Goal: Information Seeking & Learning: Compare options

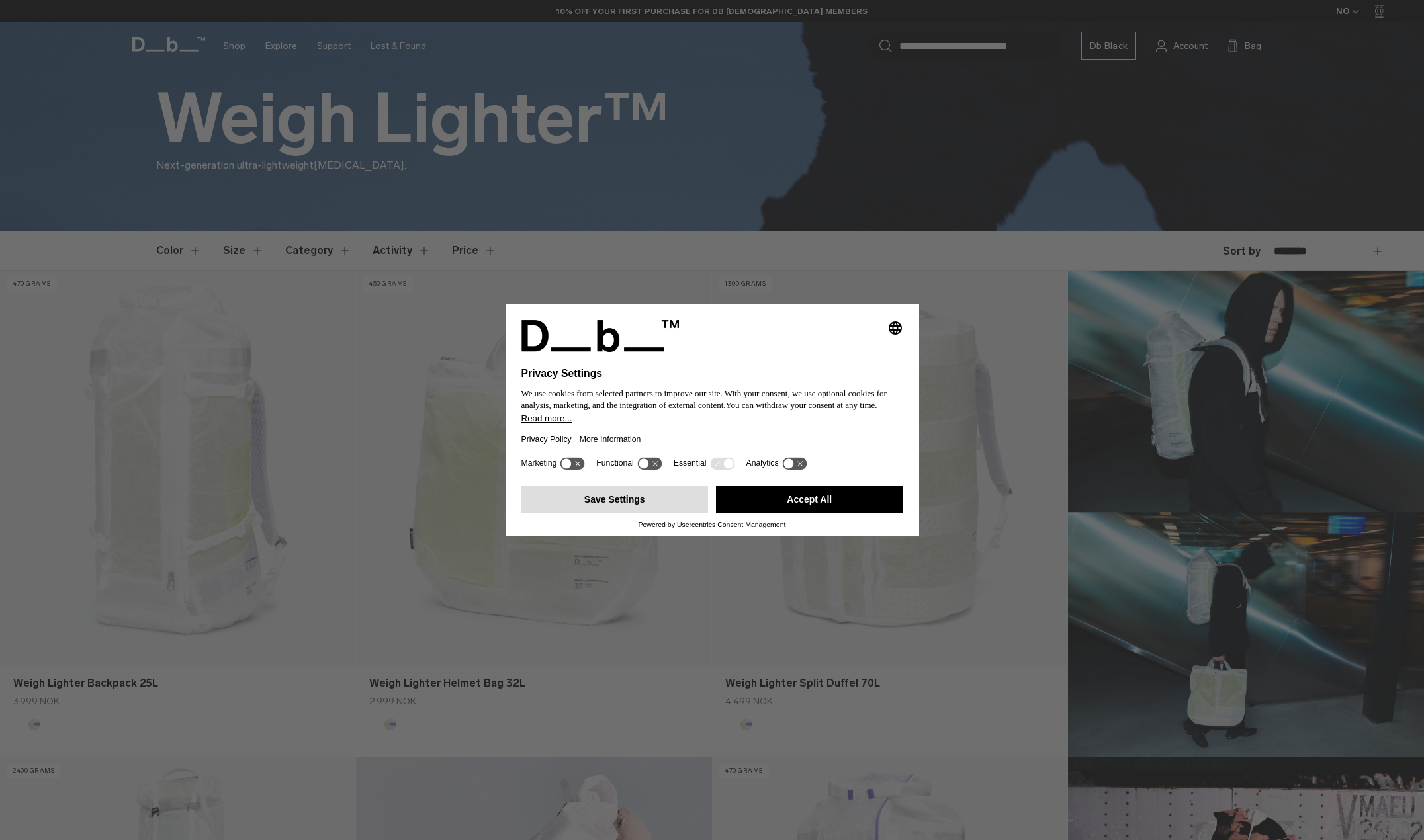
click at [664, 496] on button "Save Settings" at bounding box center [615, 499] width 187 height 26
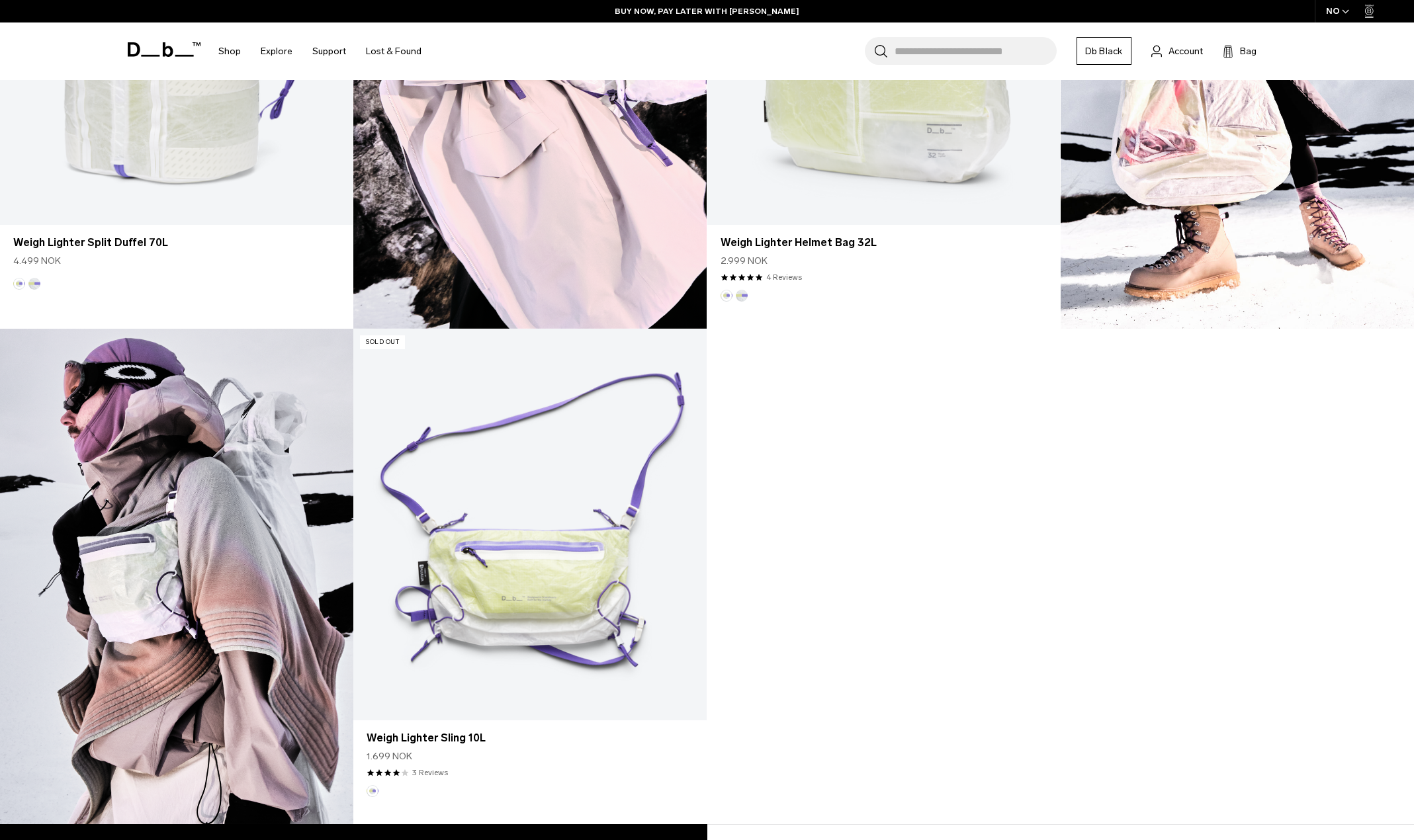
scroll to position [1654, 0]
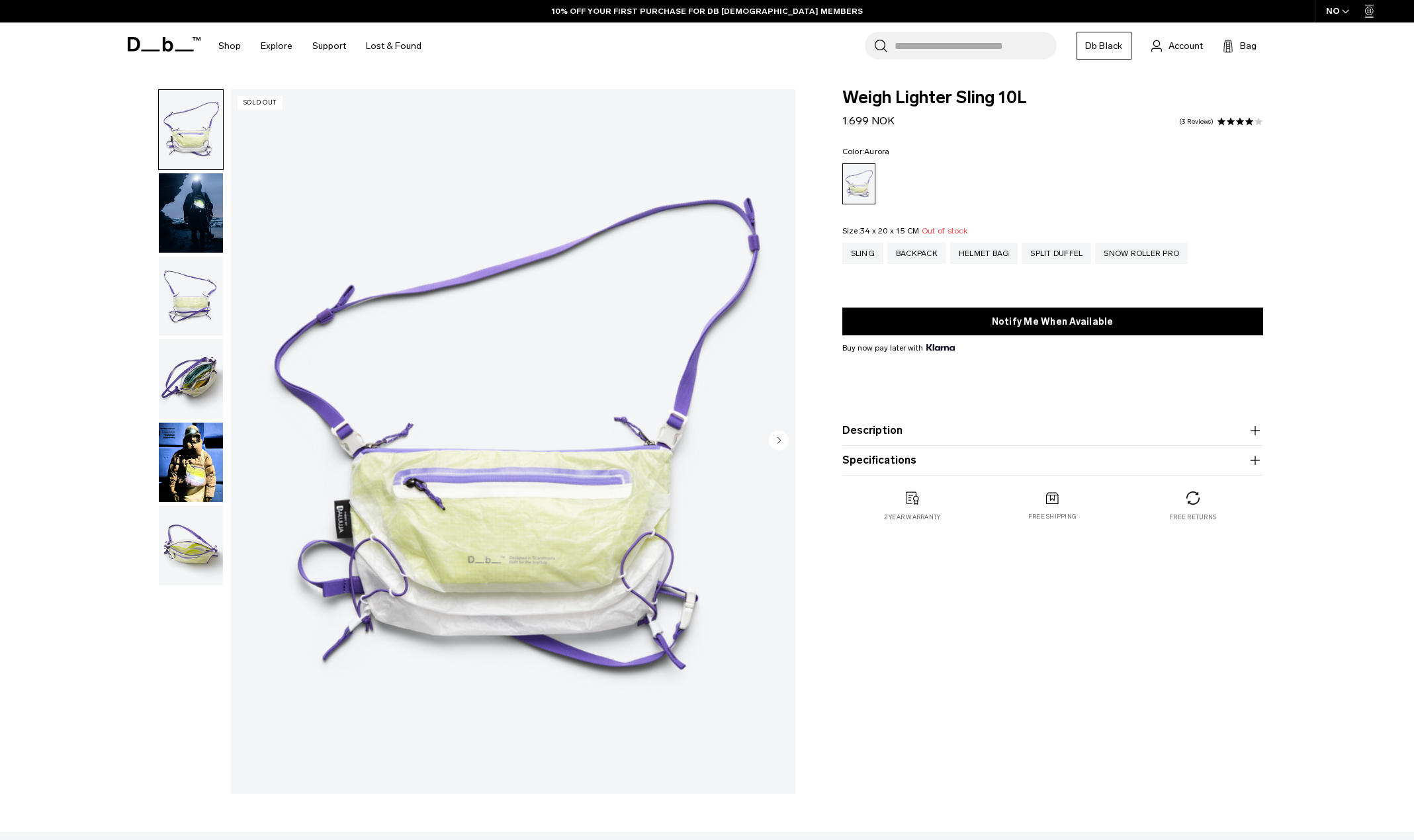
click at [569, 466] on img "1 / 6" at bounding box center [513, 441] width 564 height 704
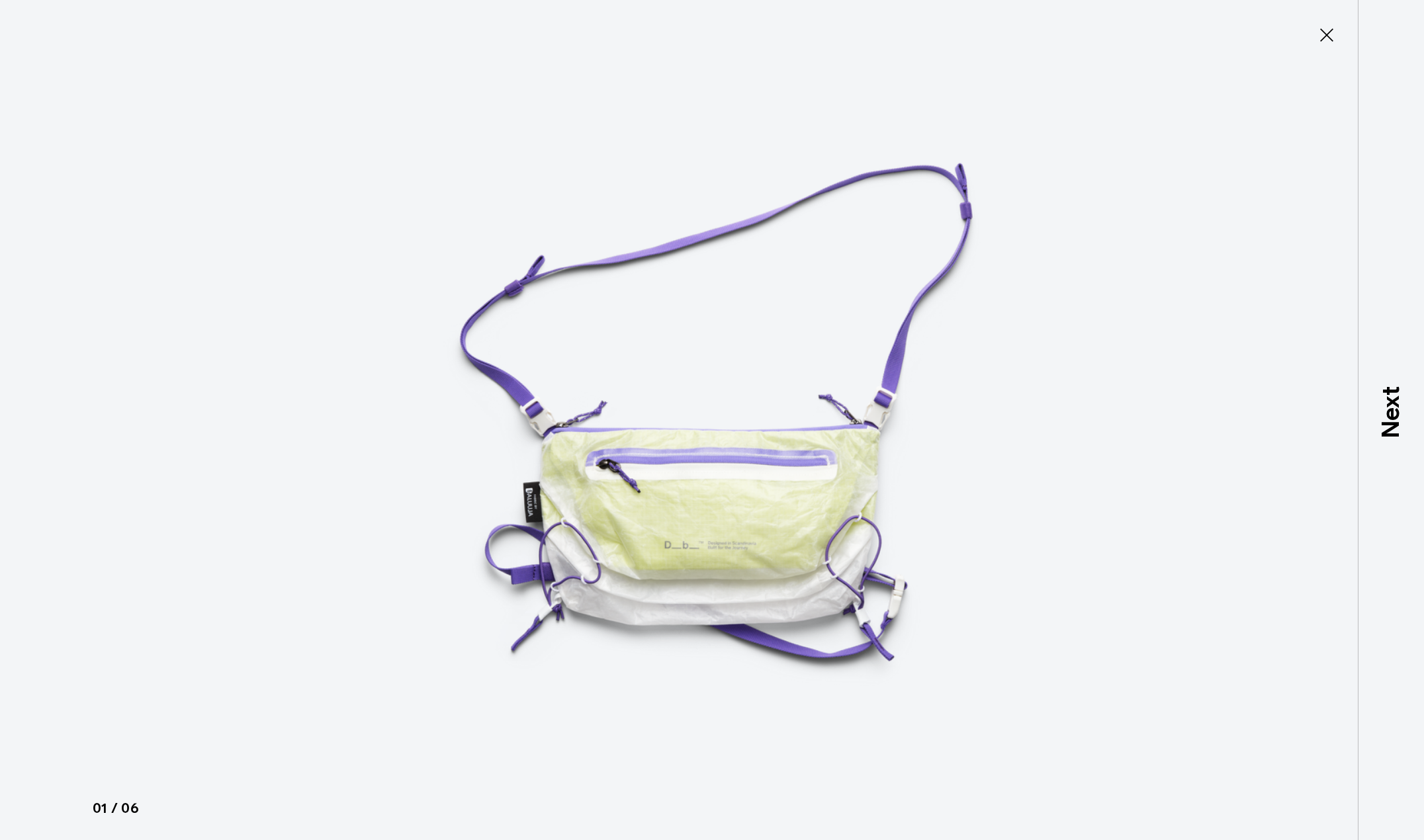
click at [1325, 29] on icon at bounding box center [1327, 35] width 21 height 21
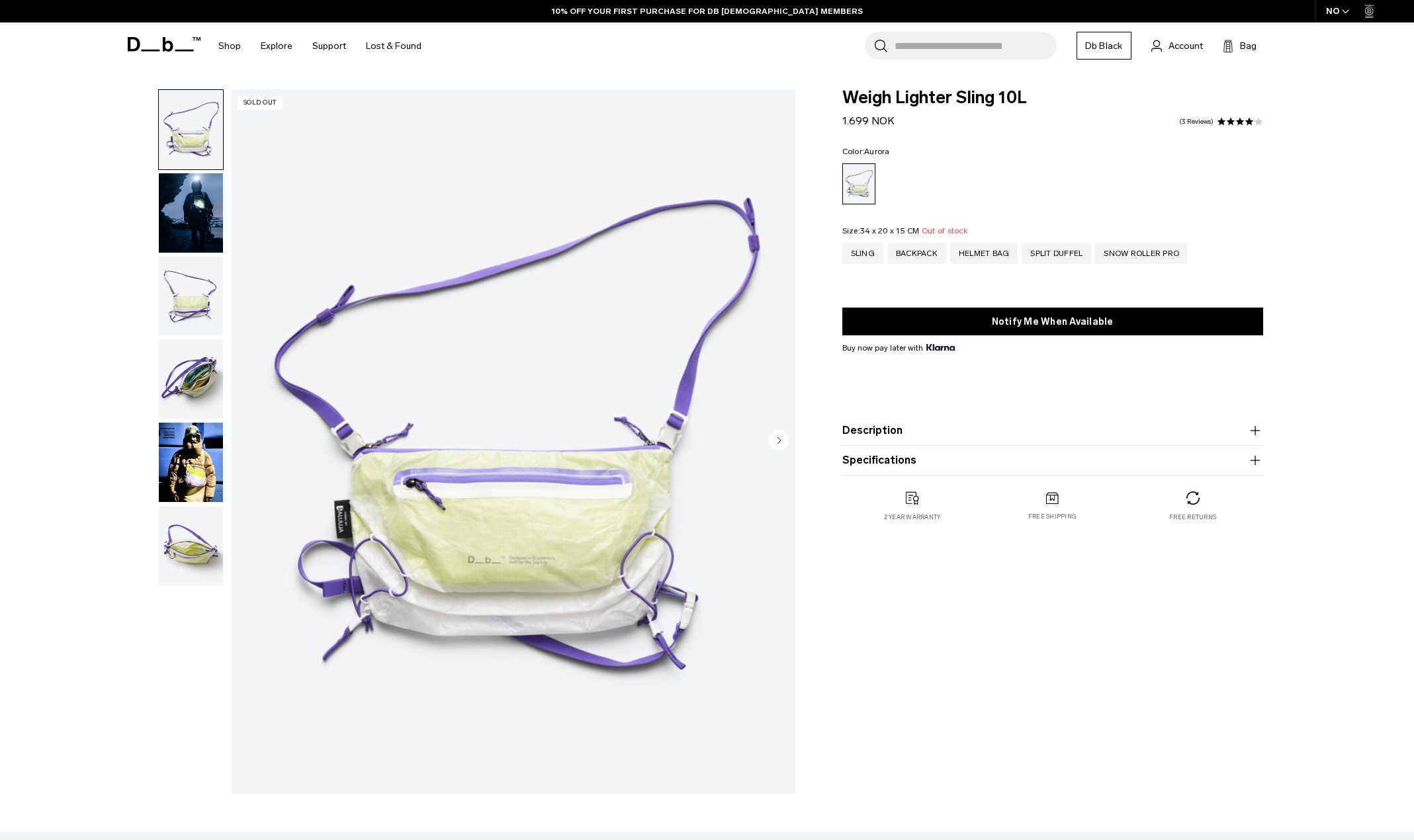
click at [779, 436] on circle "Next slide" at bounding box center [779, 440] width 20 height 20
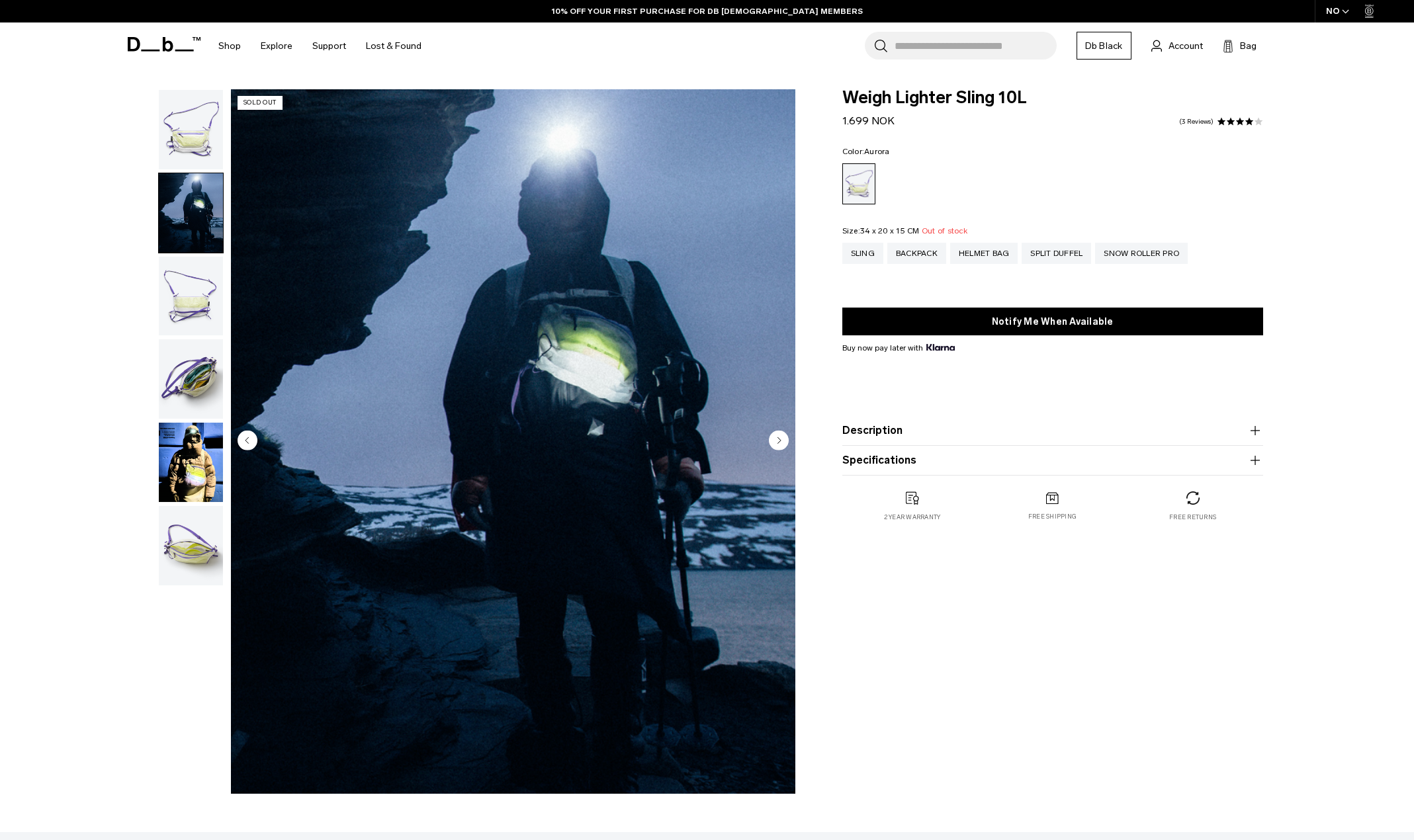
click at [778, 436] on circle "Next slide" at bounding box center [779, 440] width 20 height 20
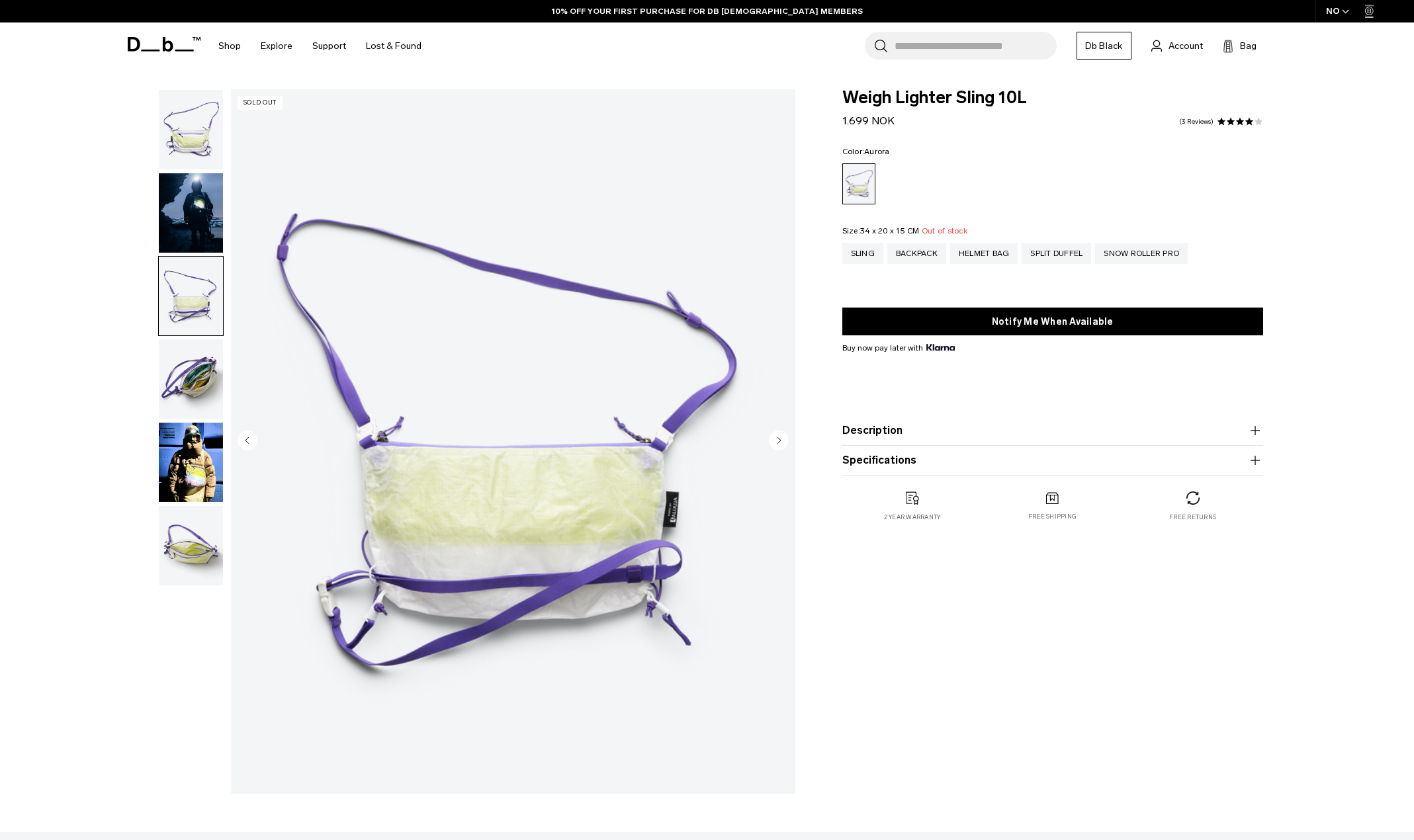
click at [248, 441] on icon "Previous slide" at bounding box center [247, 440] width 4 height 6
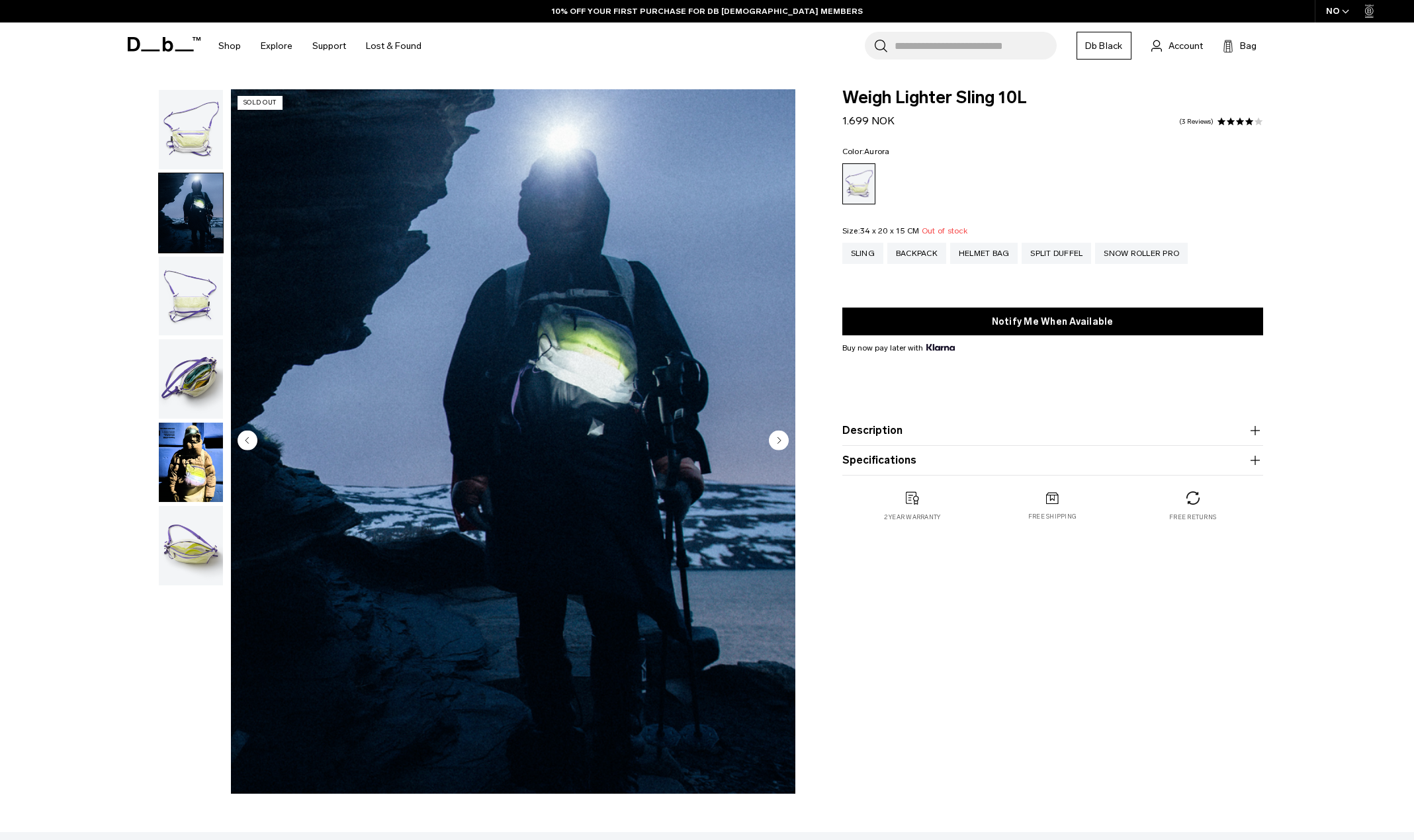
click at [776, 436] on circle "Next slide" at bounding box center [779, 440] width 20 height 20
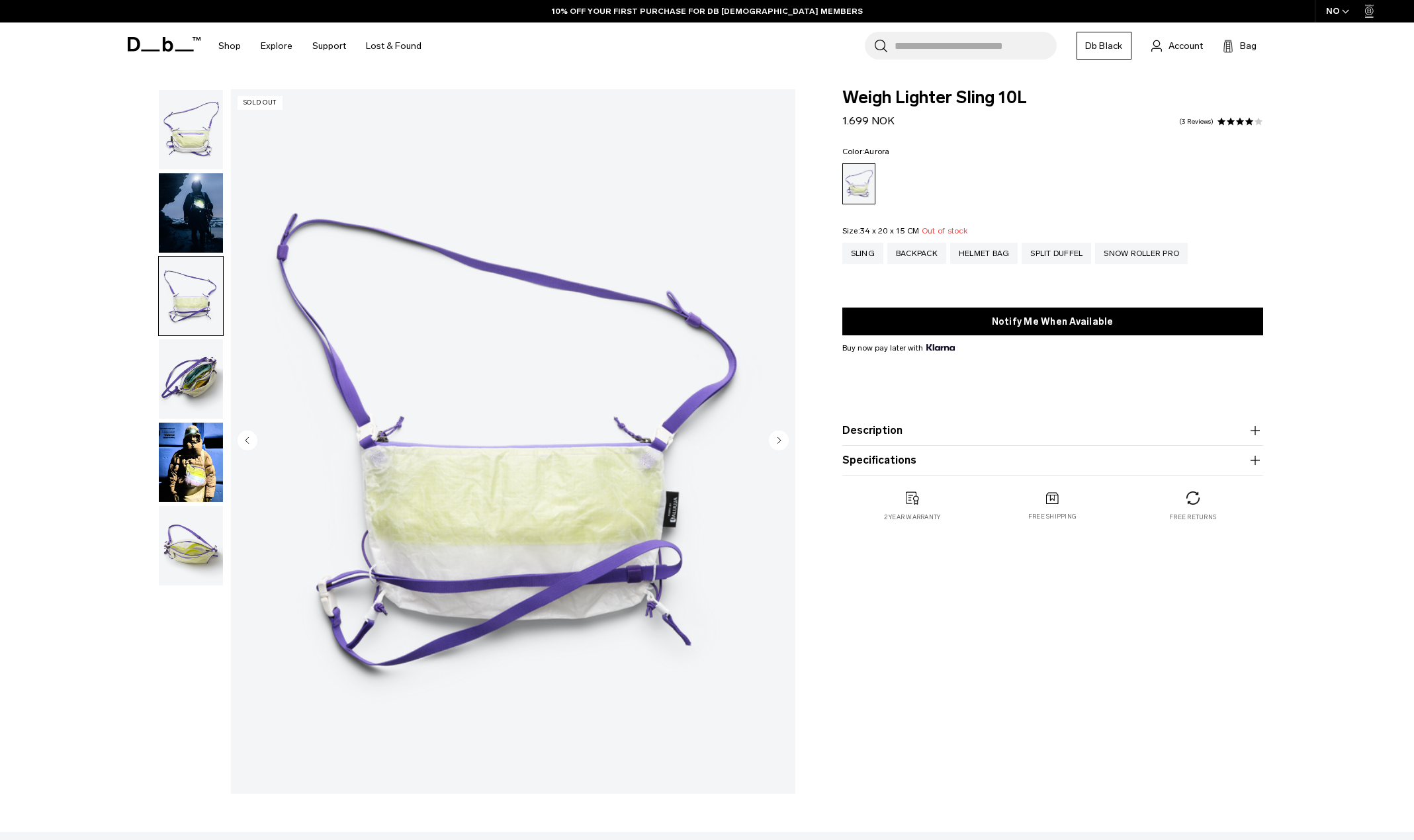
click at [776, 441] on circle "Next slide" at bounding box center [779, 440] width 20 height 20
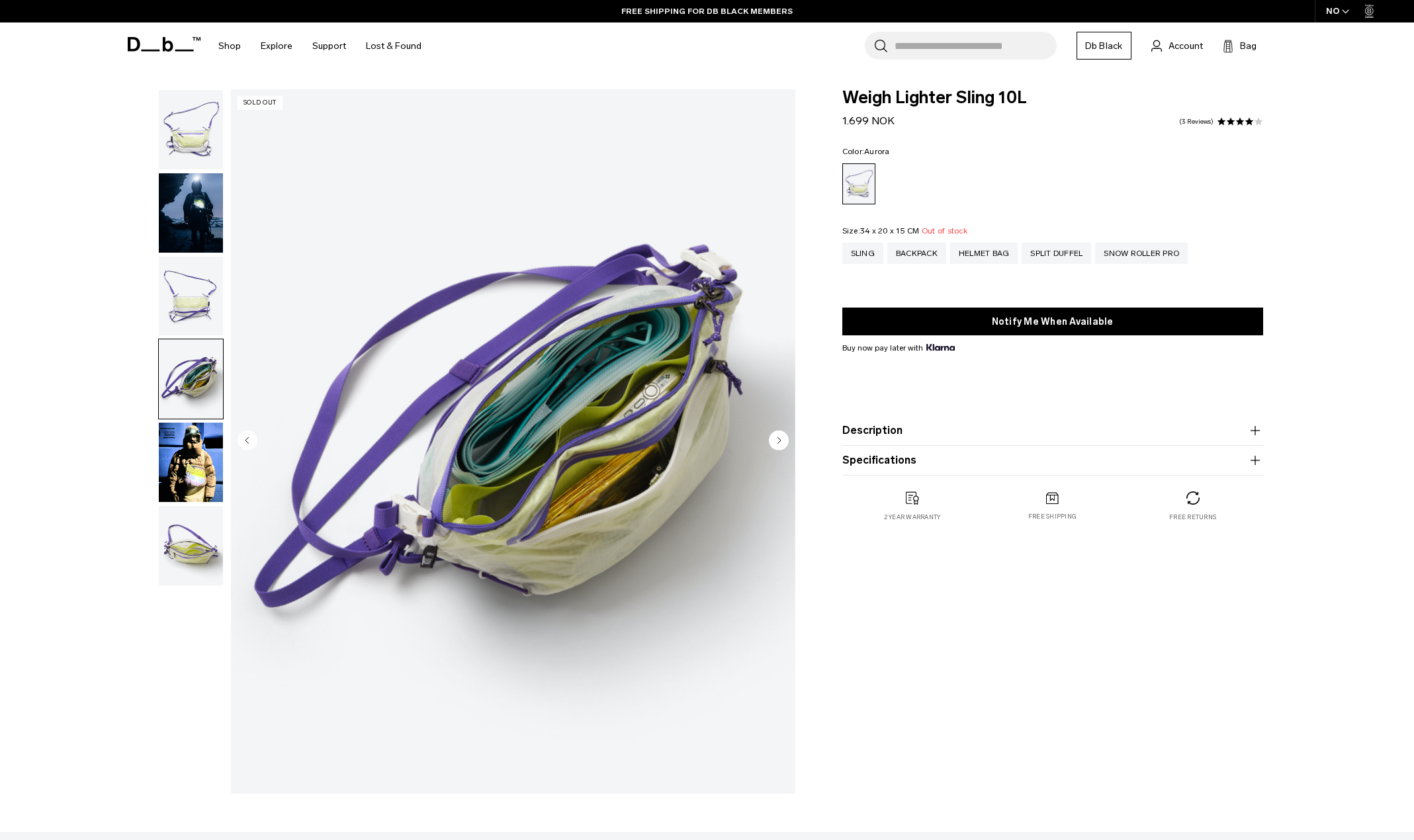
click at [782, 445] on circle "Next slide" at bounding box center [779, 440] width 20 height 20
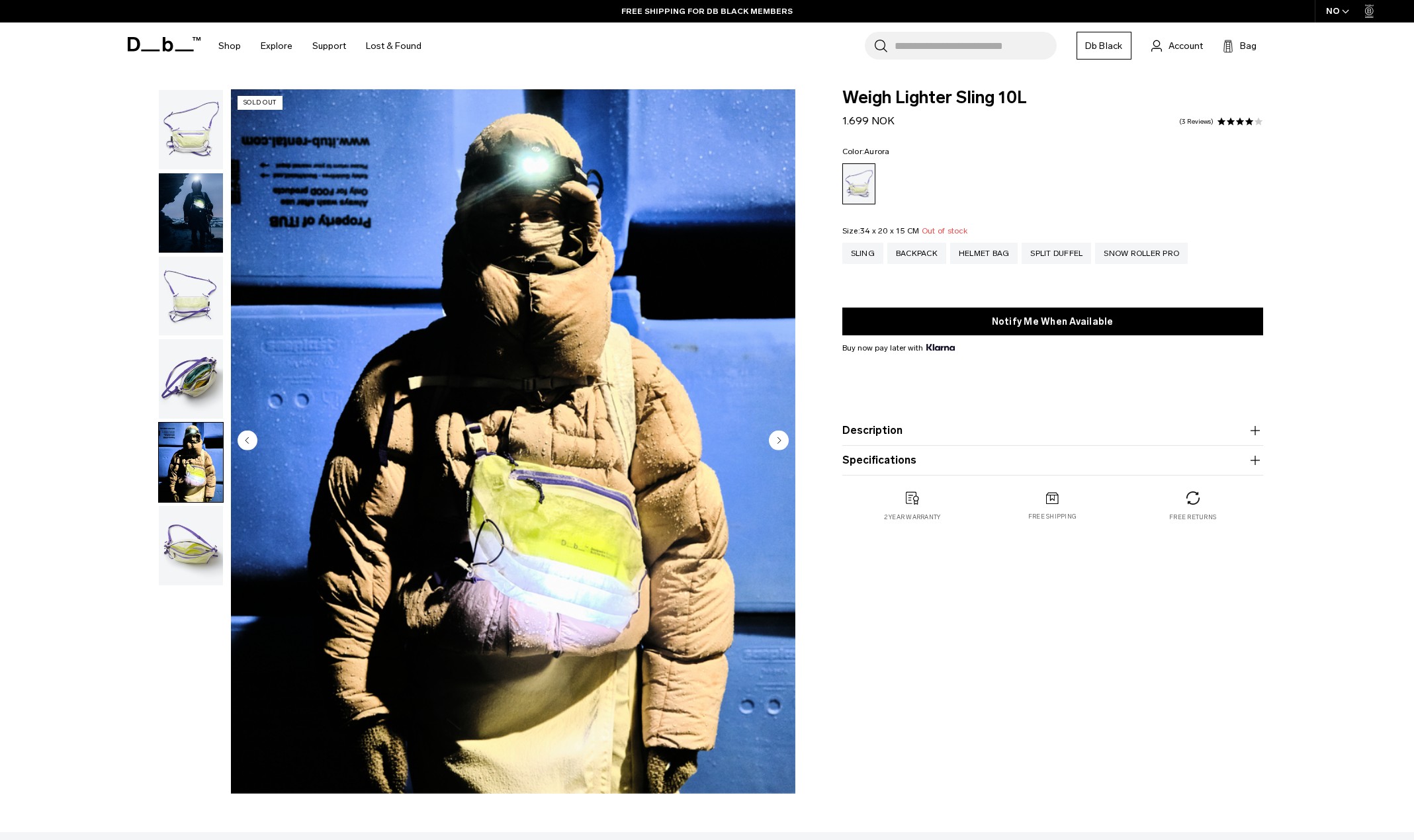
click at [782, 445] on circle "Next slide" at bounding box center [779, 440] width 20 height 20
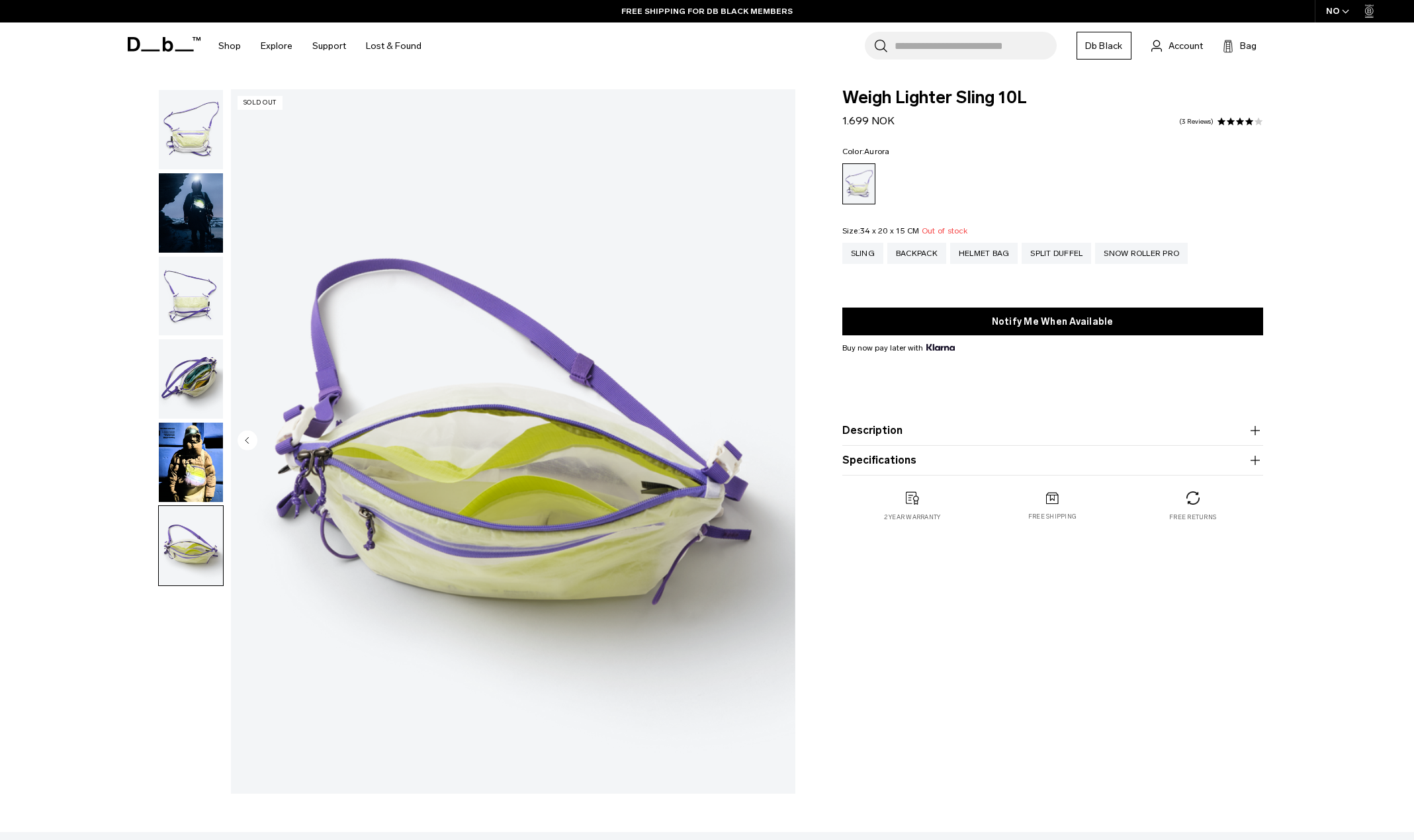
click at [780, 447] on img "6 / 6" at bounding box center [513, 441] width 564 height 704
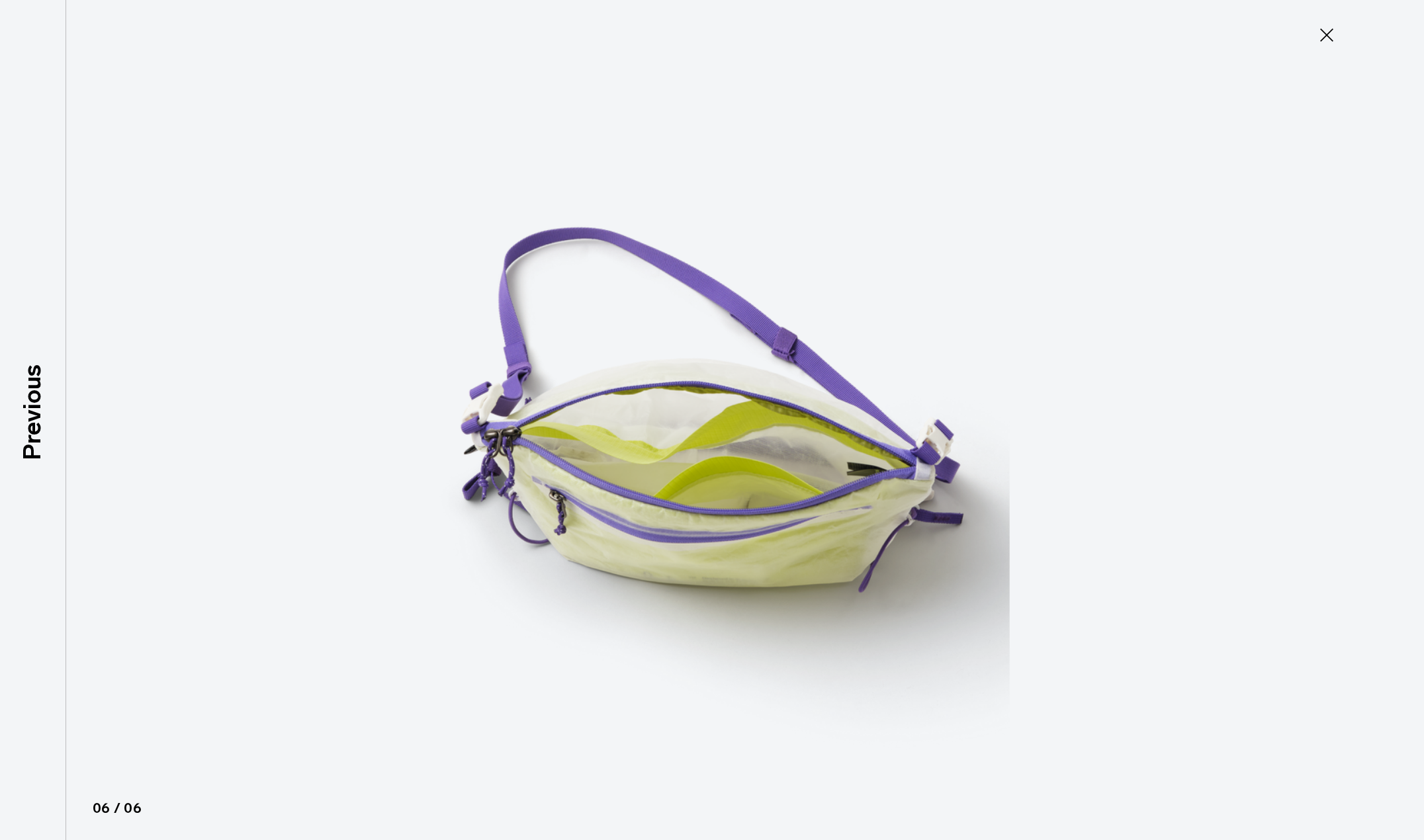
click at [818, 440] on img at bounding box center [712, 420] width 596 height 840
click at [1323, 41] on icon at bounding box center [1327, 35] width 21 height 21
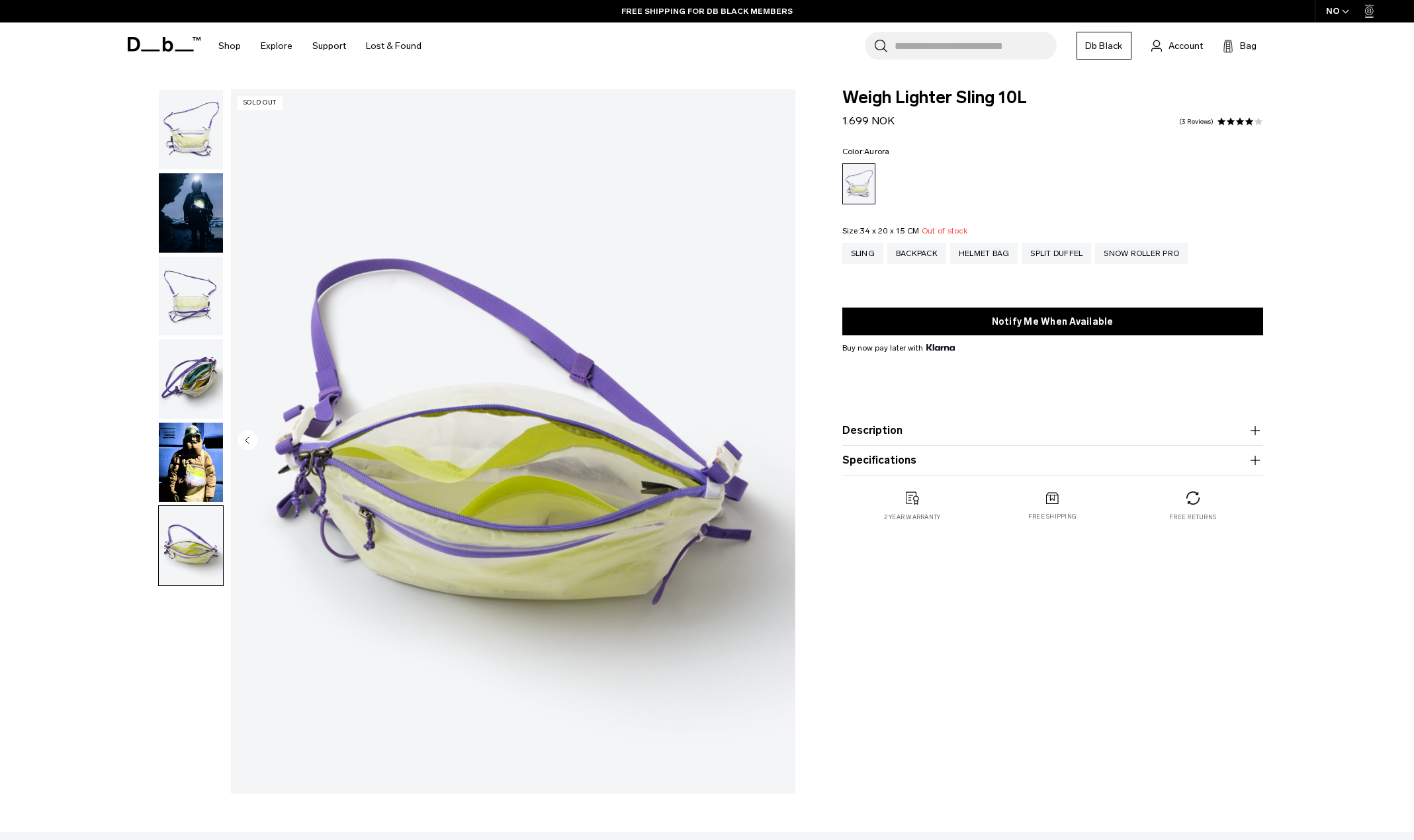
click at [187, 128] on img "button" at bounding box center [190, 129] width 64 height 79
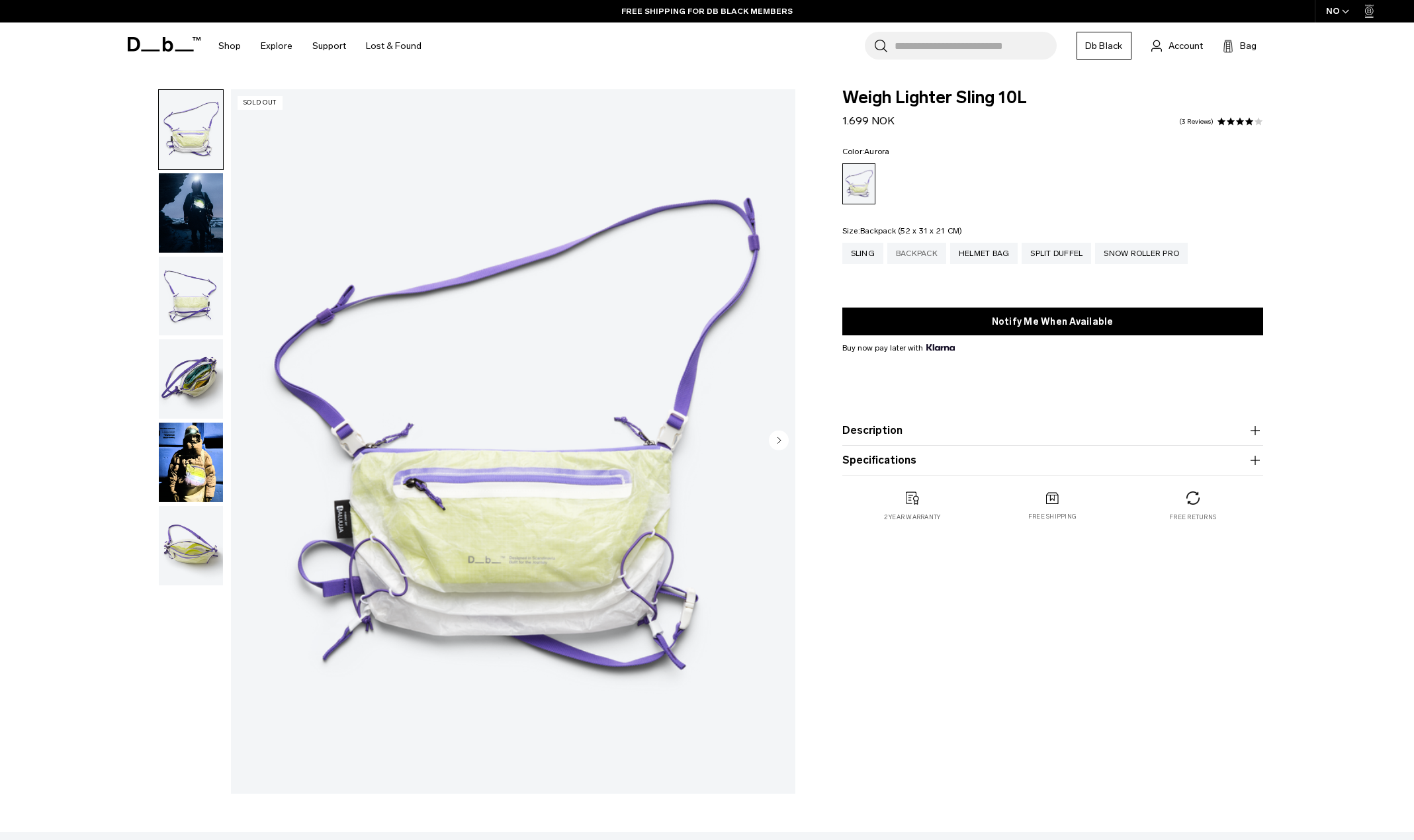
click at [919, 255] on div "Backpack" at bounding box center [916, 253] width 59 height 21
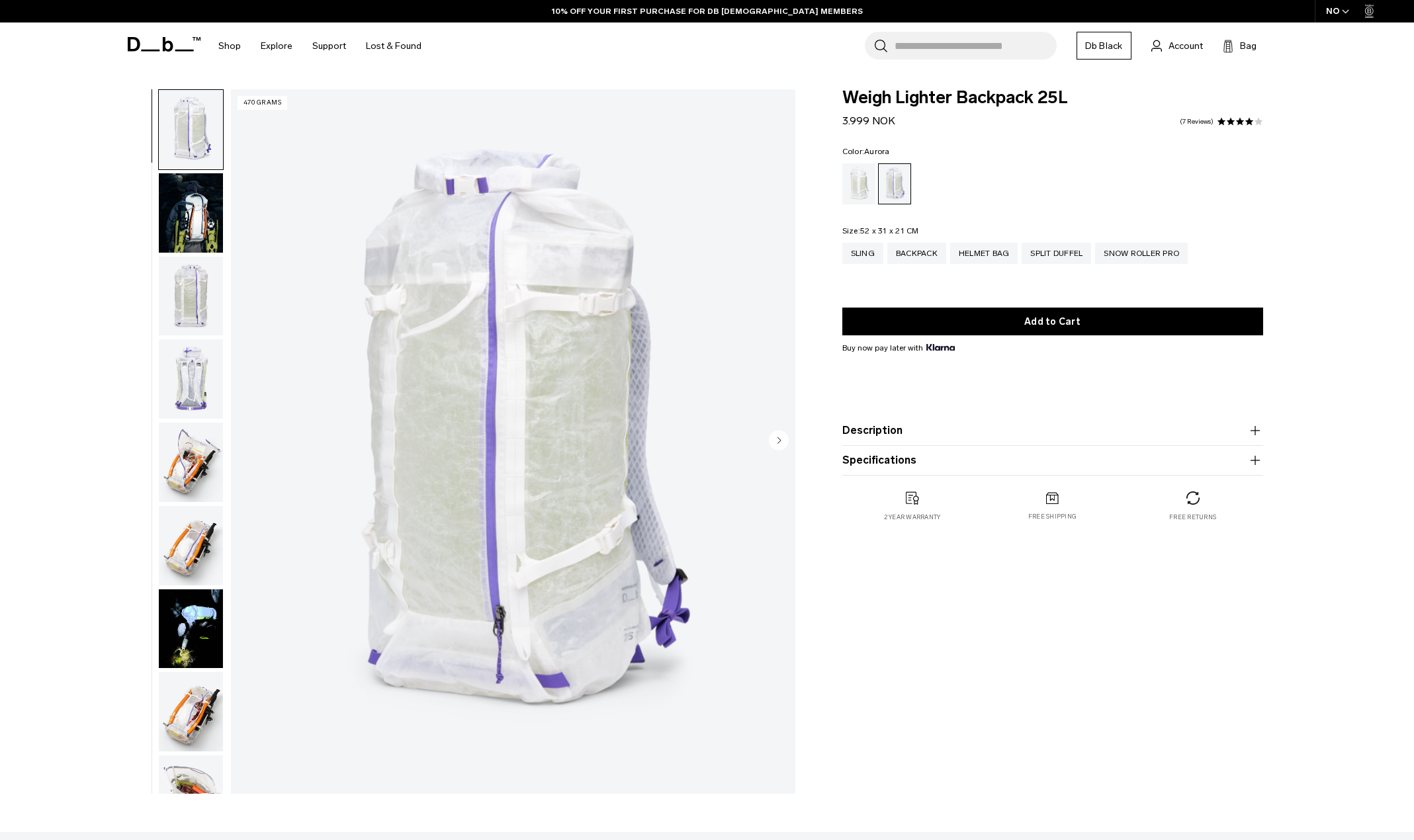
click at [780, 439] on circle "Next slide" at bounding box center [779, 440] width 20 height 20
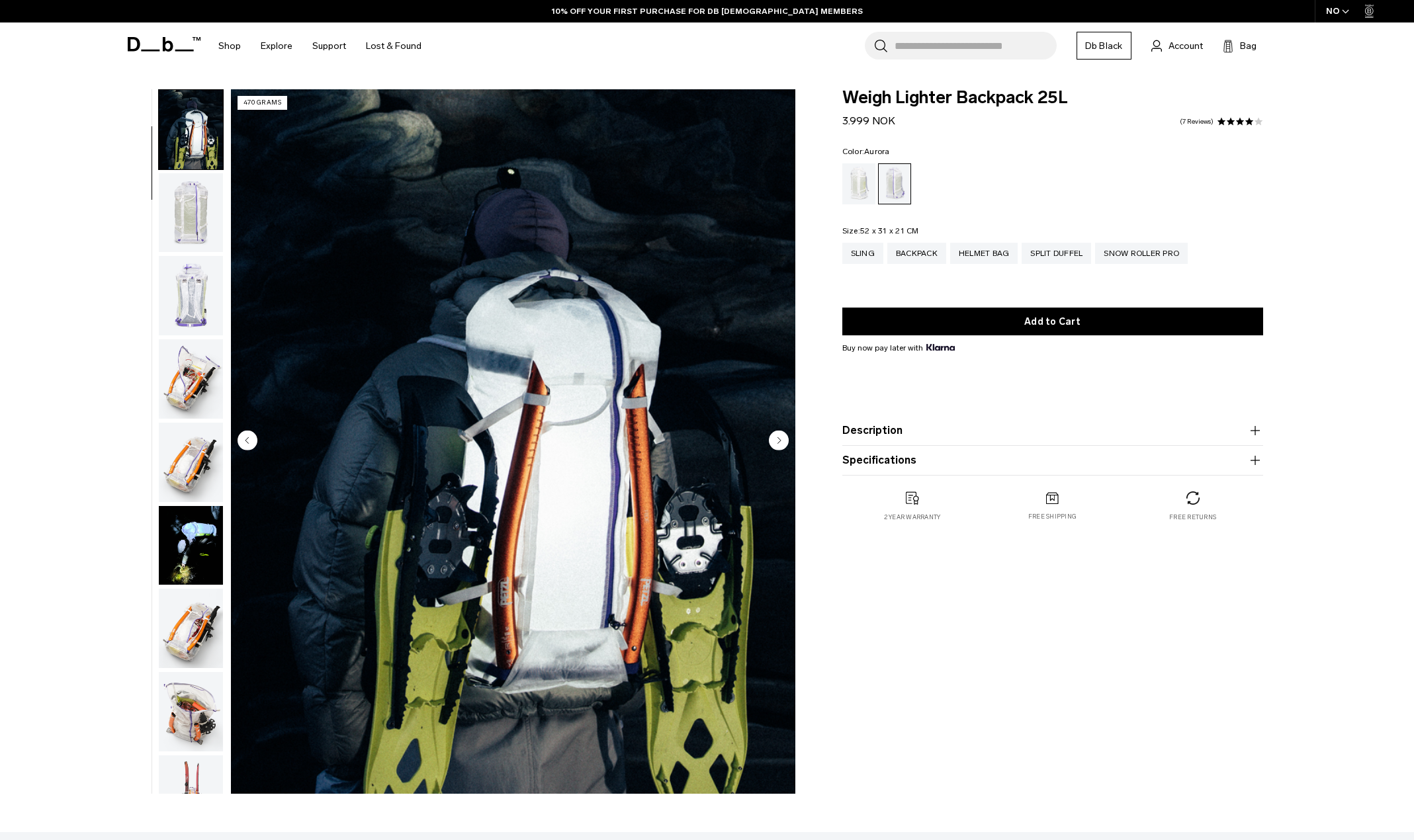
click at [778, 440] on icon "Next slide" at bounding box center [779, 440] width 4 height 6
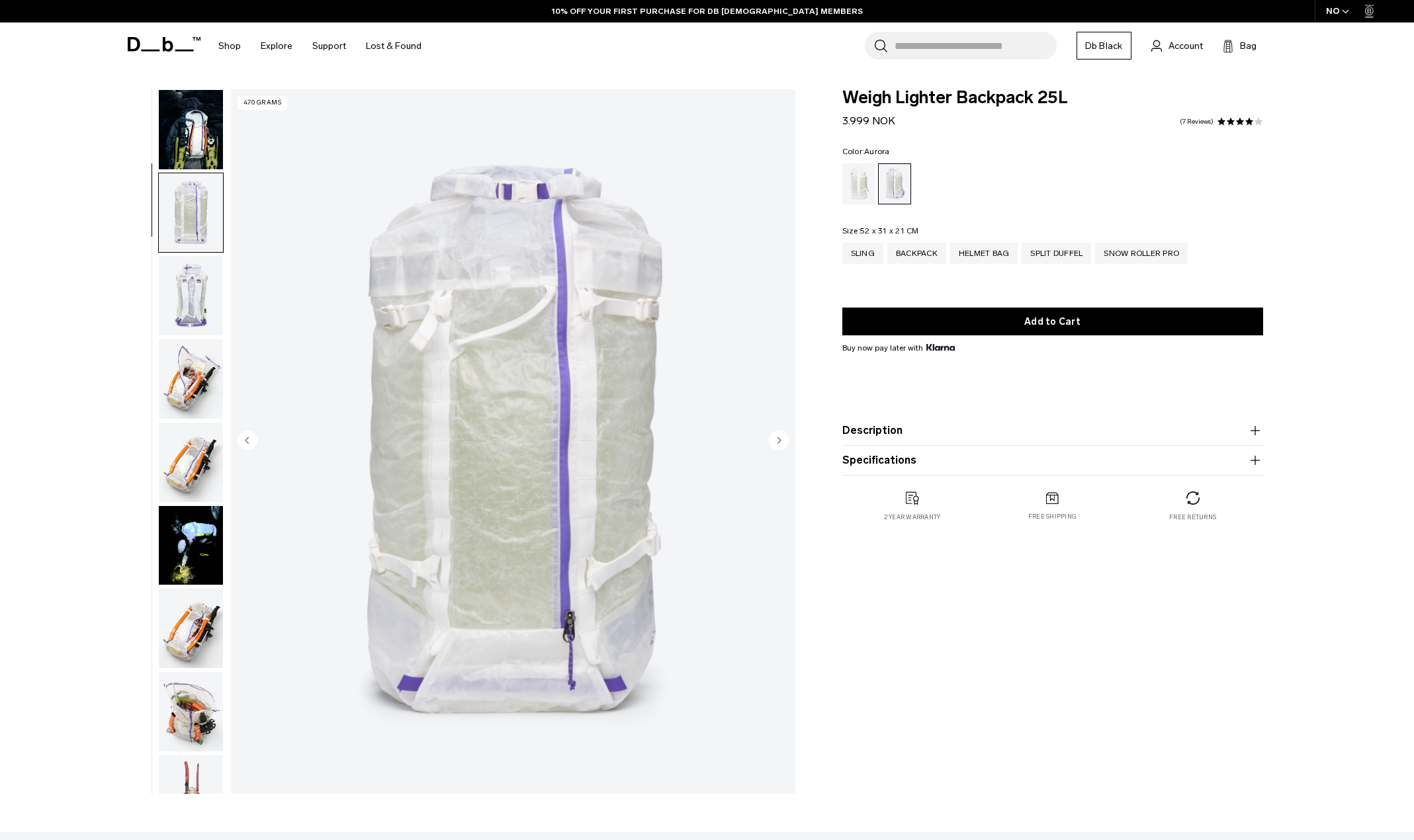
scroll to position [167, 0]
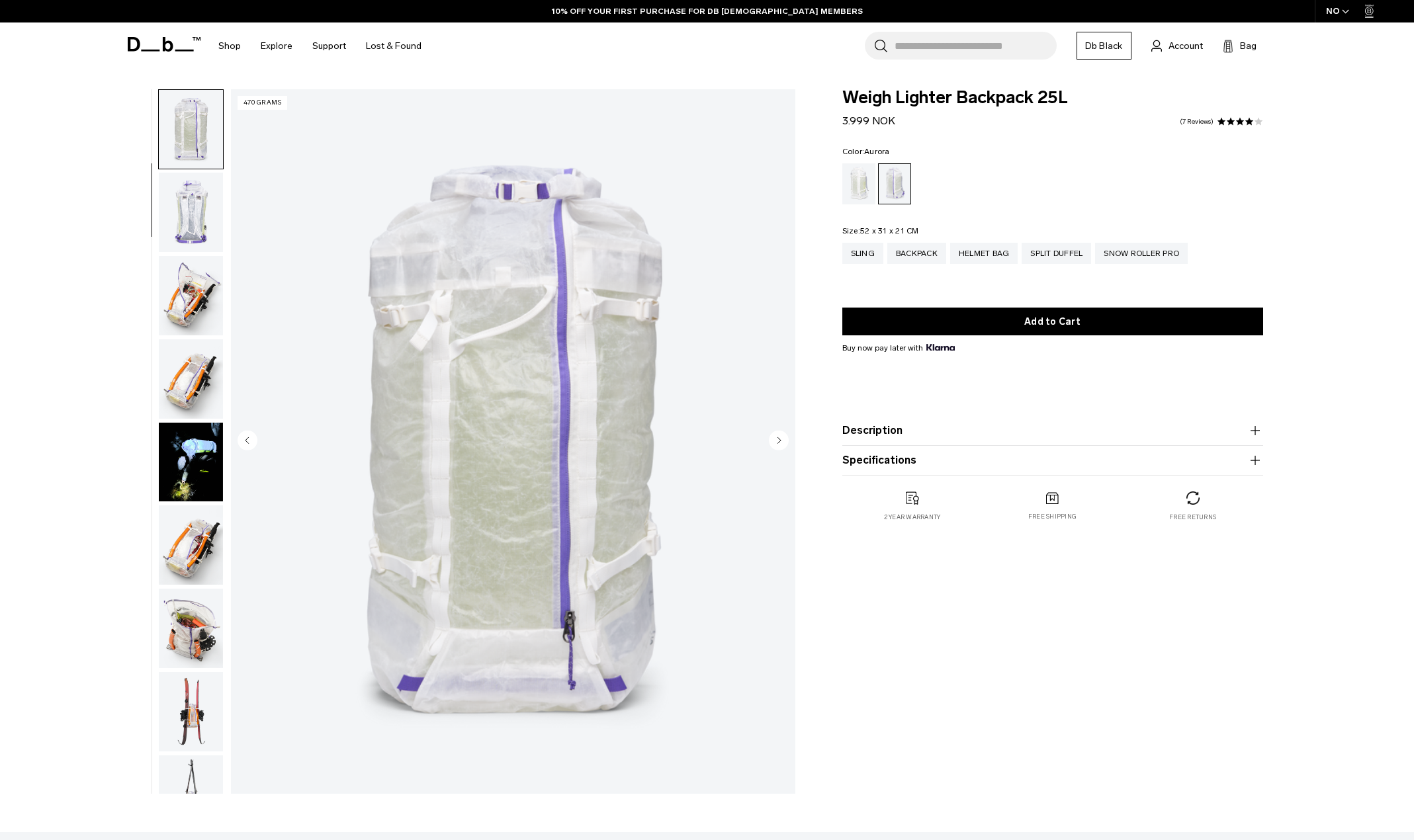
click at [243, 438] on circle "Previous slide" at bounding box center [248, 440] width 20 height 20
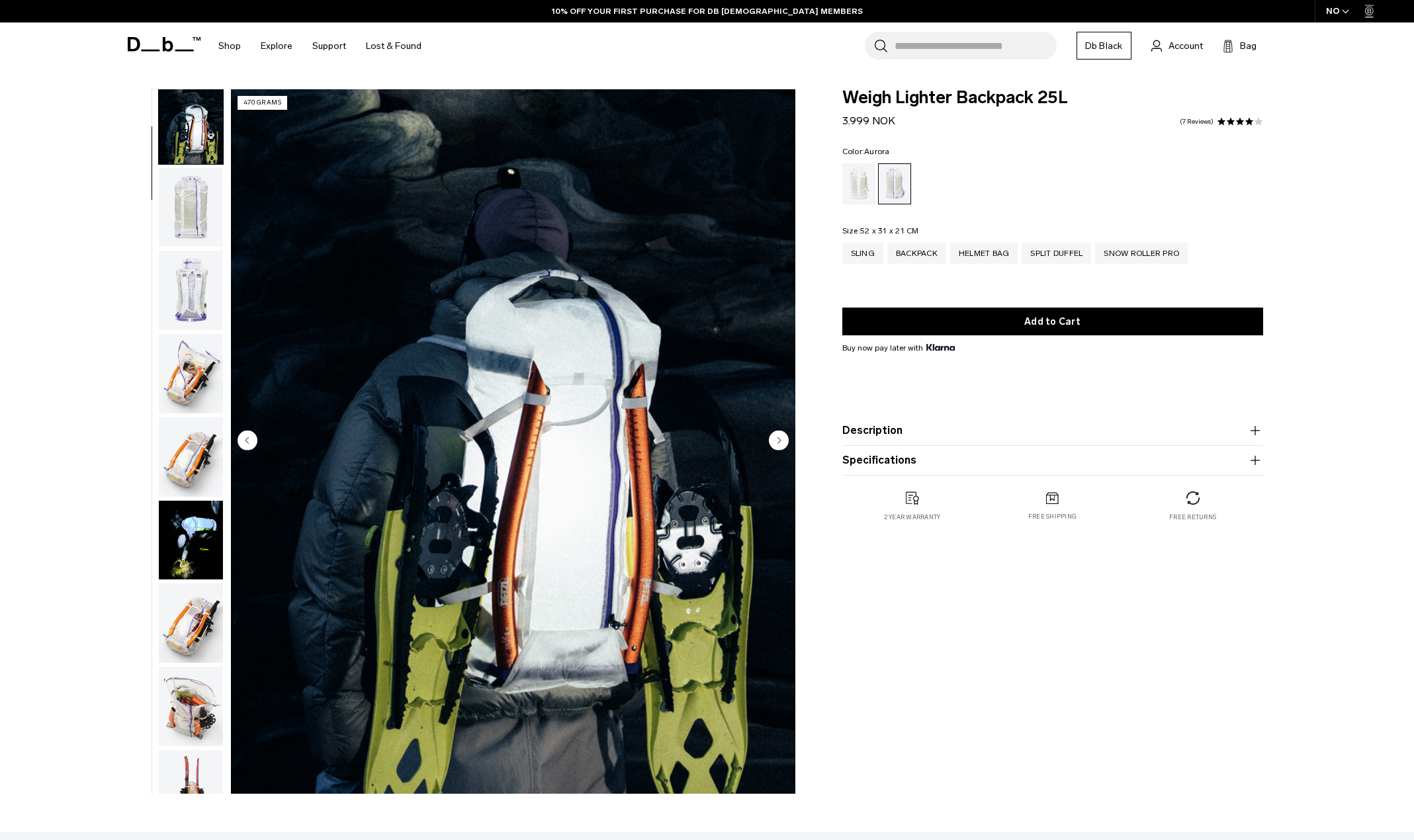
scroll to position [83, 0]
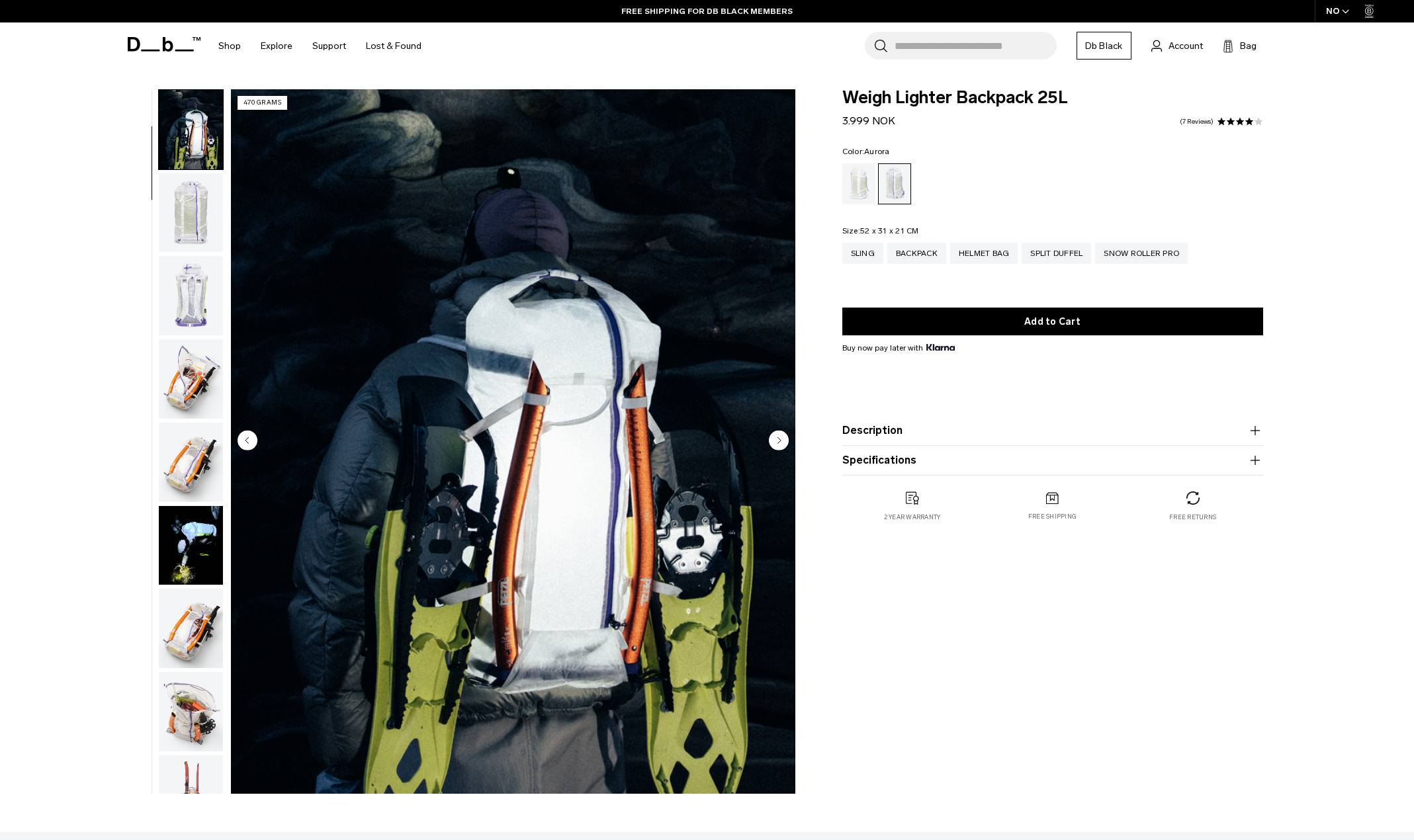
click at [775, 444] on circle "Next slide" at bounding box center [779, 440] width 20 height 20
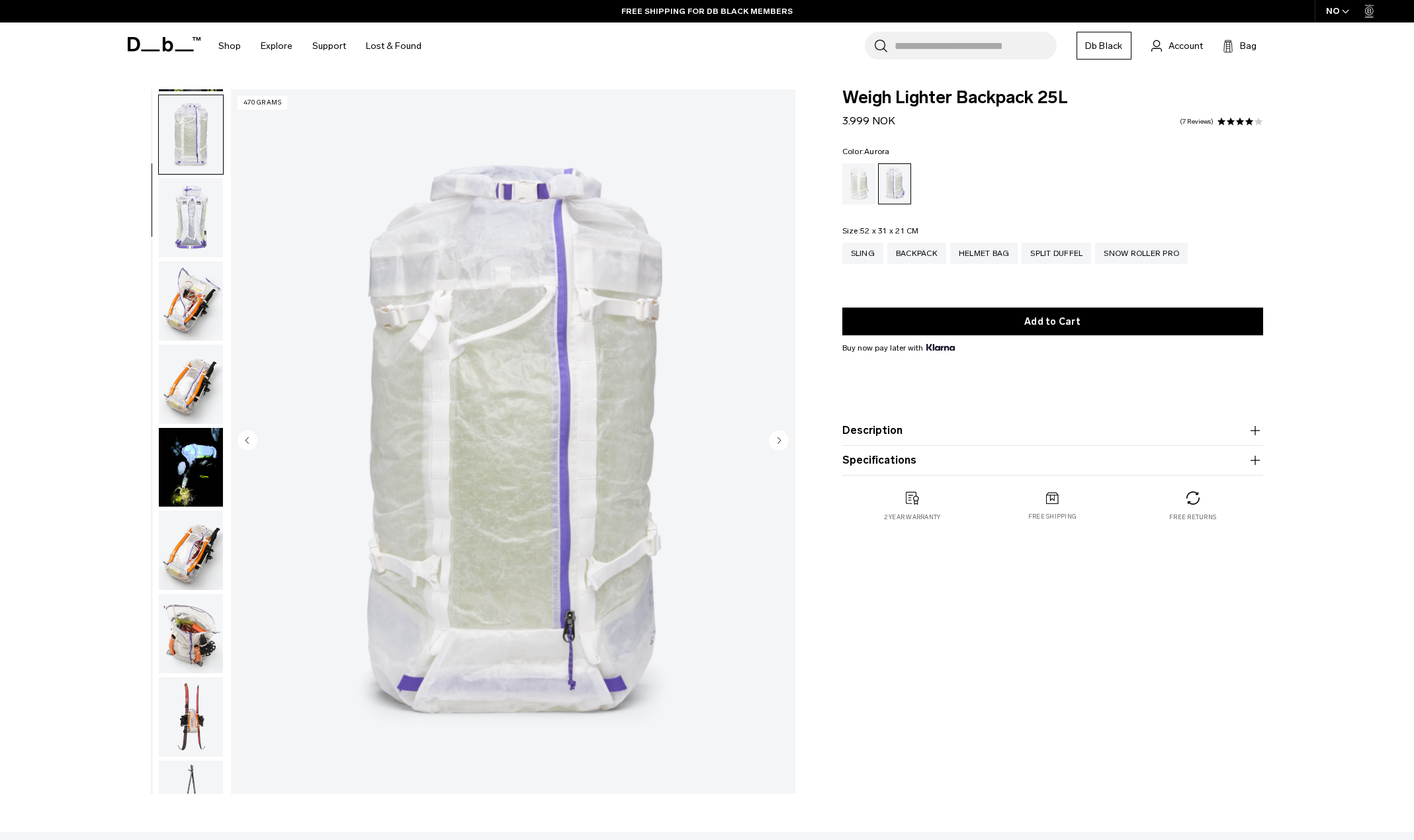
scroll to position [167, 0]
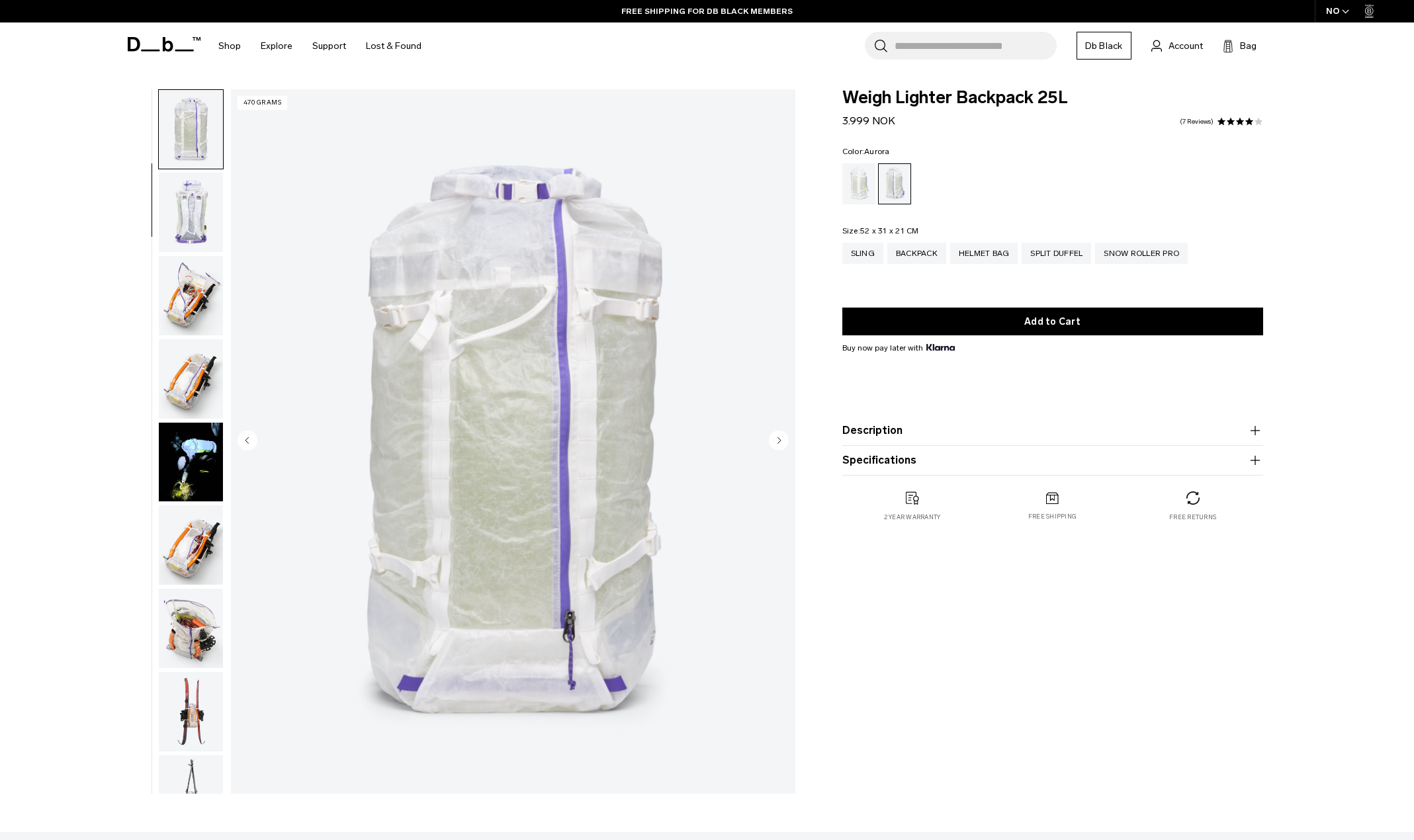
click at [775, 444] on circle "Next slide" at bounding box center [779, 440] width 20 height 20
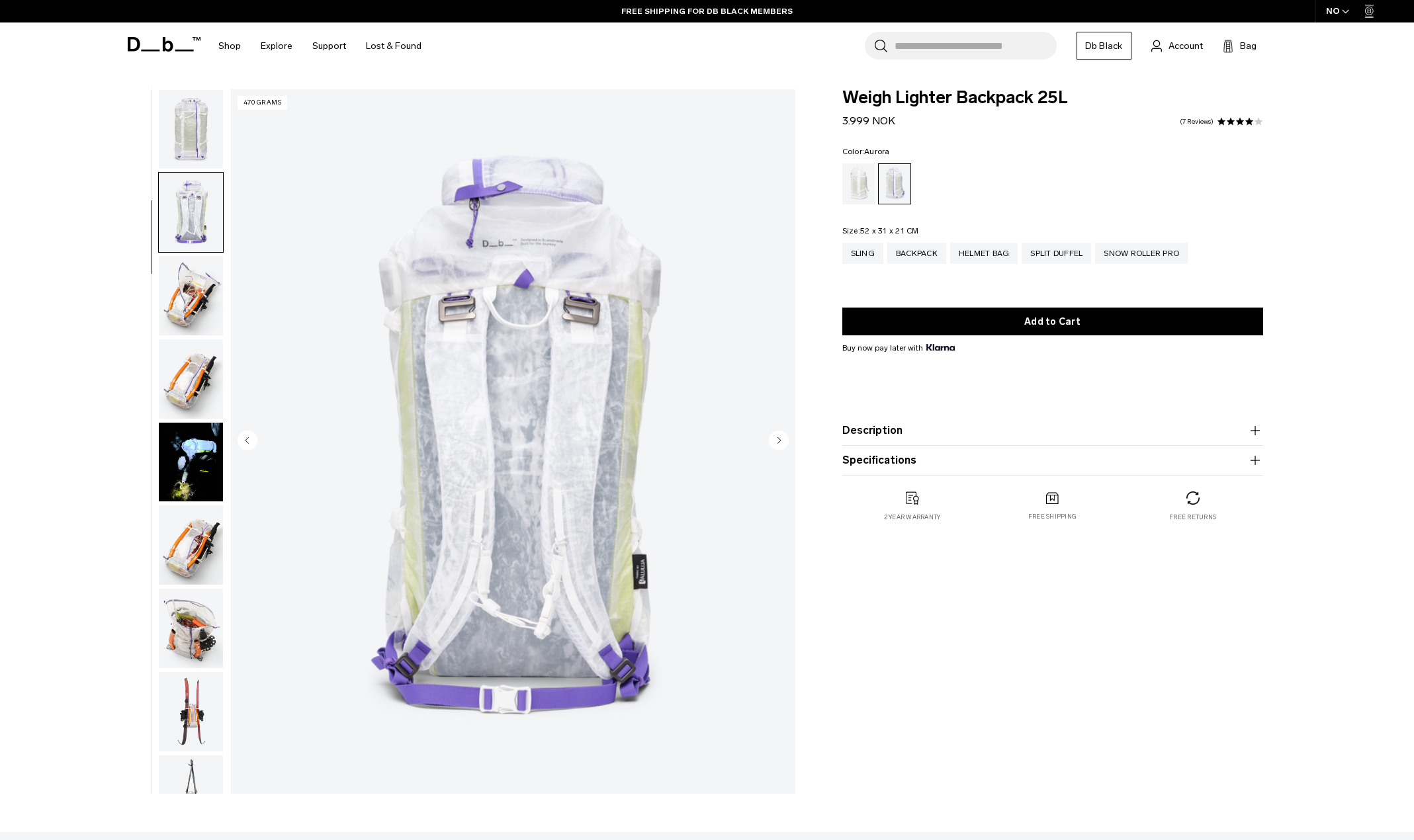
scroll to position [250, 0]
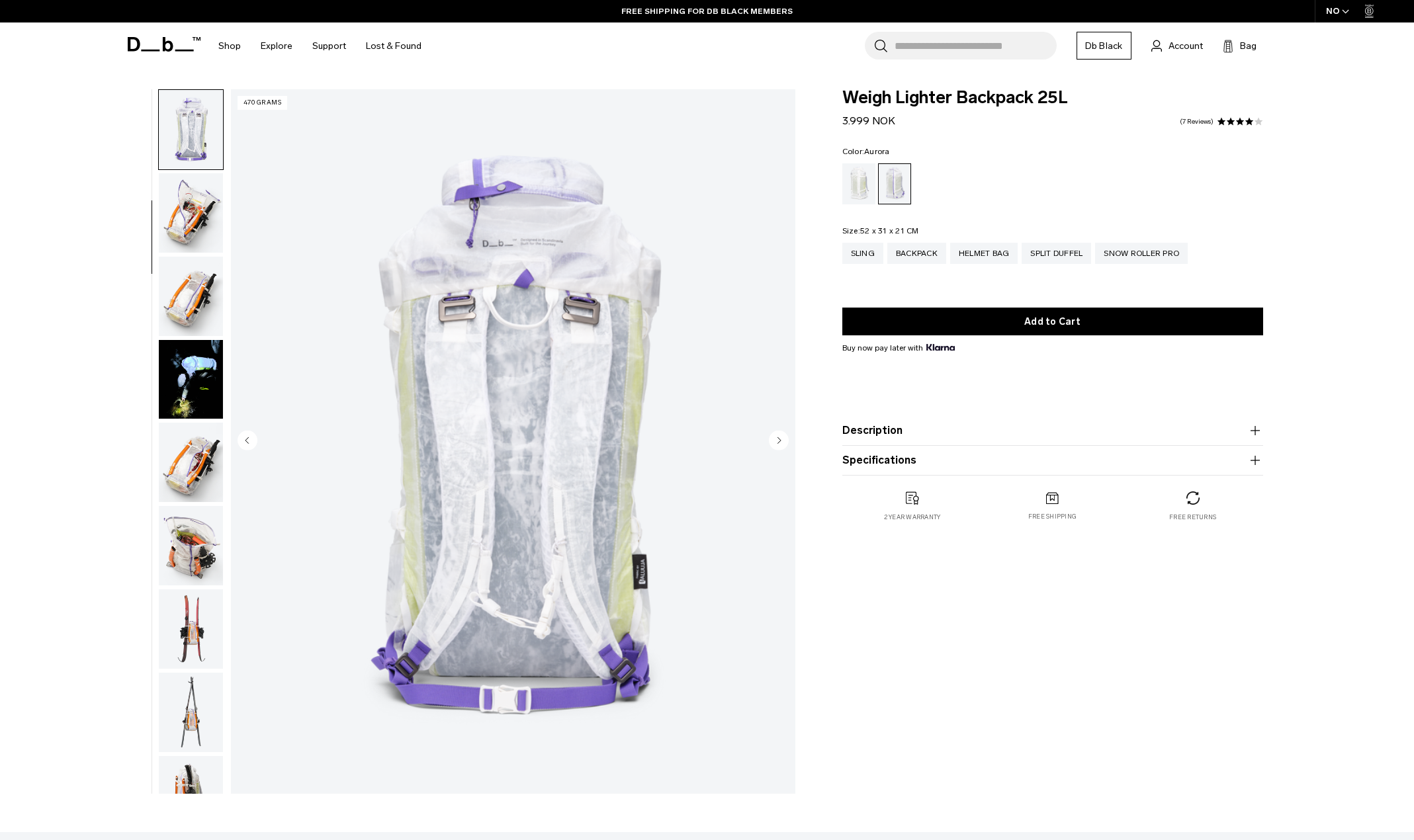
click at [775, 444] on circle "Next slide" at bounding box center [779, 440] width 20 height 20
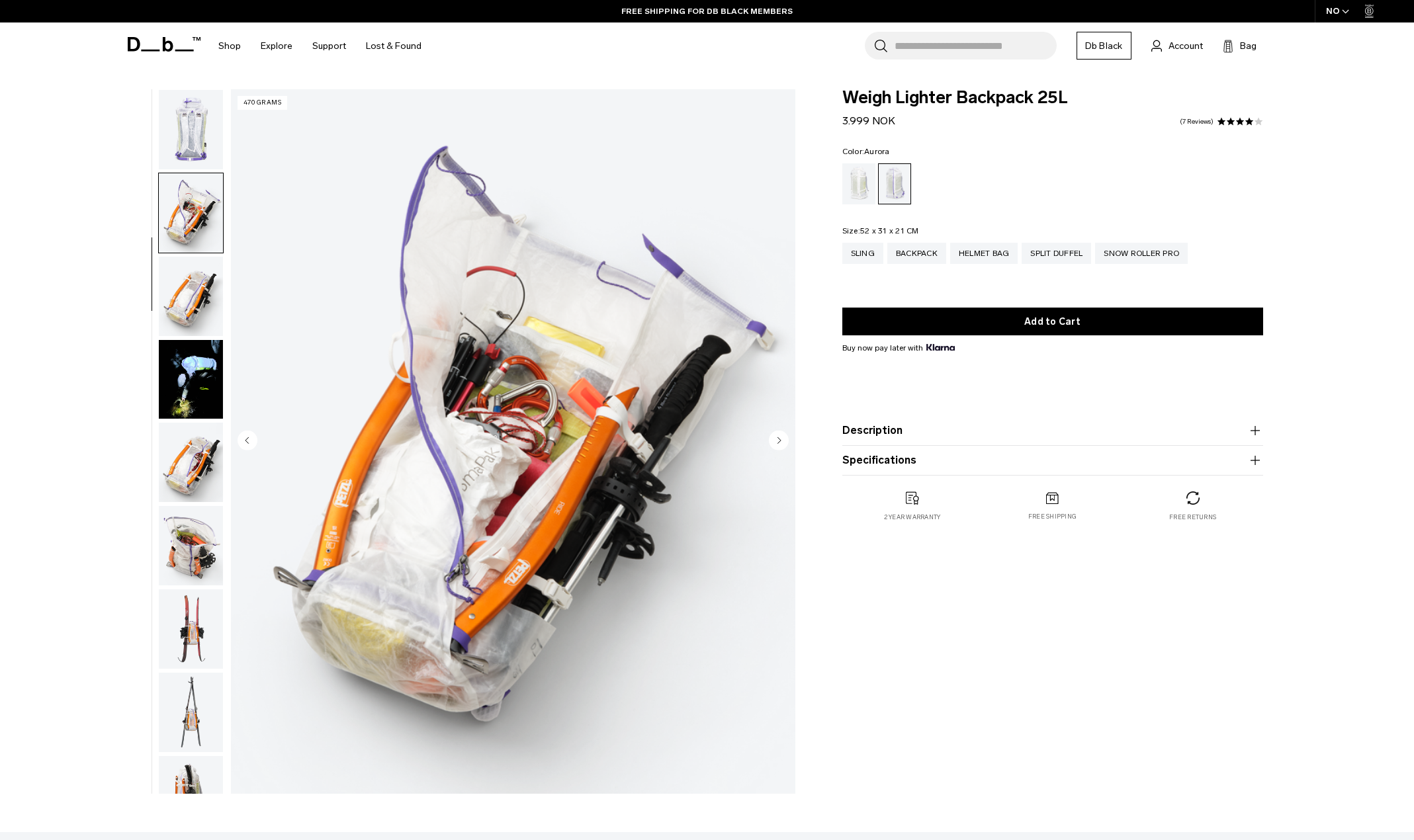
scroll to position [333, 0]
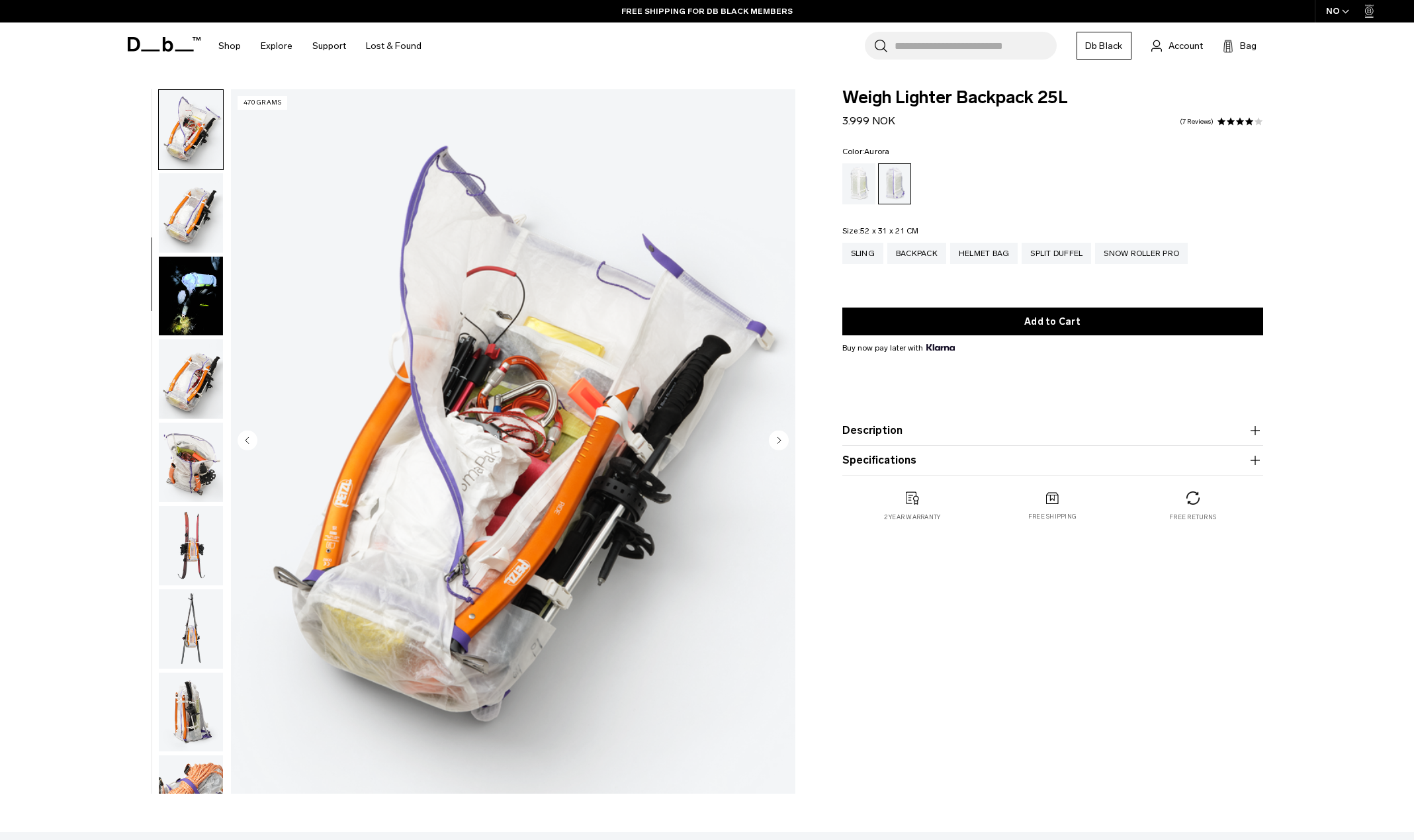
click at [775, 444] on circle "Next slide" at bounding box center [779, 440] width 20 height 20
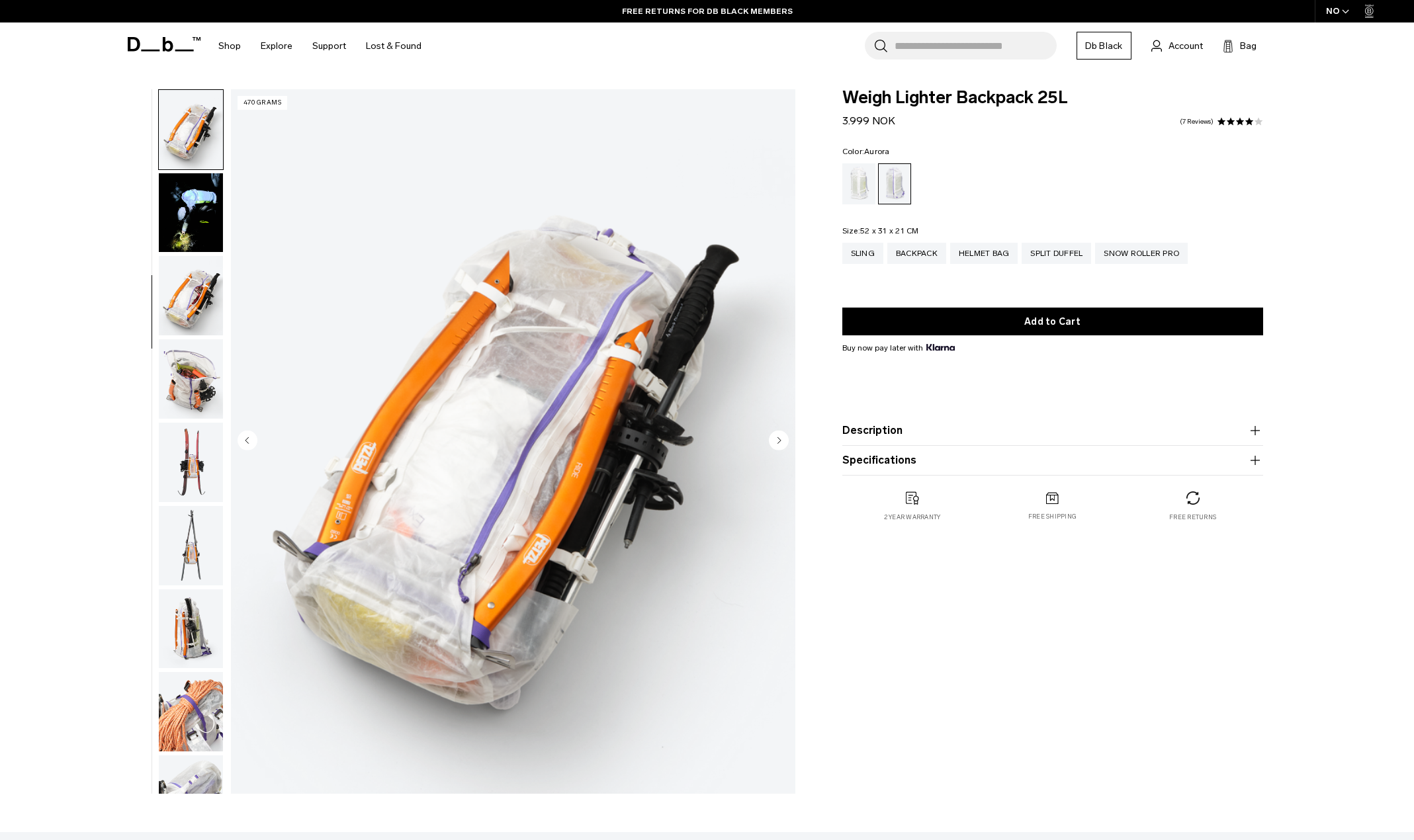
click at [775, 444] on circle "Next slide" at bounding box center [779, 440] width 20 height 20
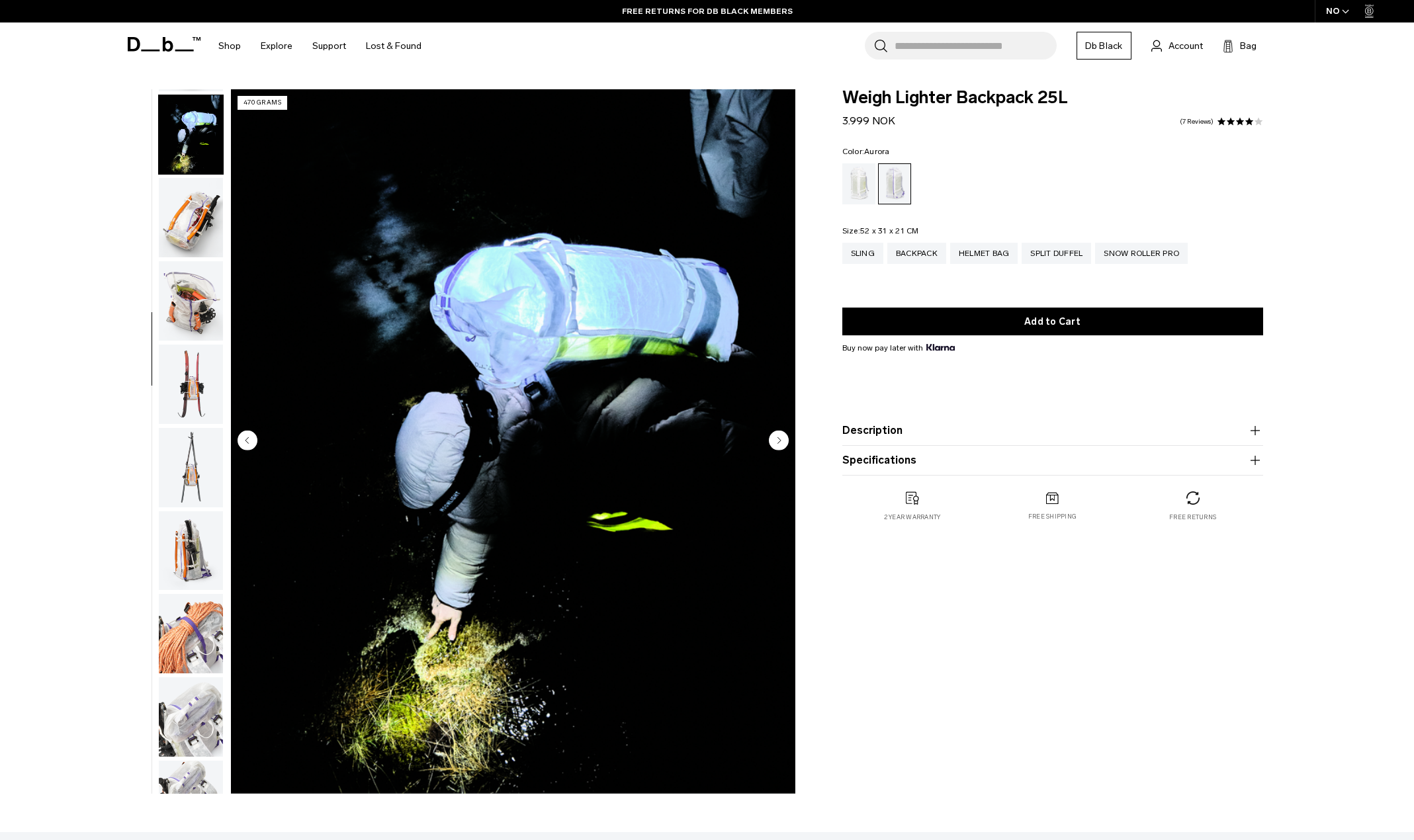
scroll to position [499, 0]
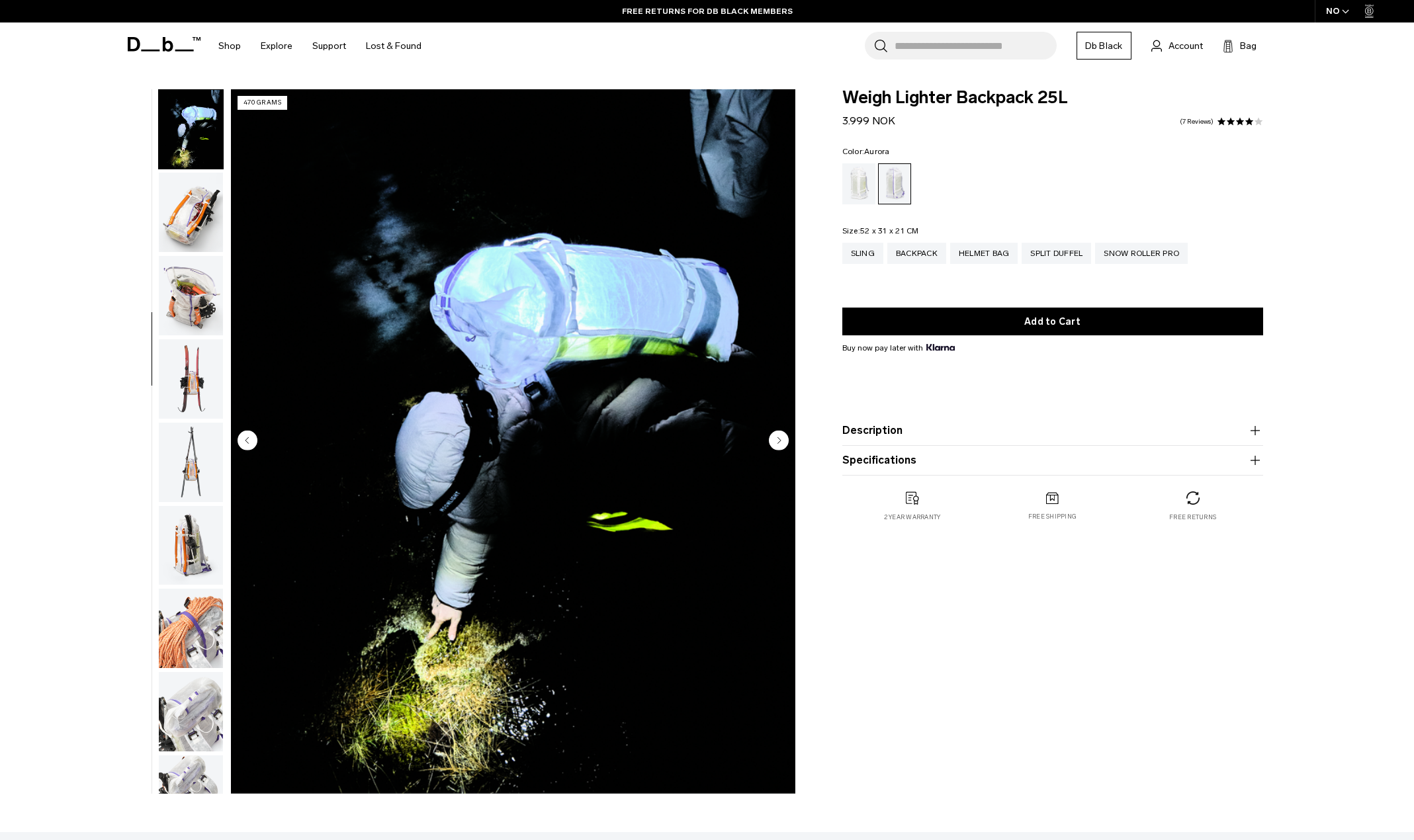
click at [775, 443] on circle "Next slide" at bounding box center [779, 440] width 20 height 20
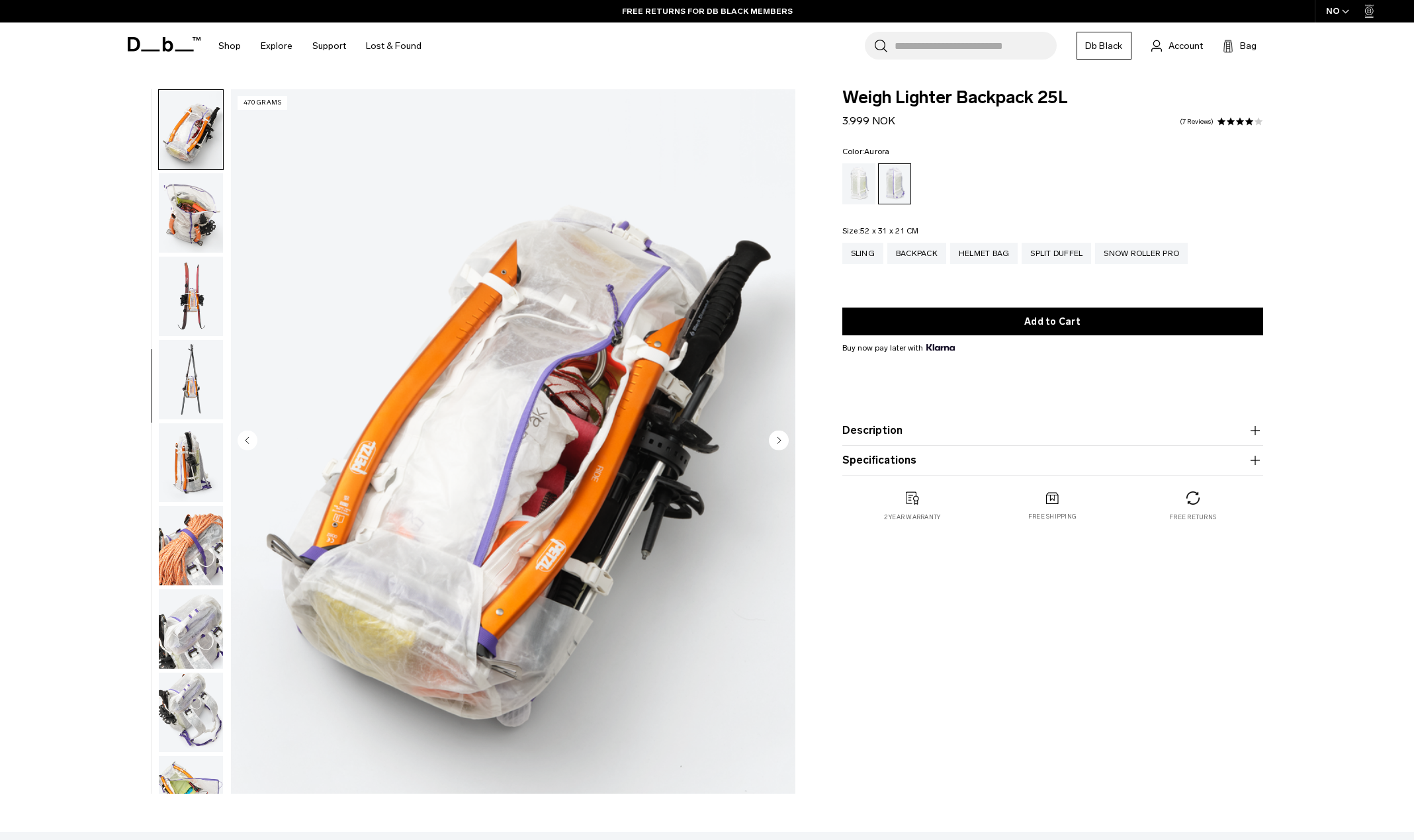
click at [775, 443] on circle "Next slide" at bounding box center [779, 440] width 20 height 20
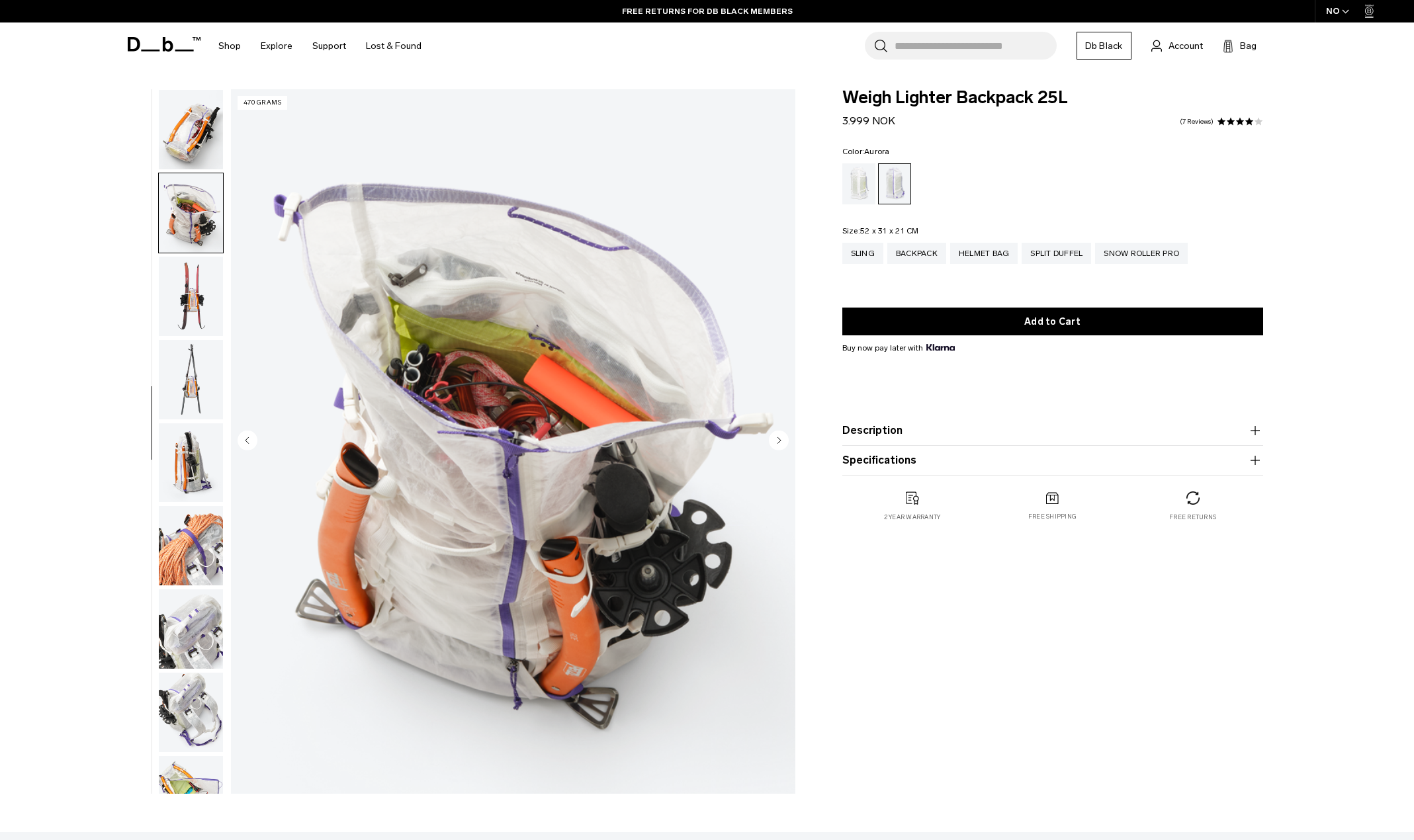
scroll to position [665, 0]
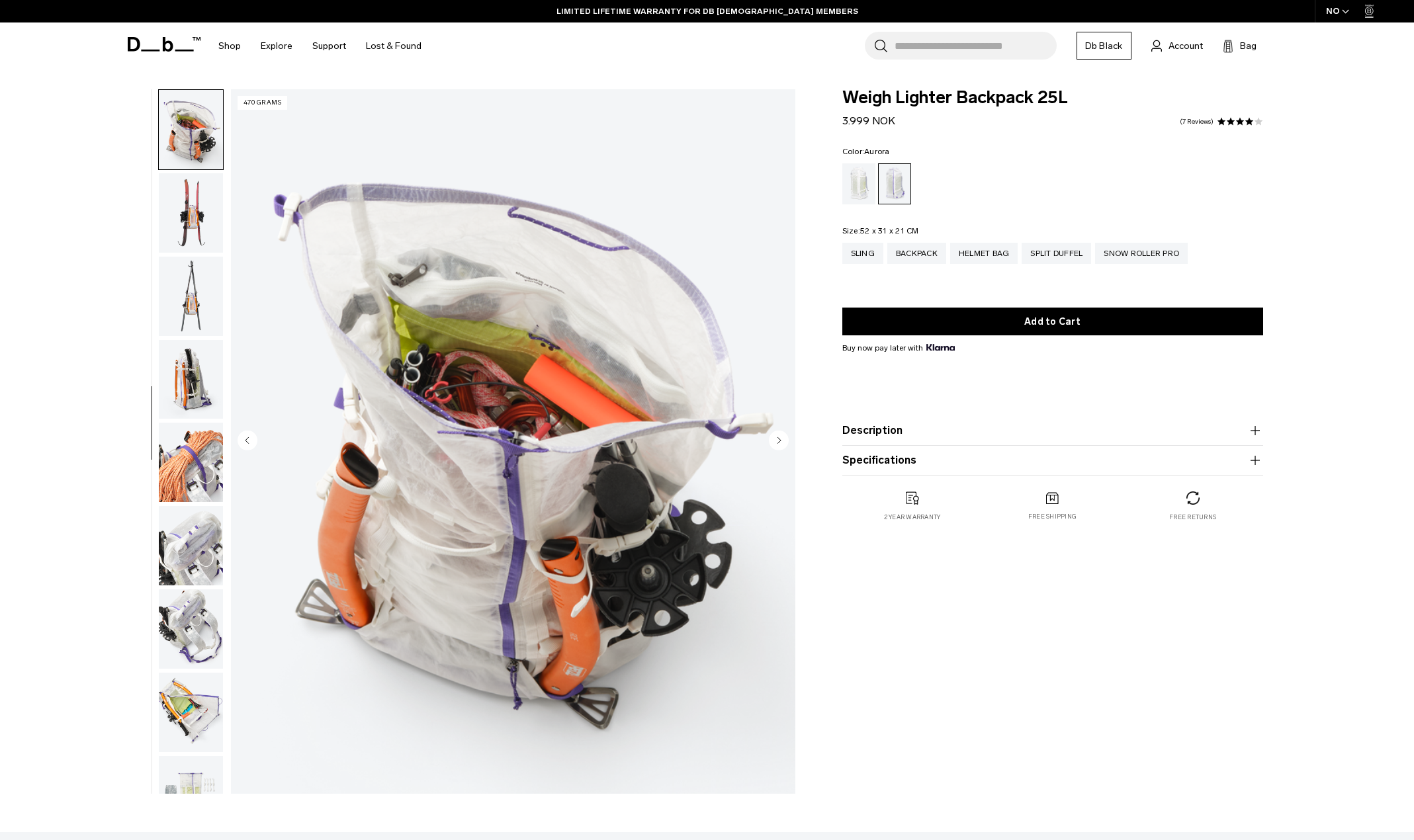
click at [775, 443] on circle "Next slide" at bounding box center [779, 440] width 20 height 20
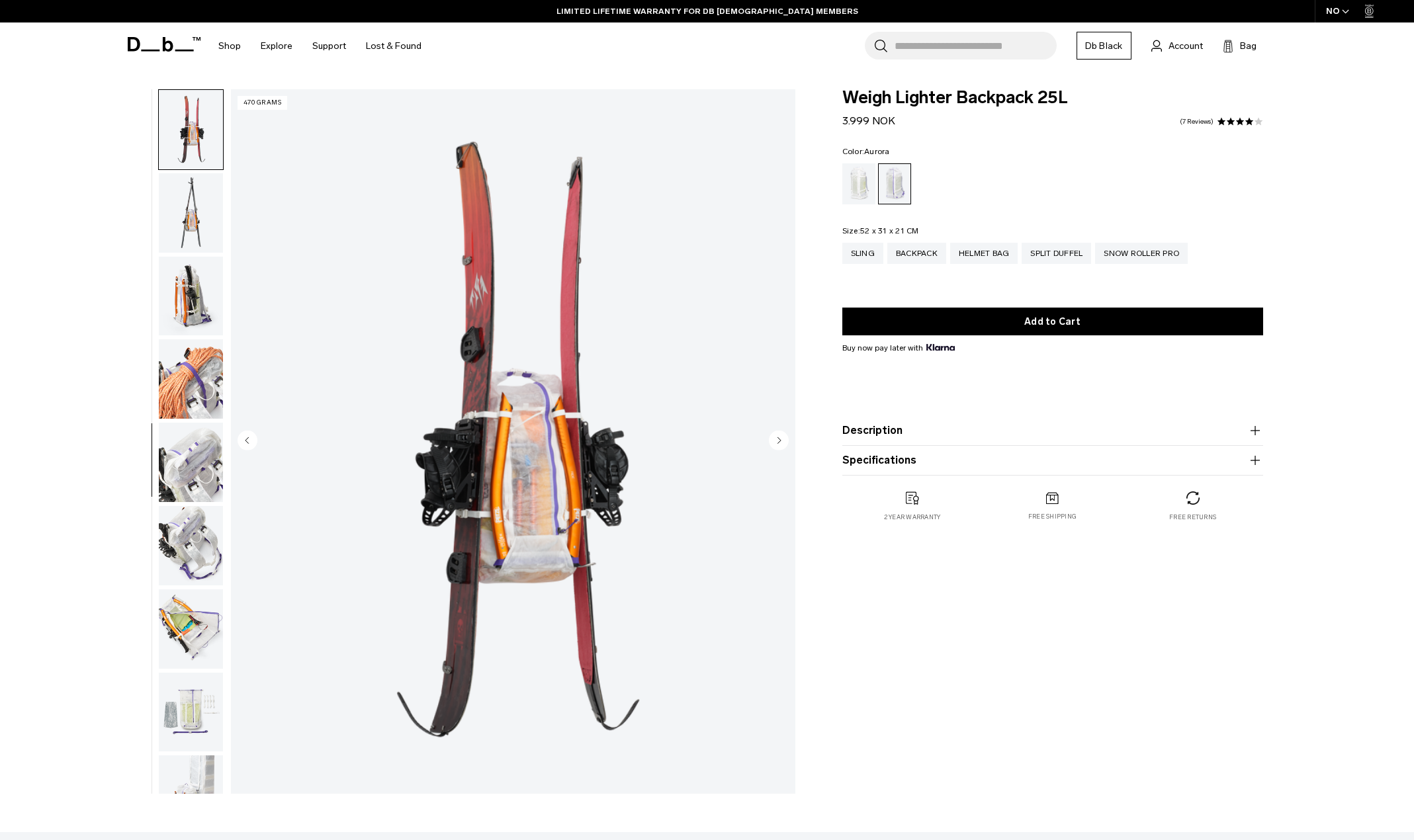
click at [775, 443] on circle "Next slide" at bounding box center [779, 440] width 20 height 20
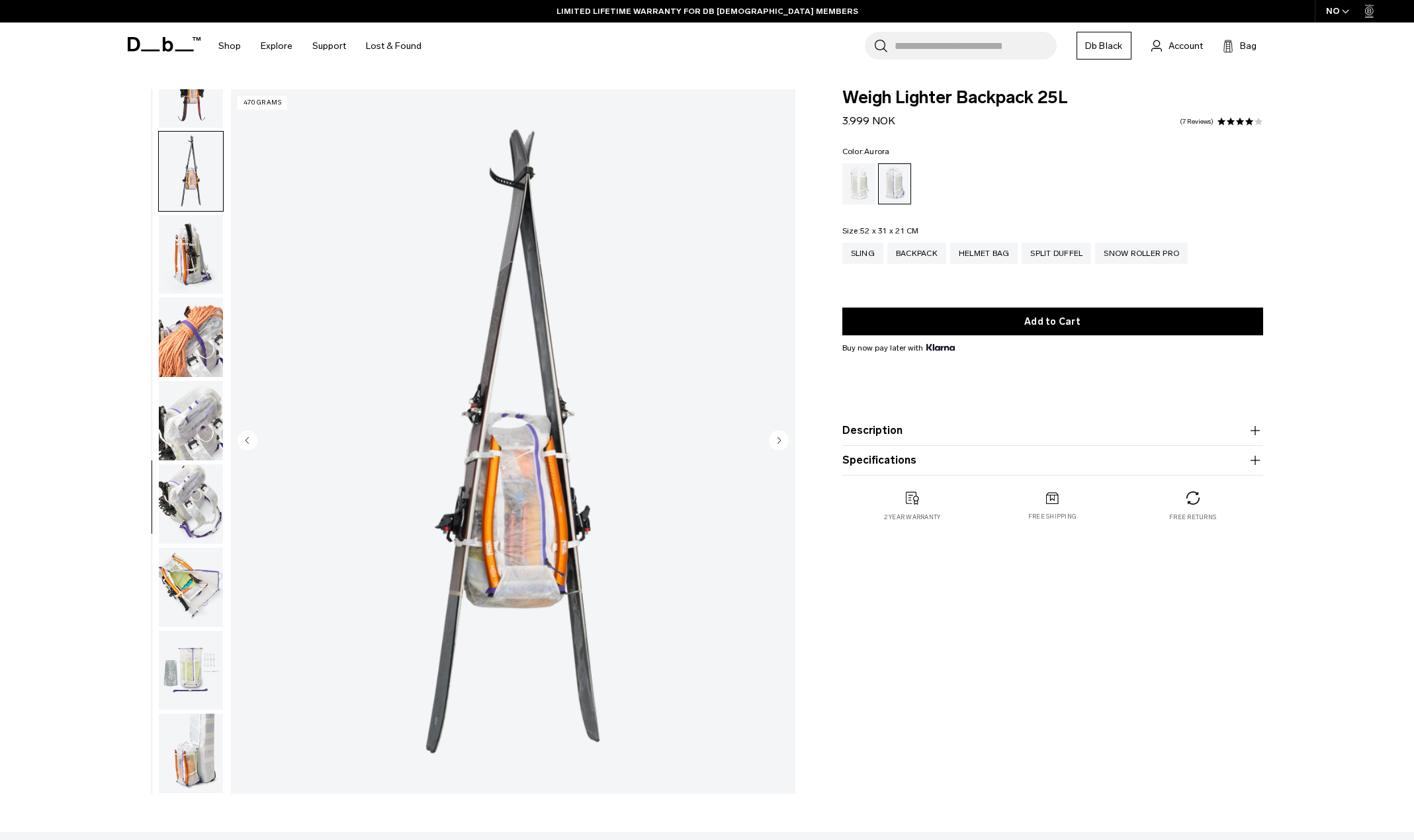
drag, startPoint x: 247, startPoint y: 441, endPoint x: 274, endPoint y: 441, distance: 27.0
click at [248, 441] on icon "Previous slide" at bounding box center [247, 440] width 4 height 6
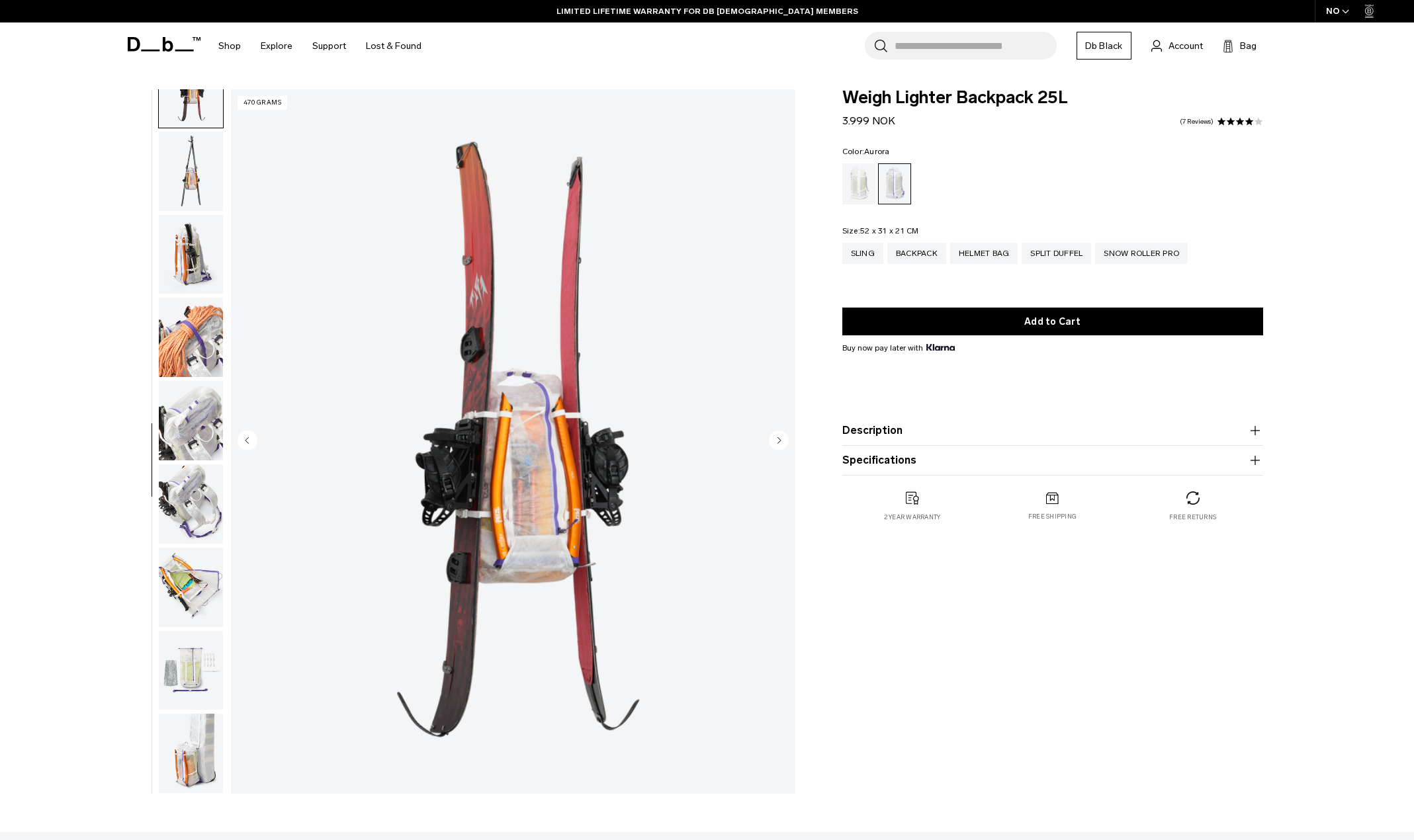
scroll to position [749, 0]
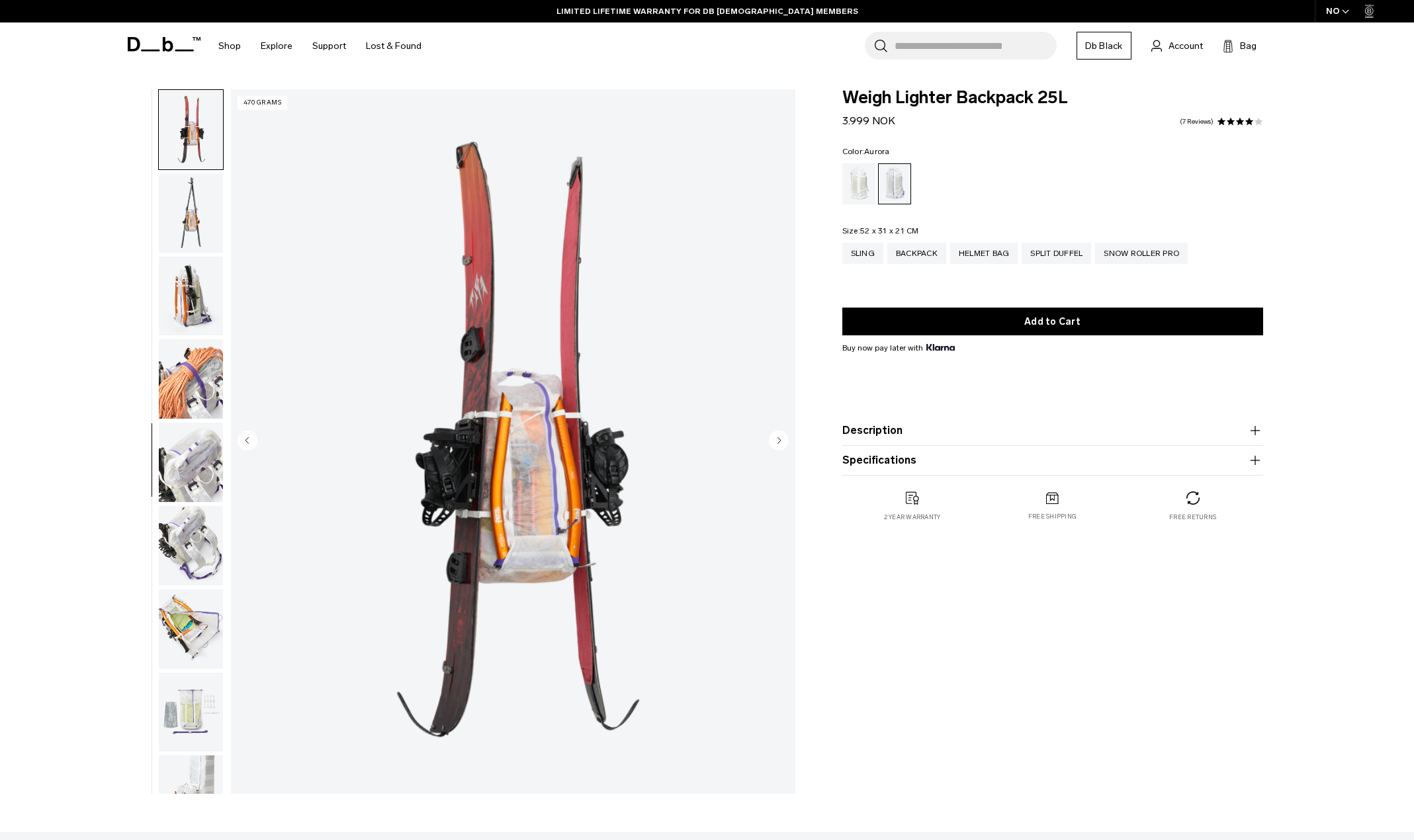
click at [782, 436] on circle "Next slide" at bounding box center [779, 440] width 20 height 20
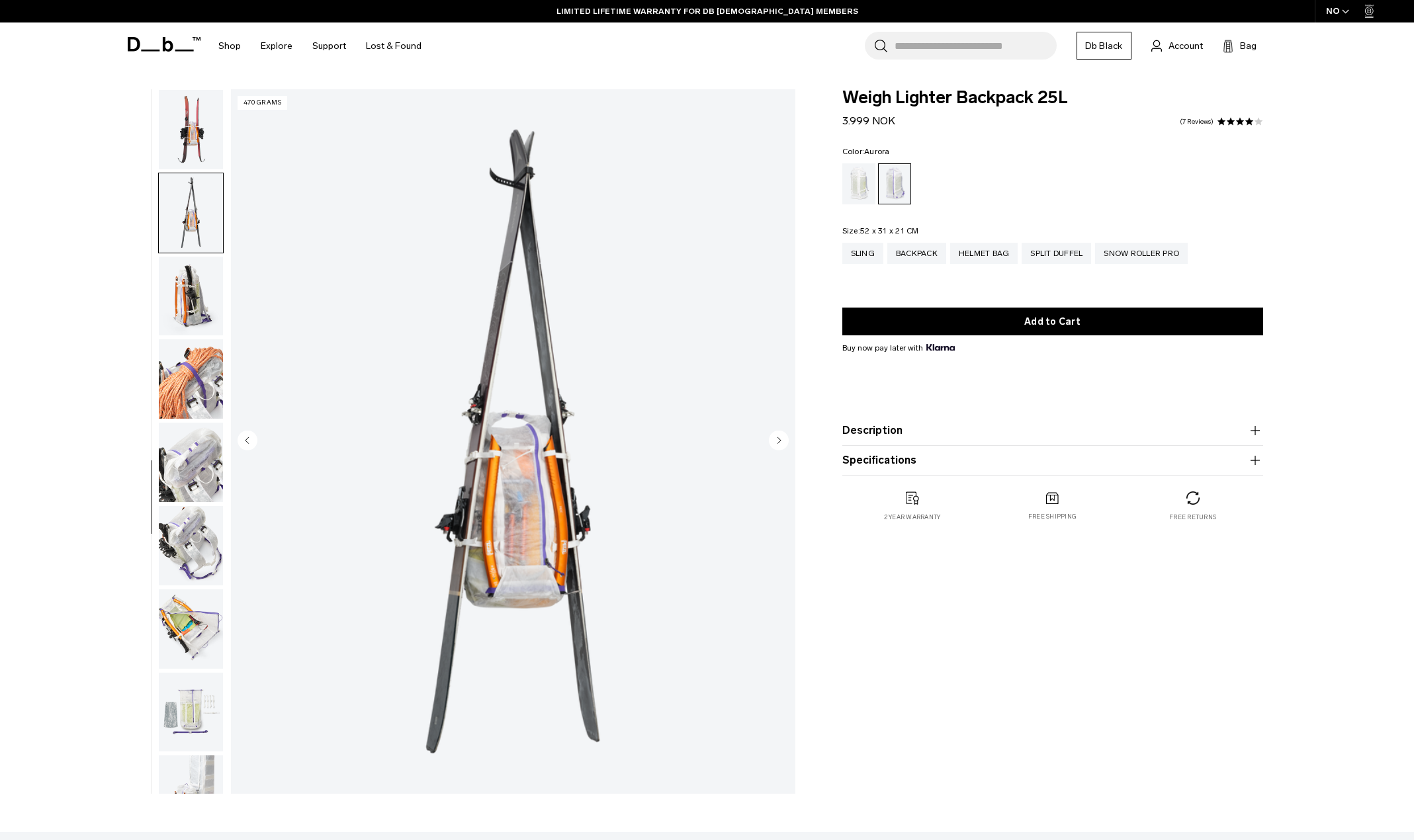
scroll to position [791, 0]
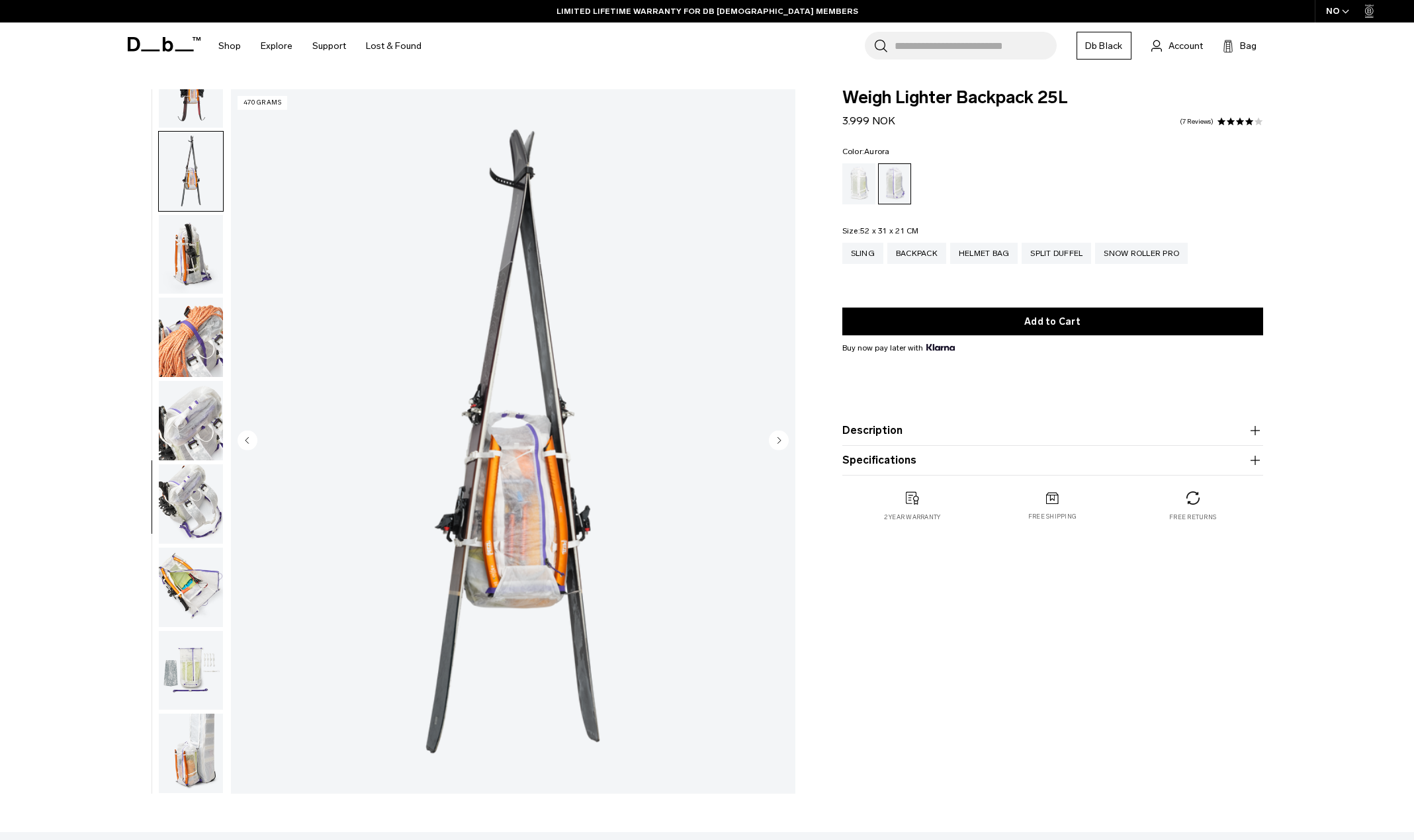
click at [782, 436] on circle "Next slide" at bounding box center [779, 440] width 20 height 20
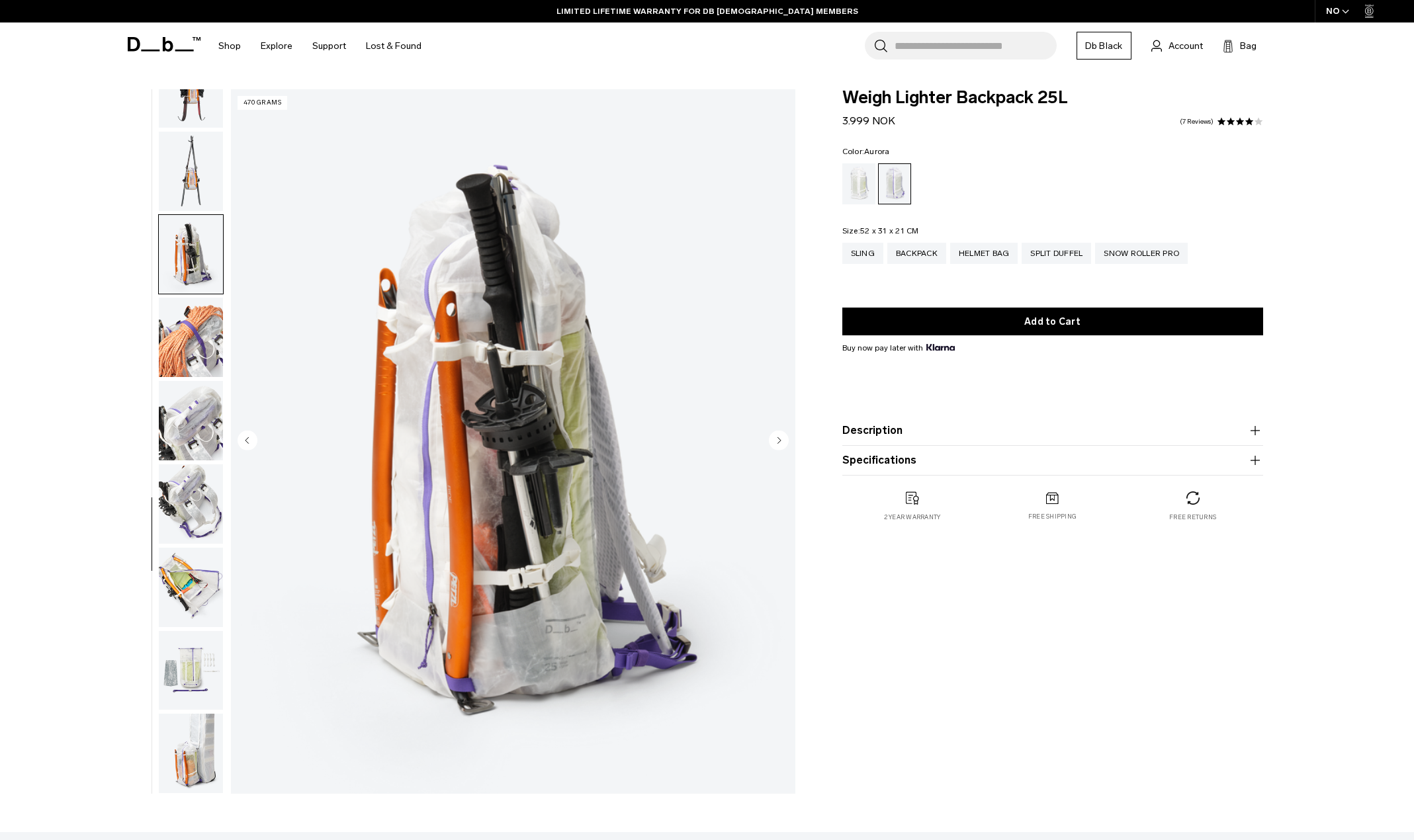
click at [782, 436] on circle "Next slide" at bounding box center [779, 440] width 20 height 20
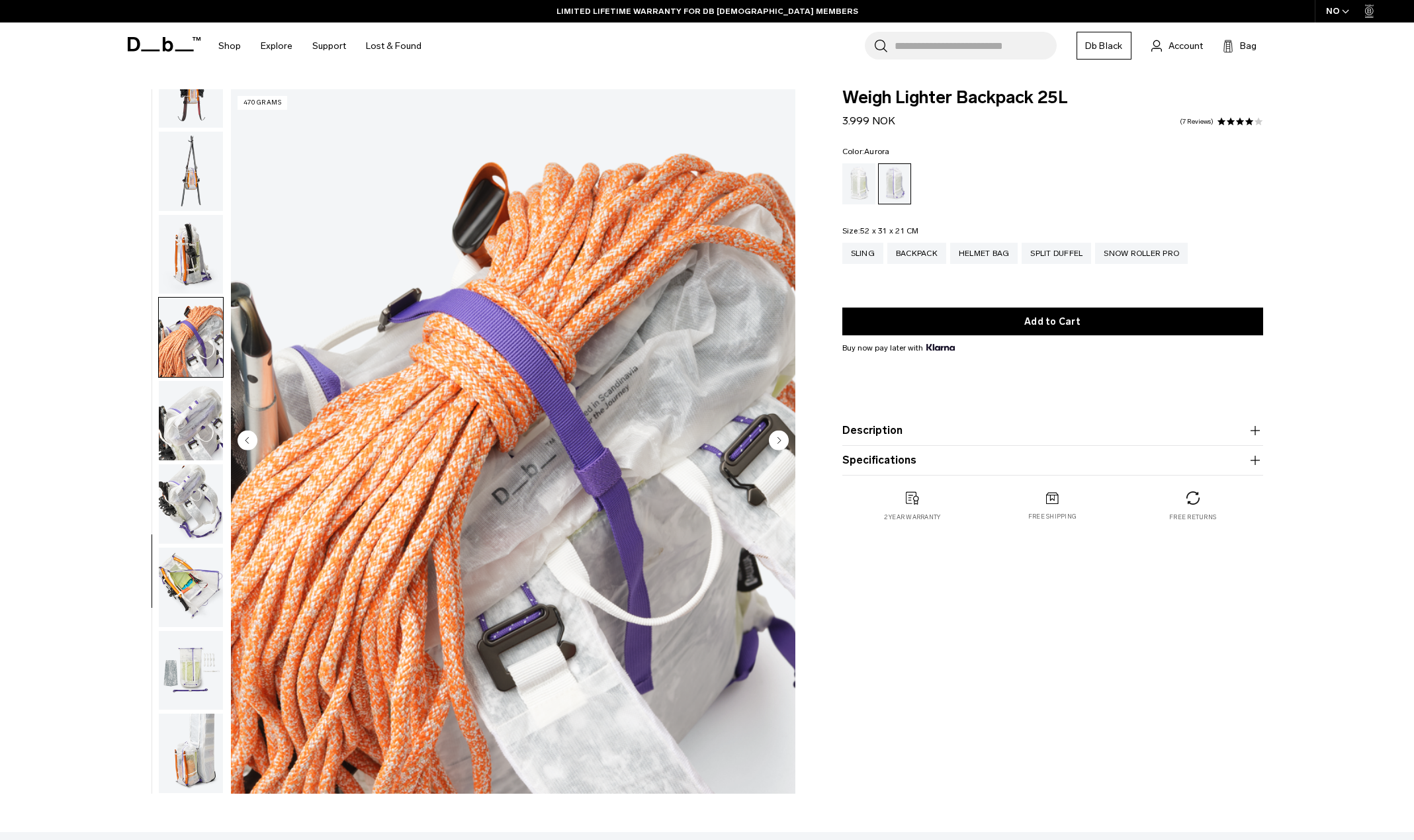
click at [782, 436] on circle "Next slide" at bounding box center [779, 440] width 20 height 20
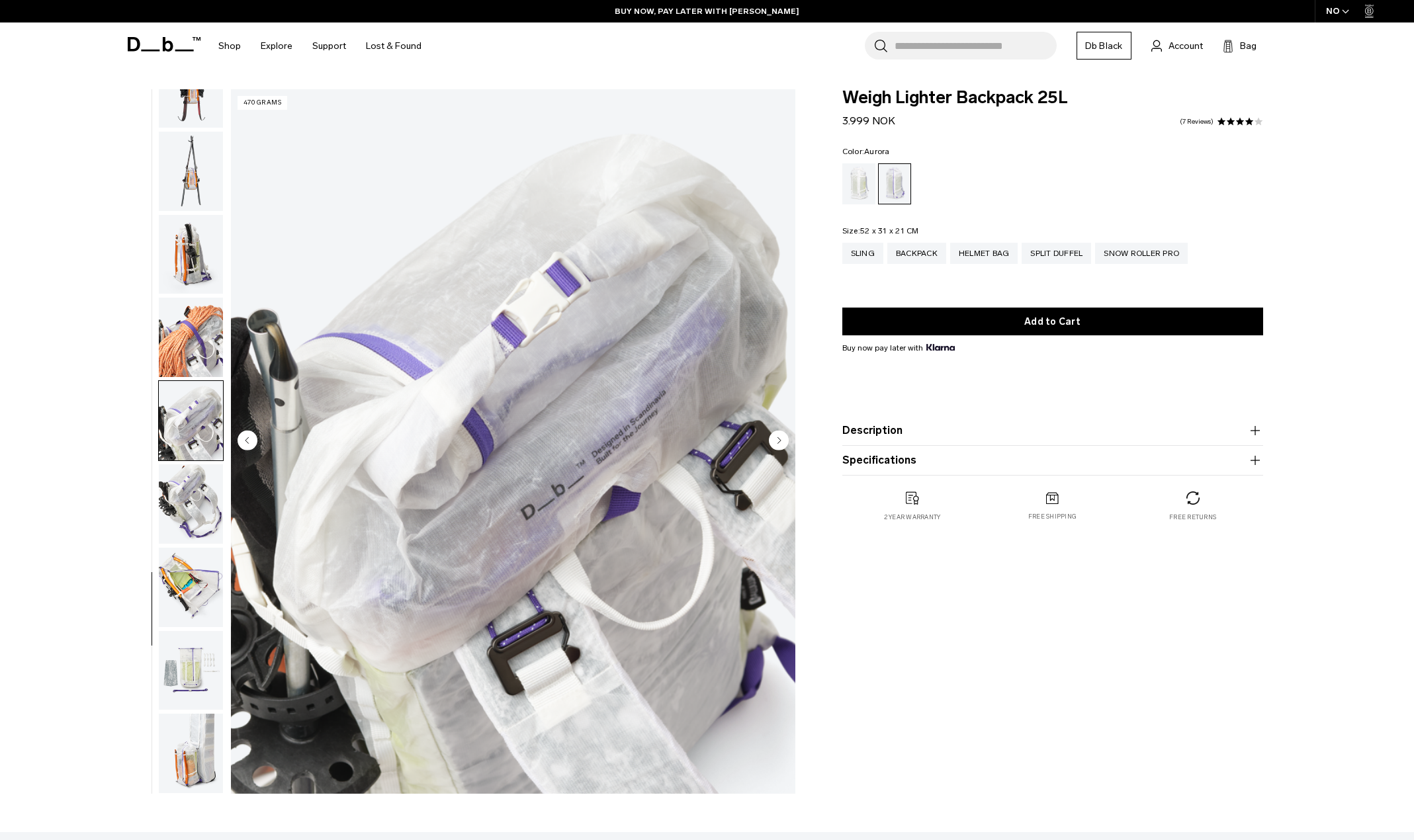
click at [782, 436] on circle "Next slide" at bounding box center [779, 440] width 20 height 20
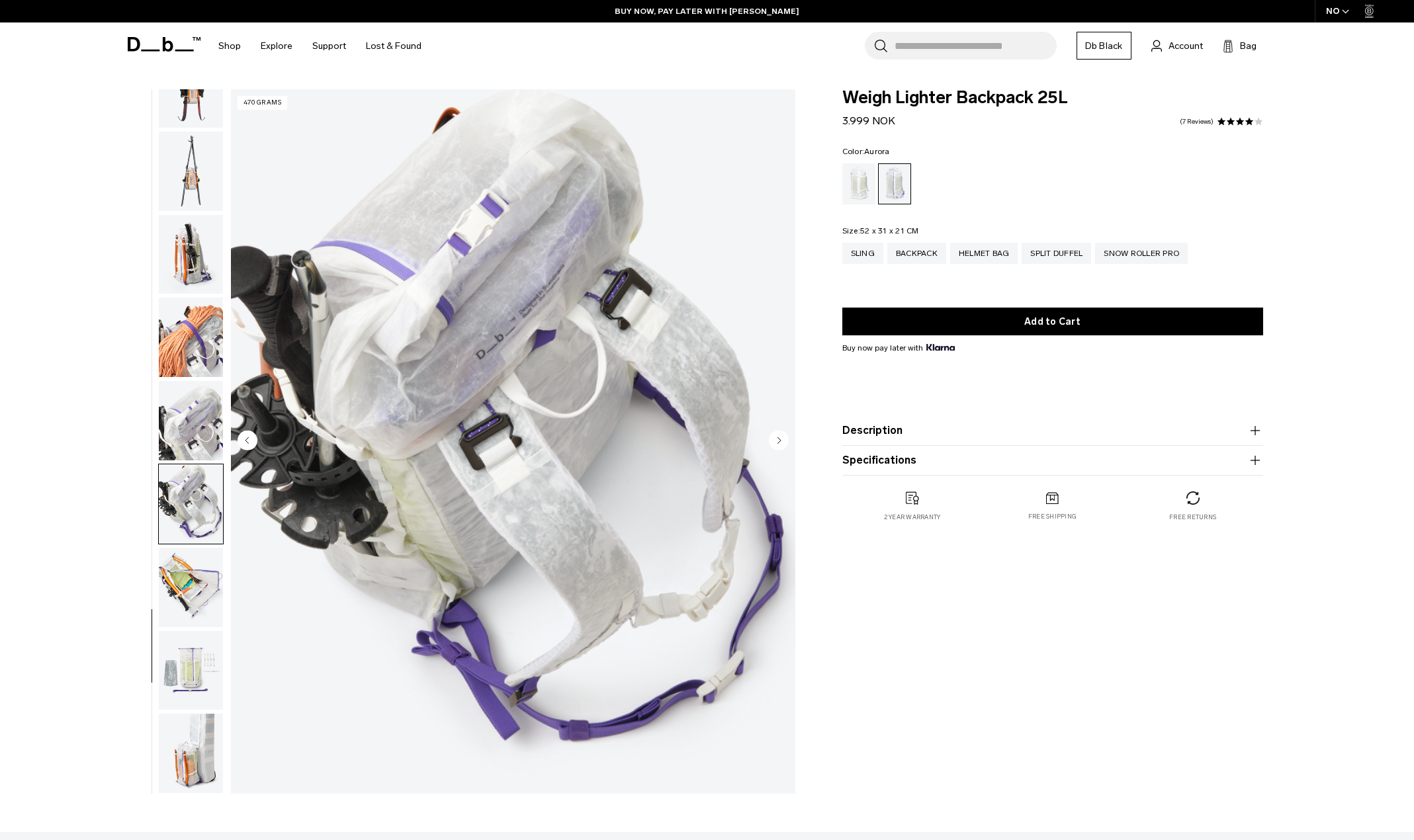
click at [782, 436] on circle "Next slide" at bounding box center [779, 440] width 20 height 20
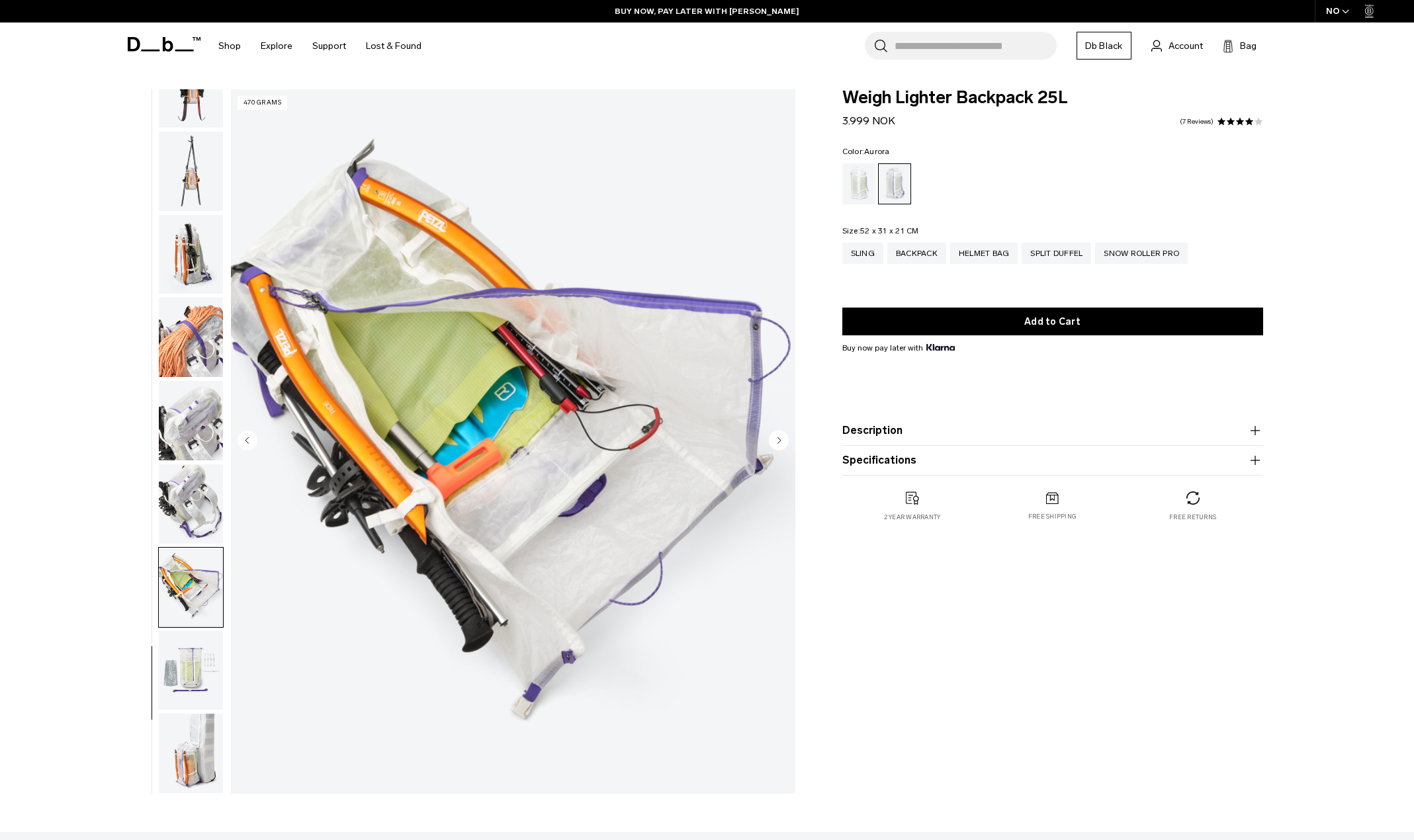
click at [782, 436] on circle "Next slide" at bounding box center [779, 440] width 20 height 20
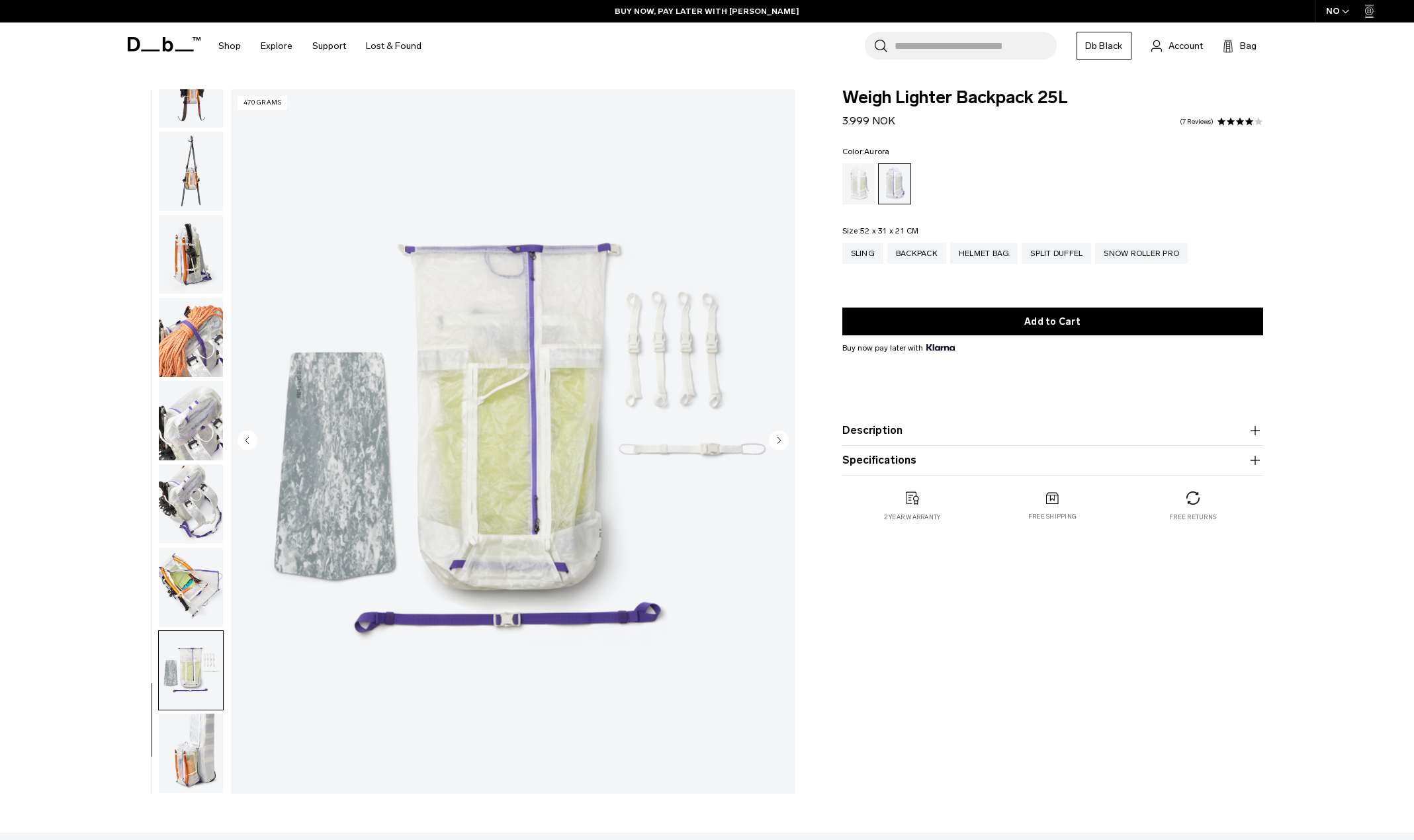
click at [782, 436] on circle "Next slide" at bounding box center [779, 440] width 20 height 20
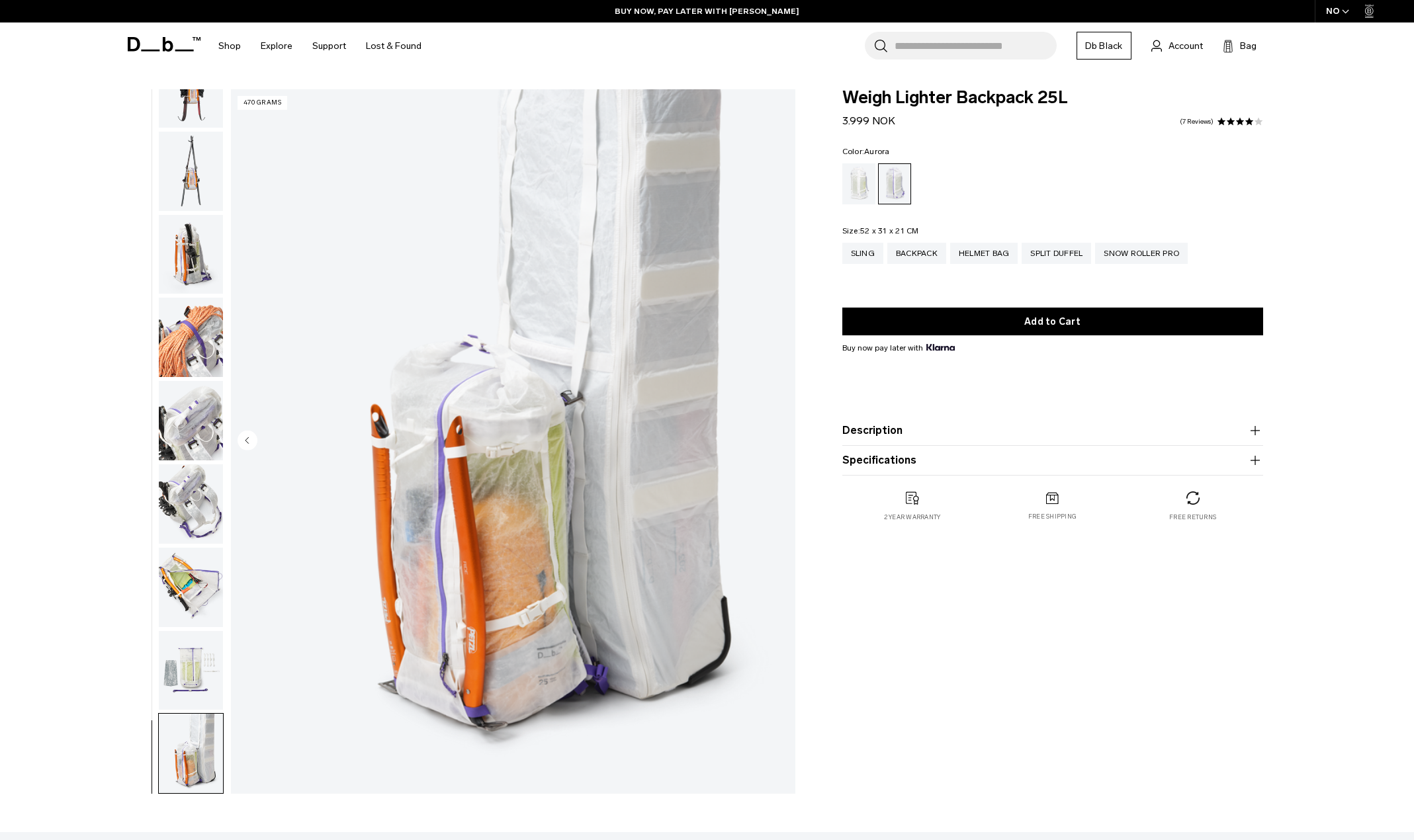
click at [782, 436] on img "18 / 18" at bounding box center [513, 441] width 564 height 704
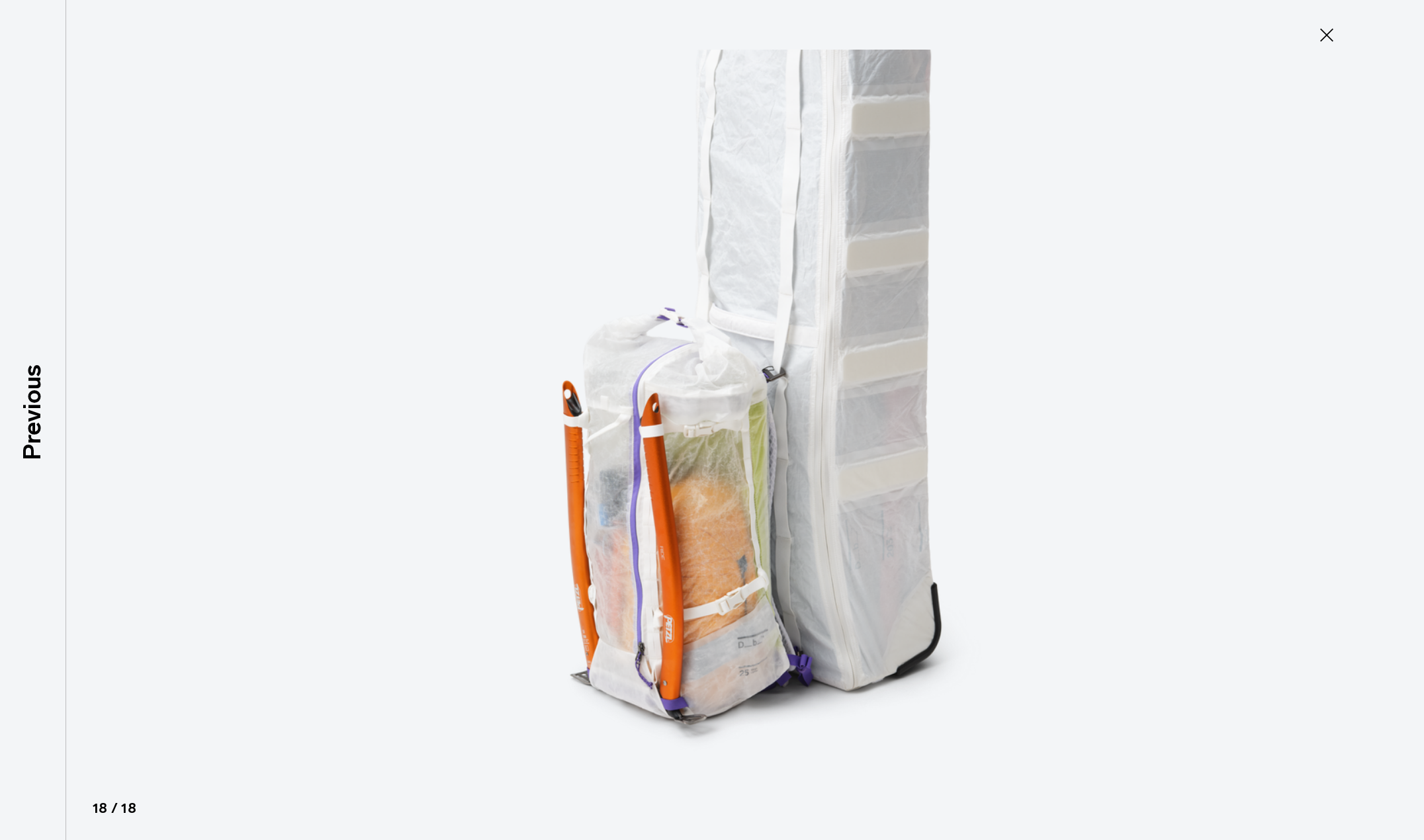
click at [1327, 33] on icon at bounding box center [1327, 35] width 21 height 21
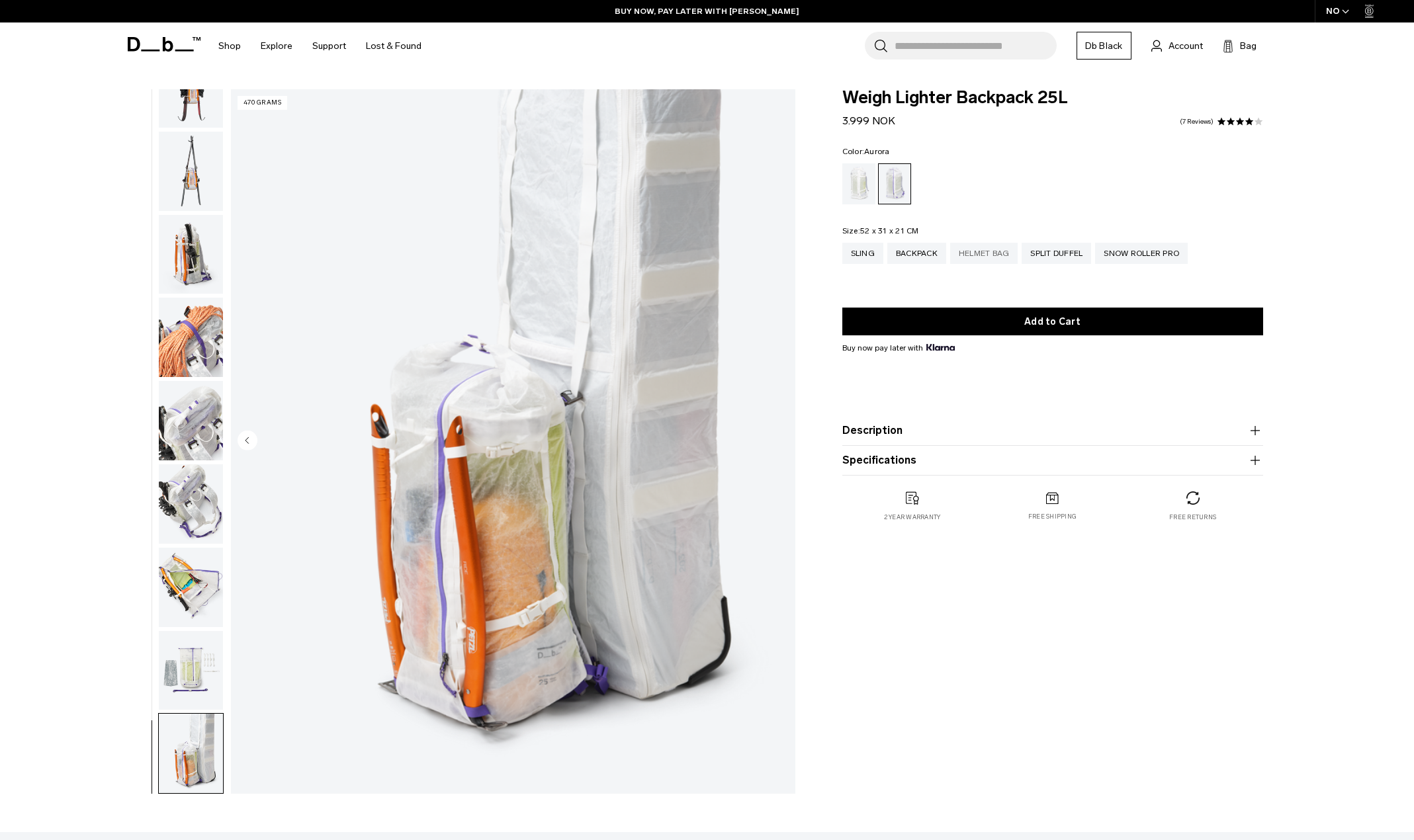
click at [998, 250] on div "Helmet Bag" at bounding box center [984, 253] width 68 height 21
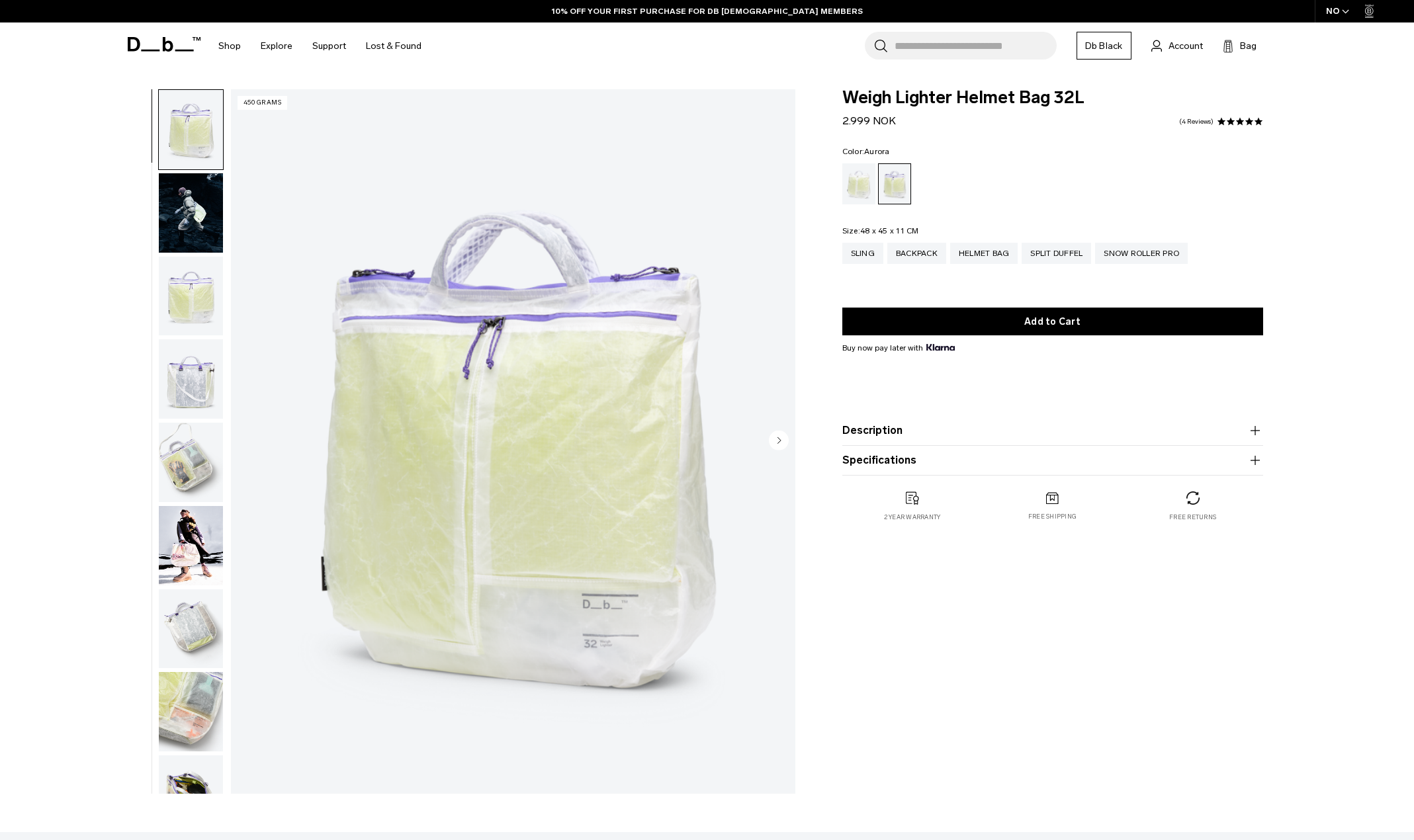
click at [780, 441] on icon "Next slide" at bounding box center [779, 440] width 4 height 6
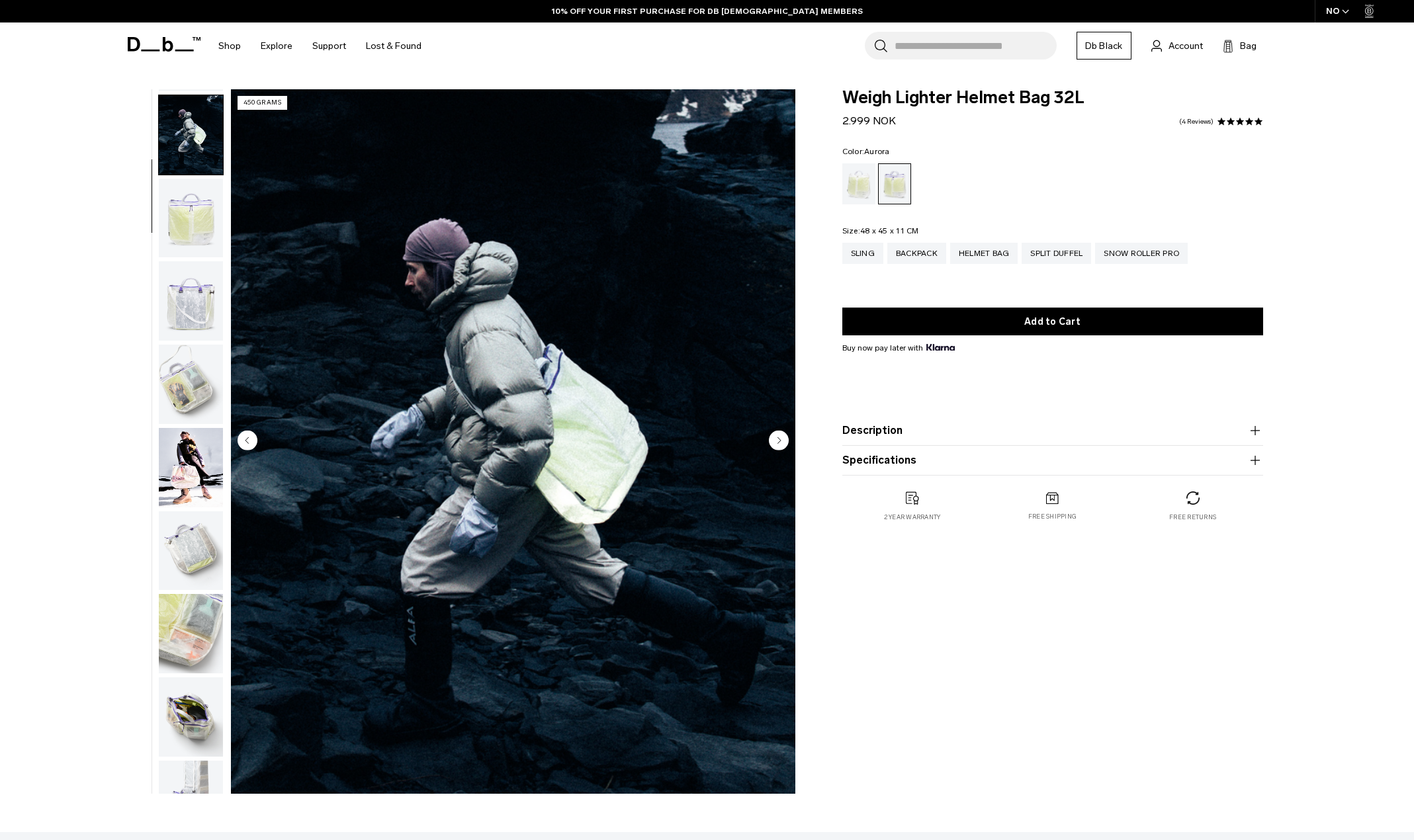
scroll to position [83, 0]
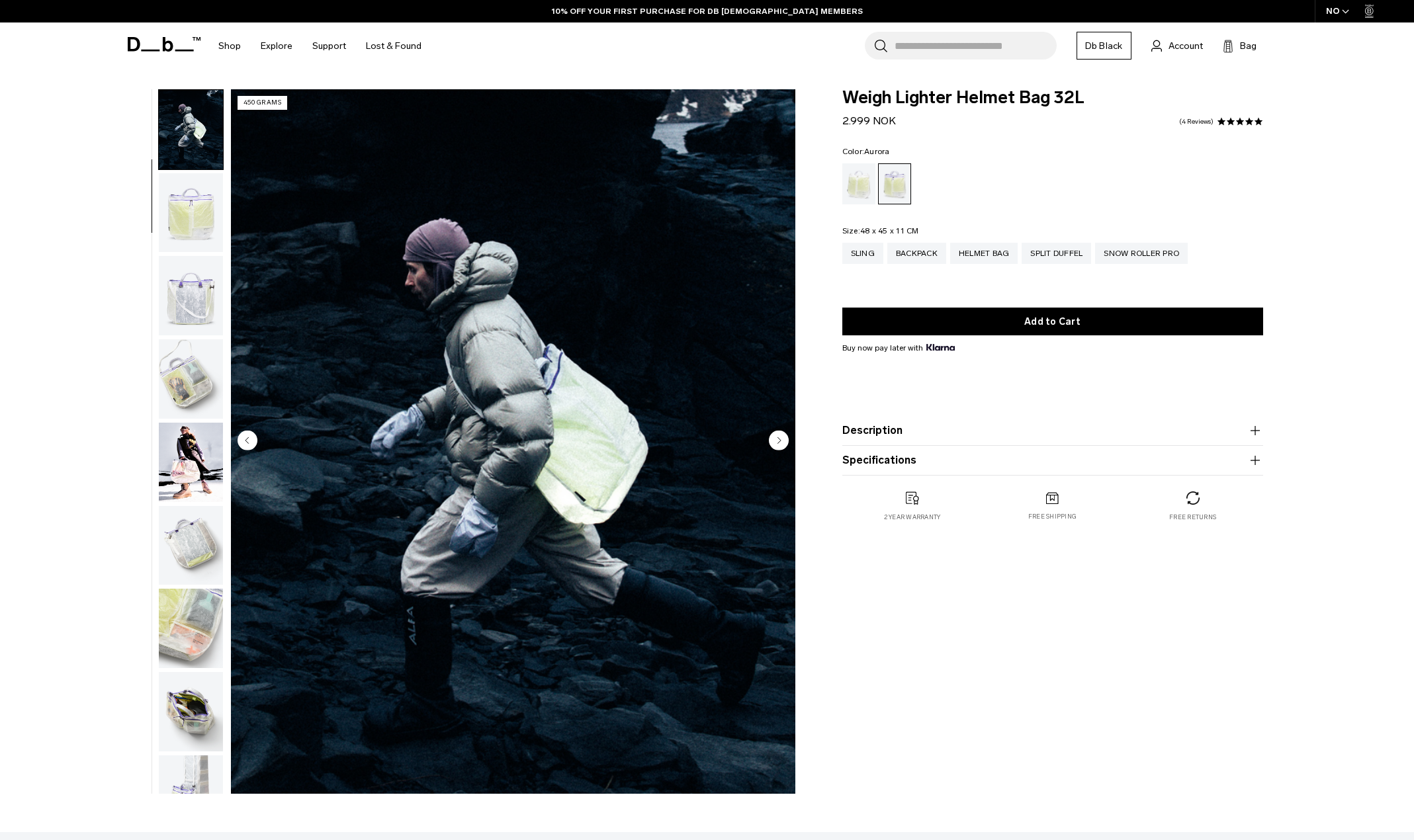
click at [780, 441] on icon "Next slide" at bounding box center [779, 440] width 4 height 6
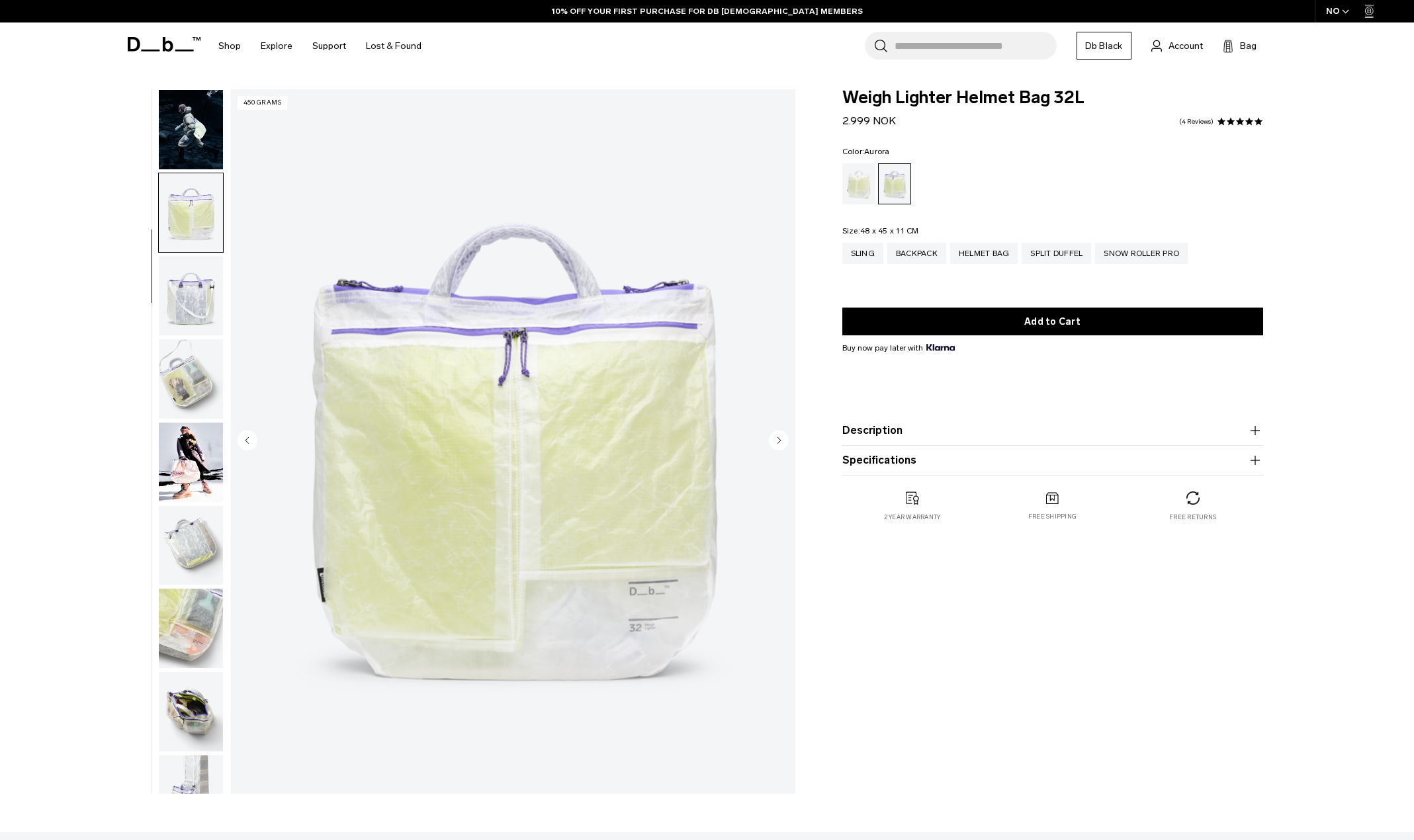
scroll to position [125, 0]
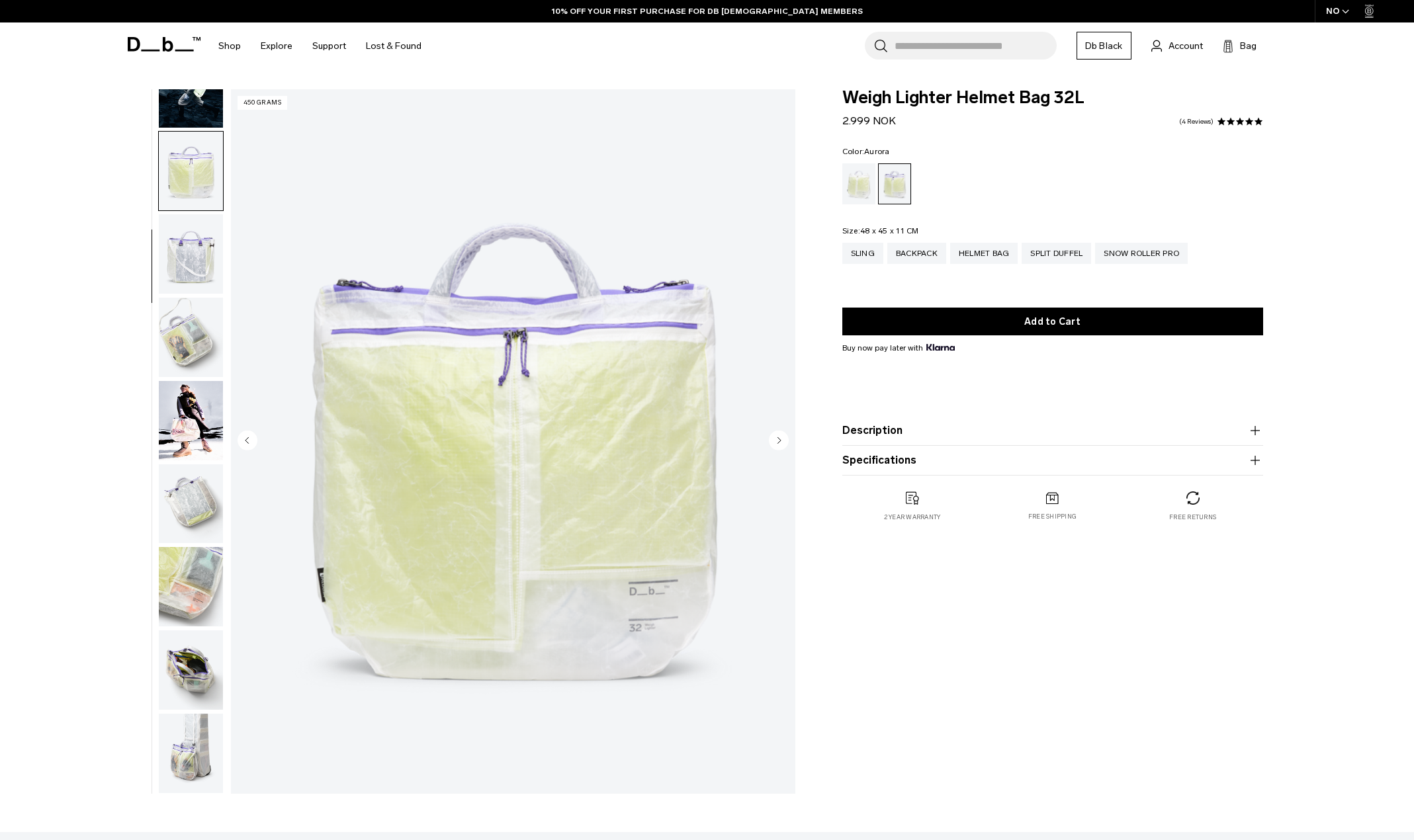
click at [780, 441] on icon "Next slide" at bounding box center [779, 440] width 4 height 6
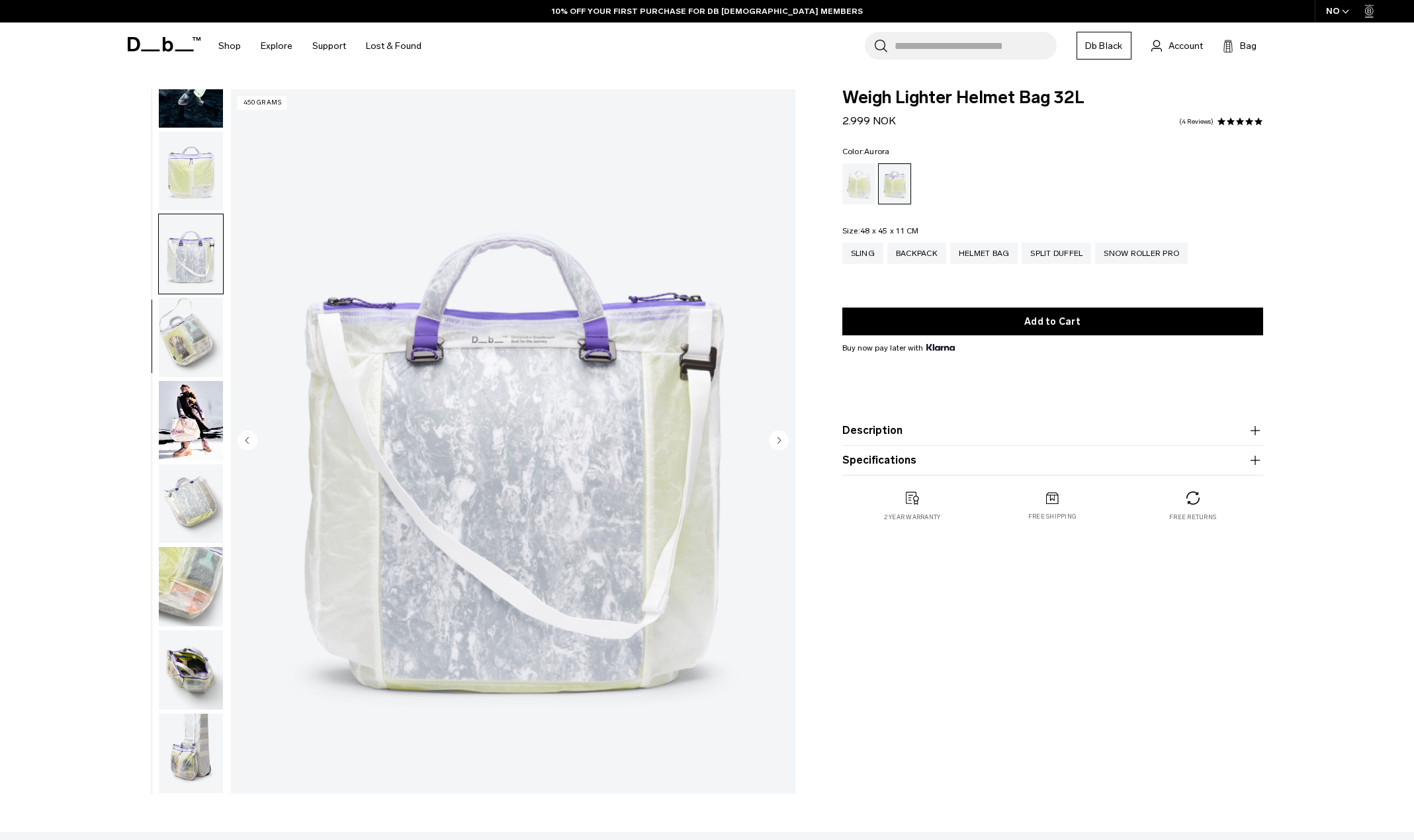
click at [780, 441] on icon "Next slide" at bounding box center [779, 440] width 4 height 6
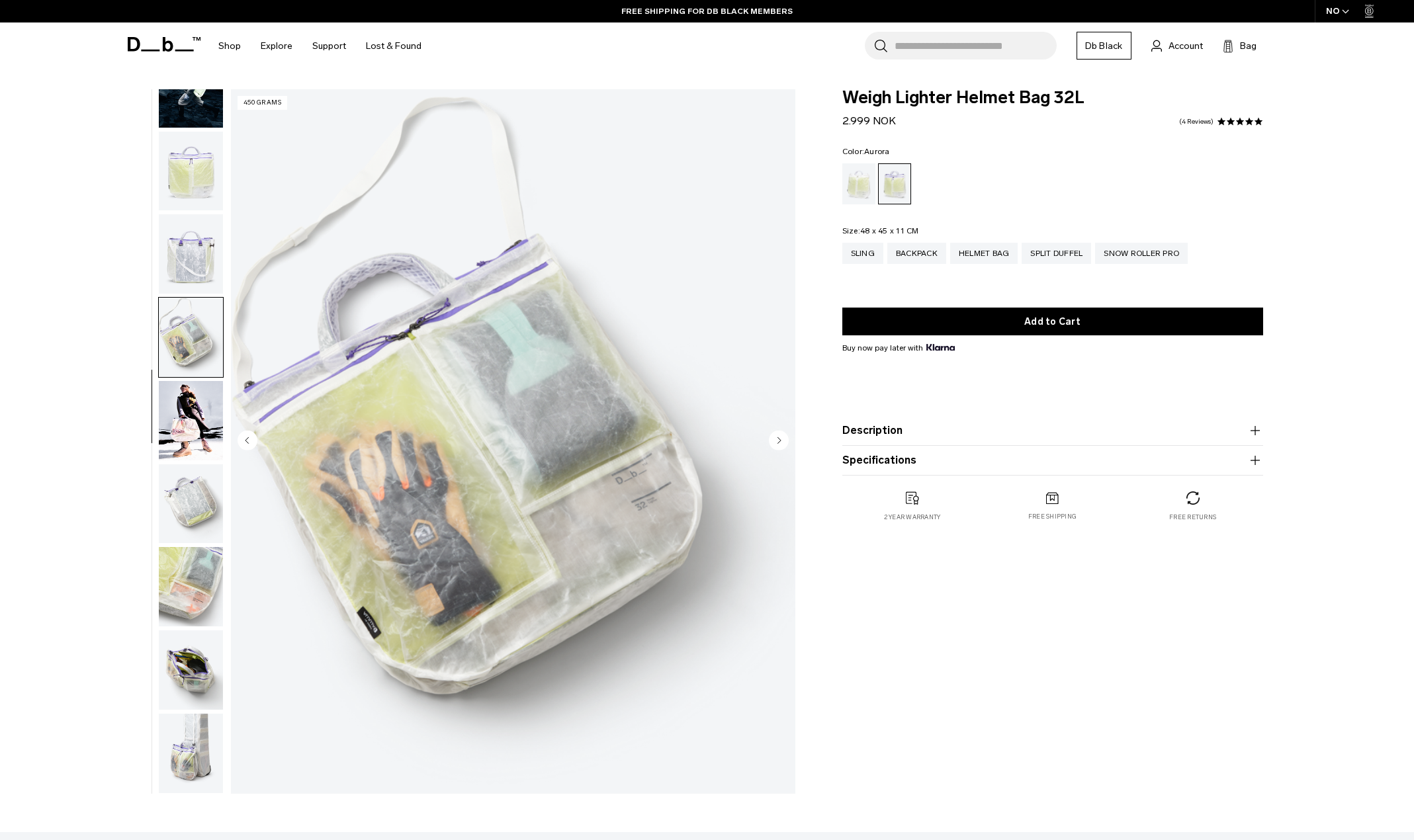
click at [780, 441] on icon "Next slide" at bounding box center [779, 440] width 4 height 6
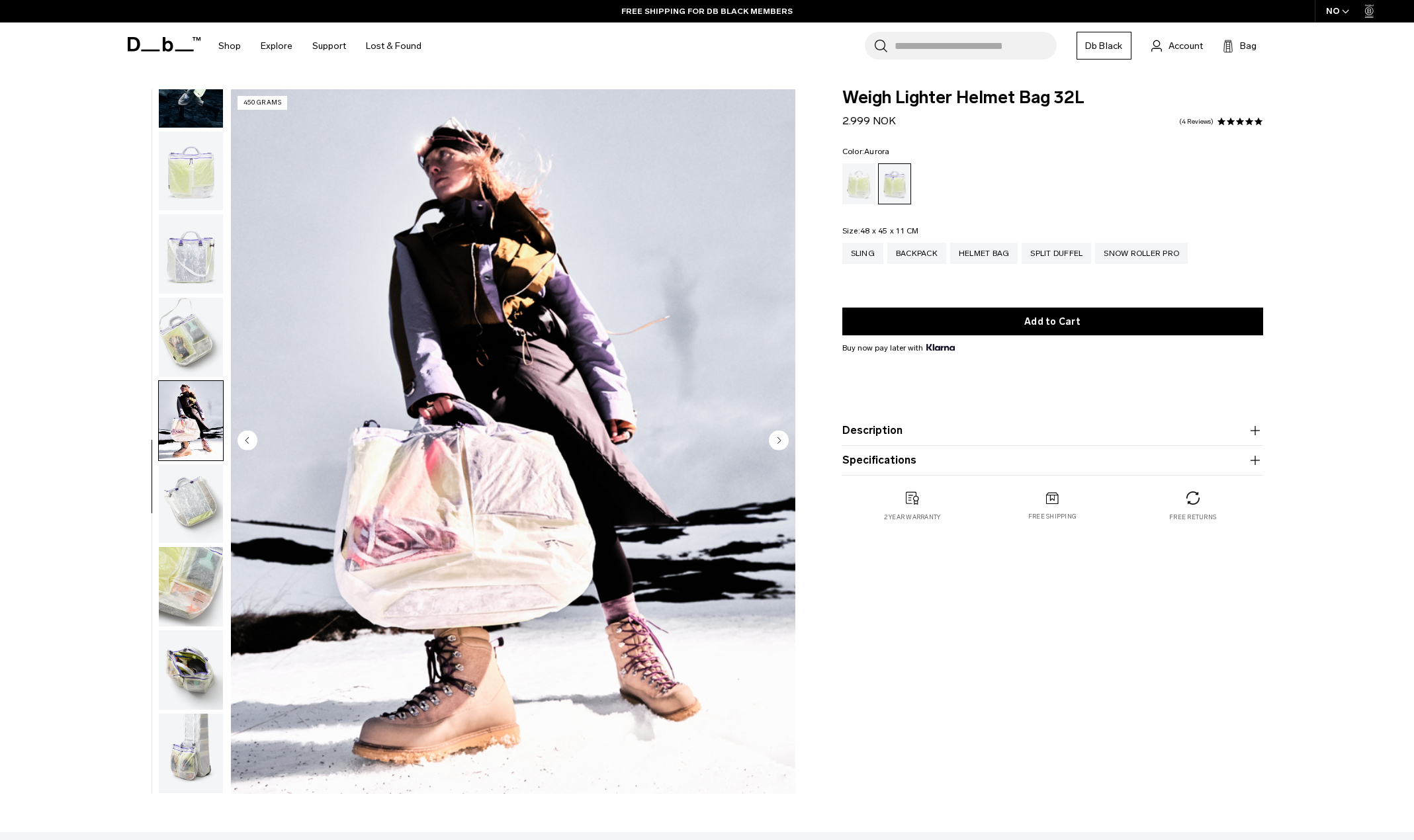
click at [777, 442] on icon "Next slide" at bounding box center [779, 440] width 4 height 6
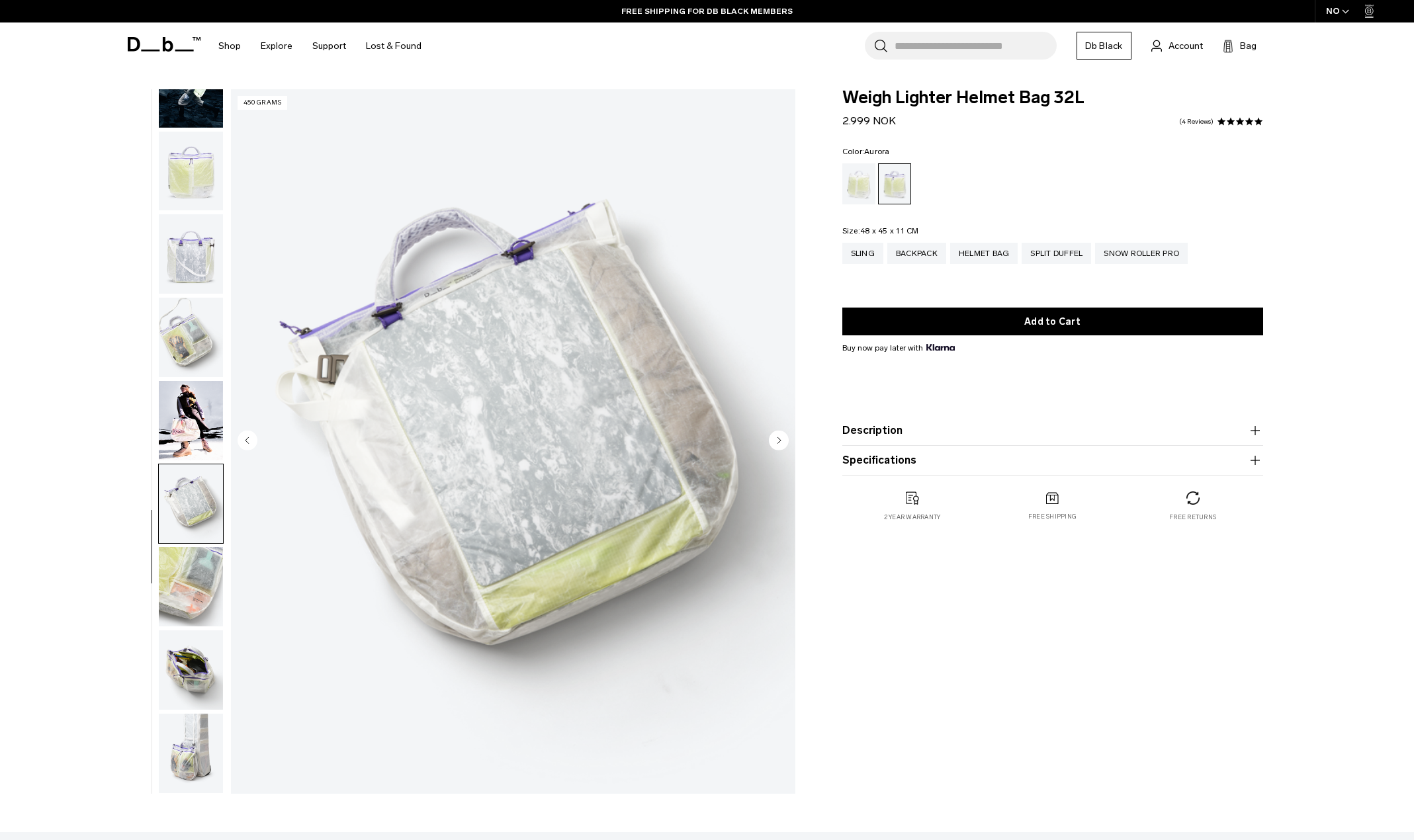
click at [777, 442] on icon "Next slide" at bounding box center [779, 440] width 4 height 6
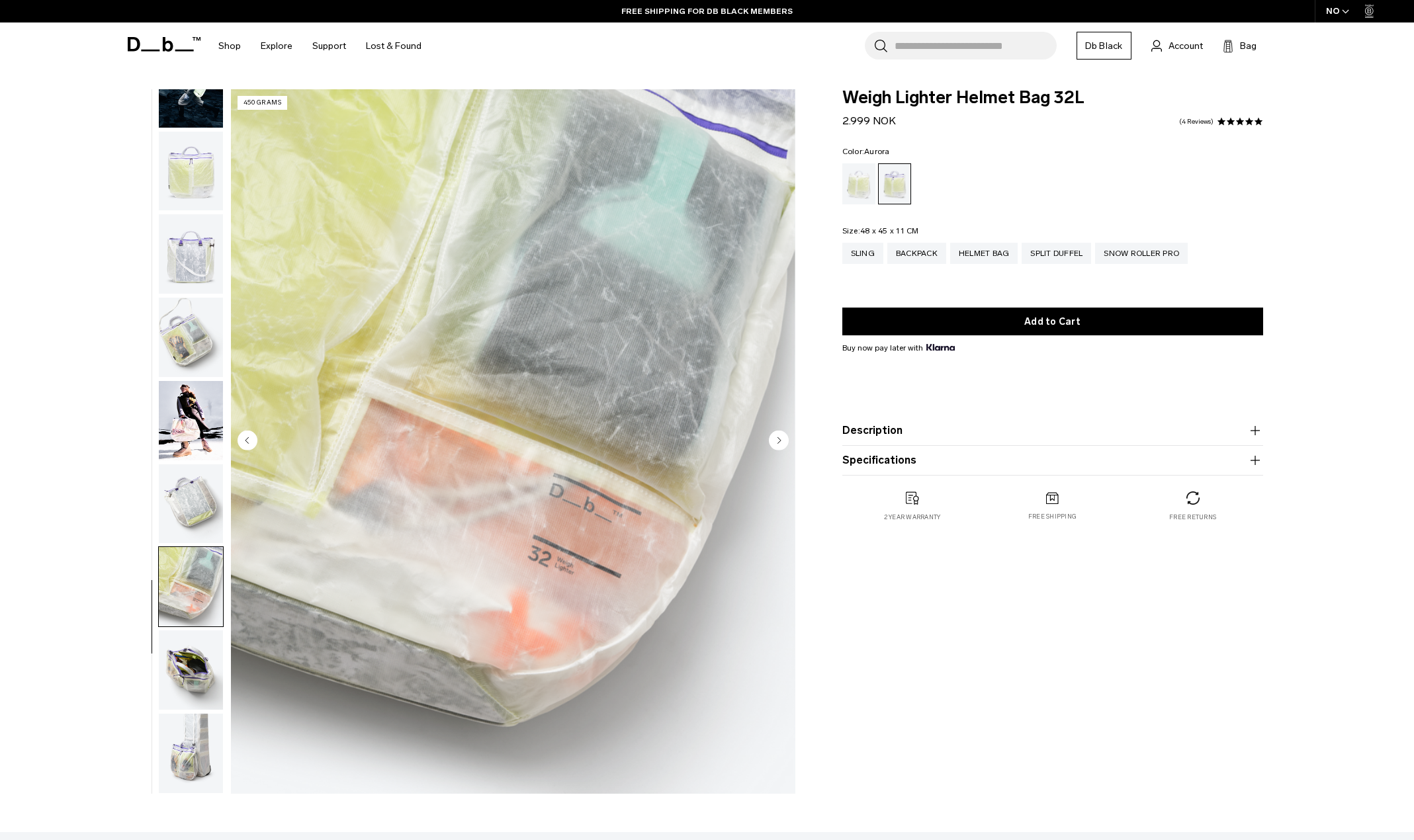
click at [777, 442] on icon "Next slide" at bounding box center [779, 440] width 4 height 6
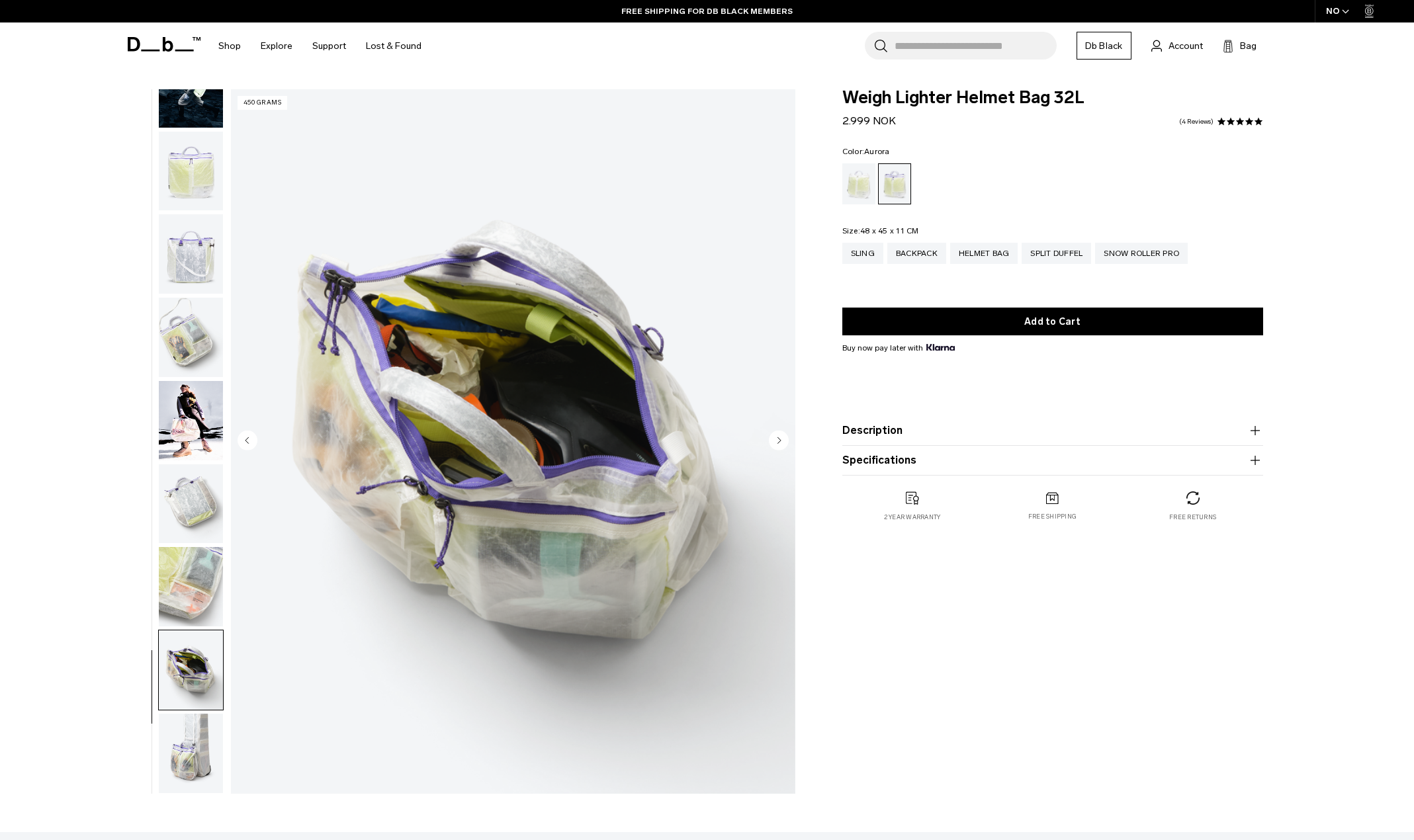
click at [777, 442] on icon "Next slide" at bounding box center [779, 440] width 4 height 6
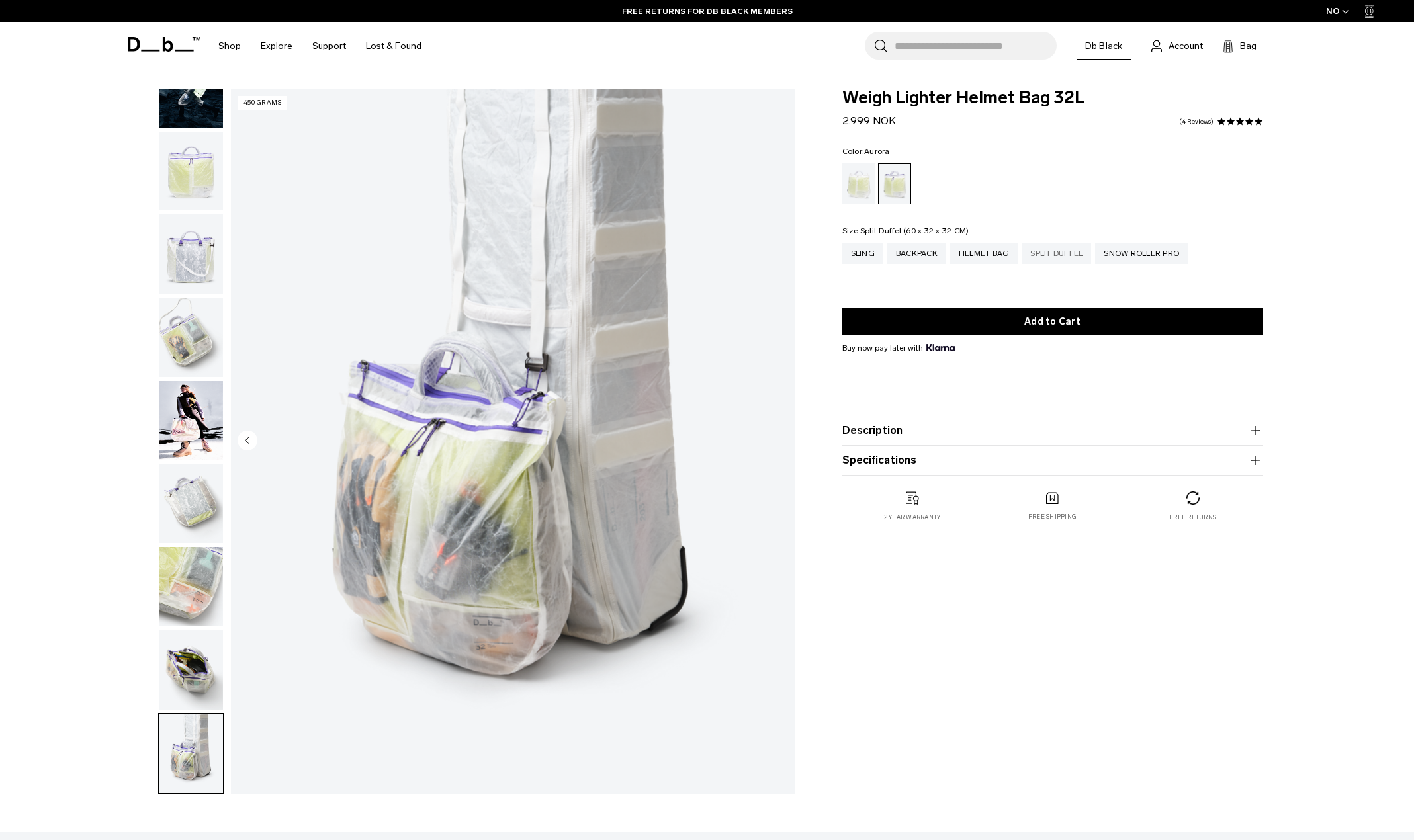
click at [1048, 257] on div "Split Duffel" at bounding box center [1056, 253] width 69 height 21
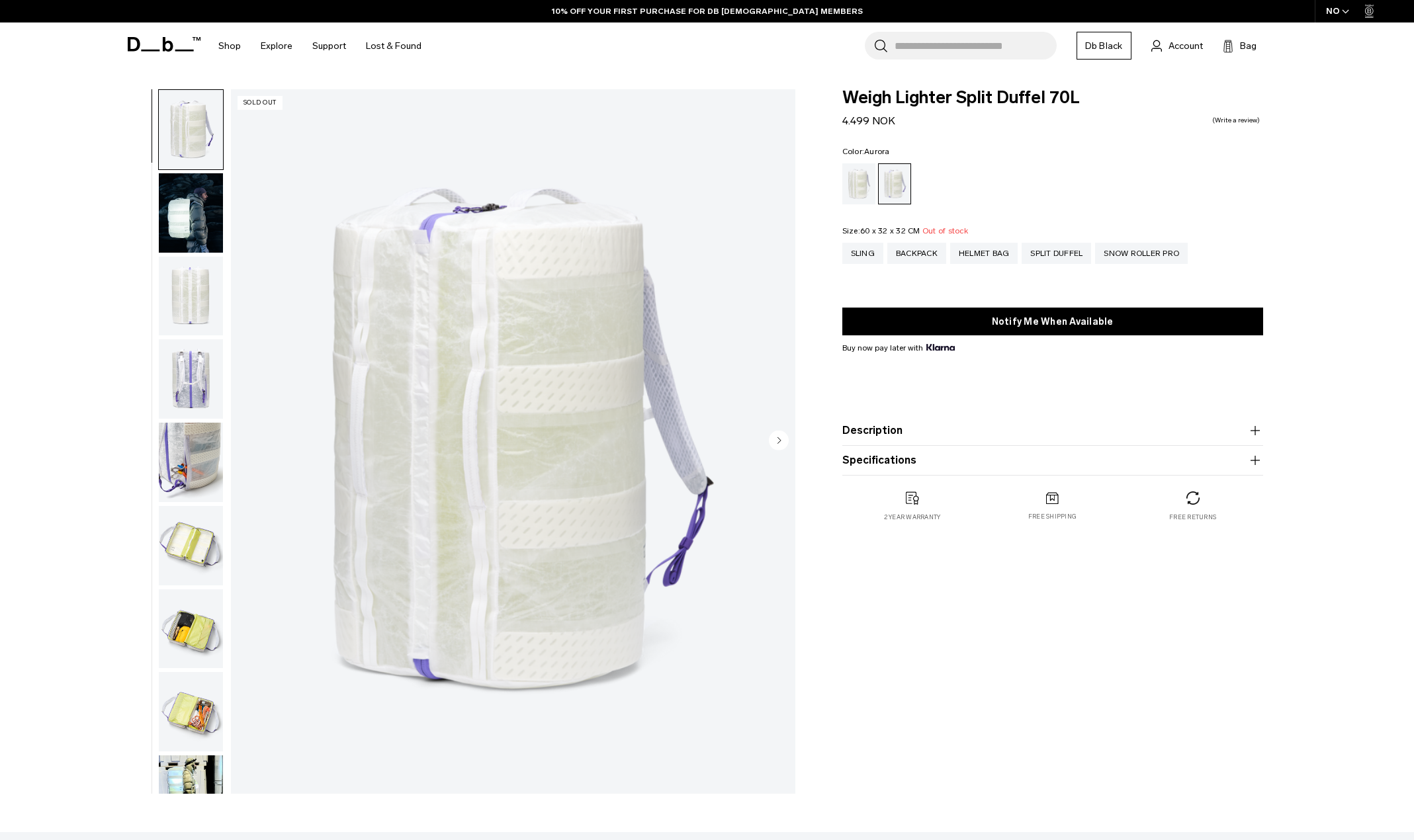
click at [787, 442] on circle "Next slide" at bounding box center [779, 440] width 20 height 20
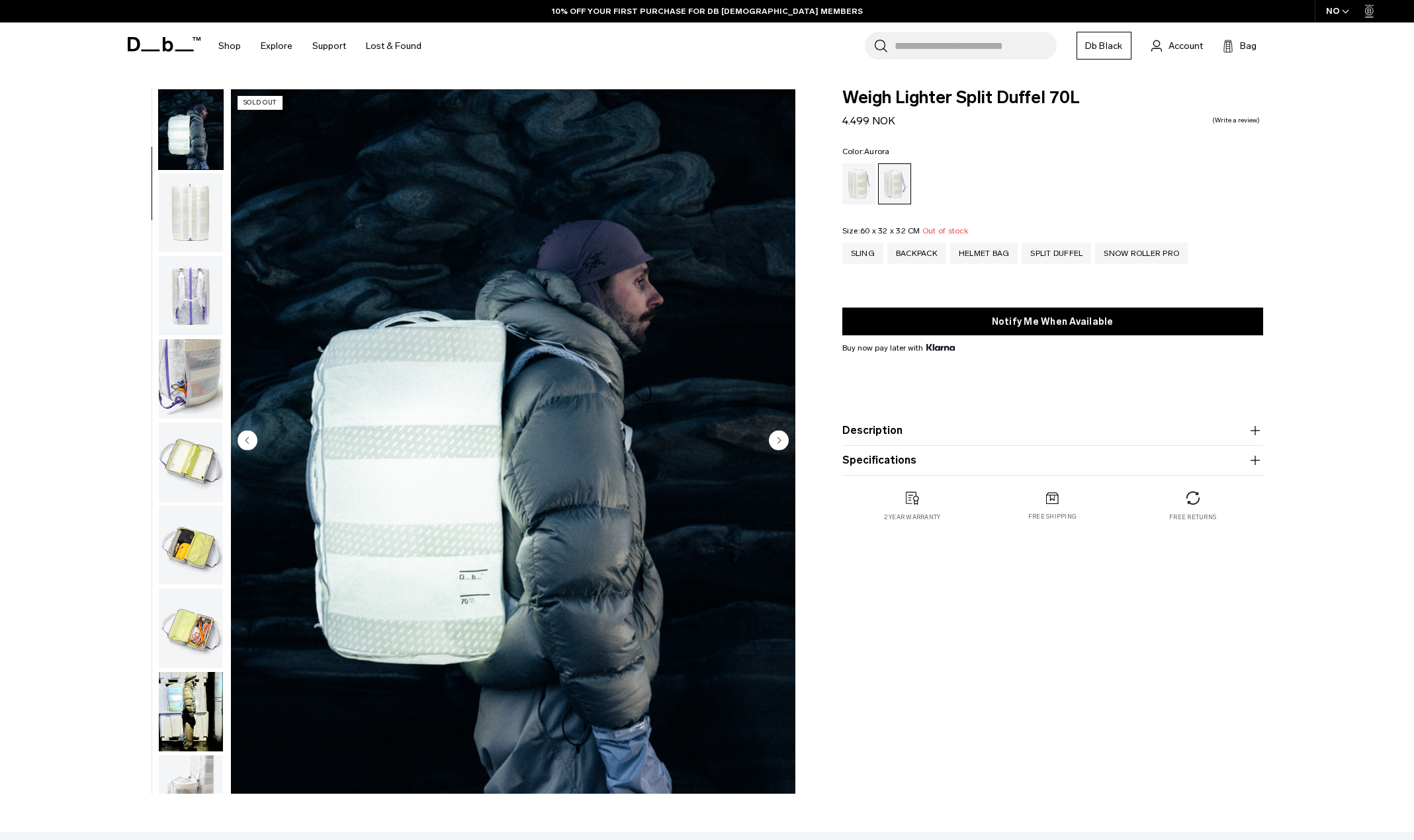
click at [787, 442] on circle "Next slide" at bounding box center [779, 440] width 20 height 20
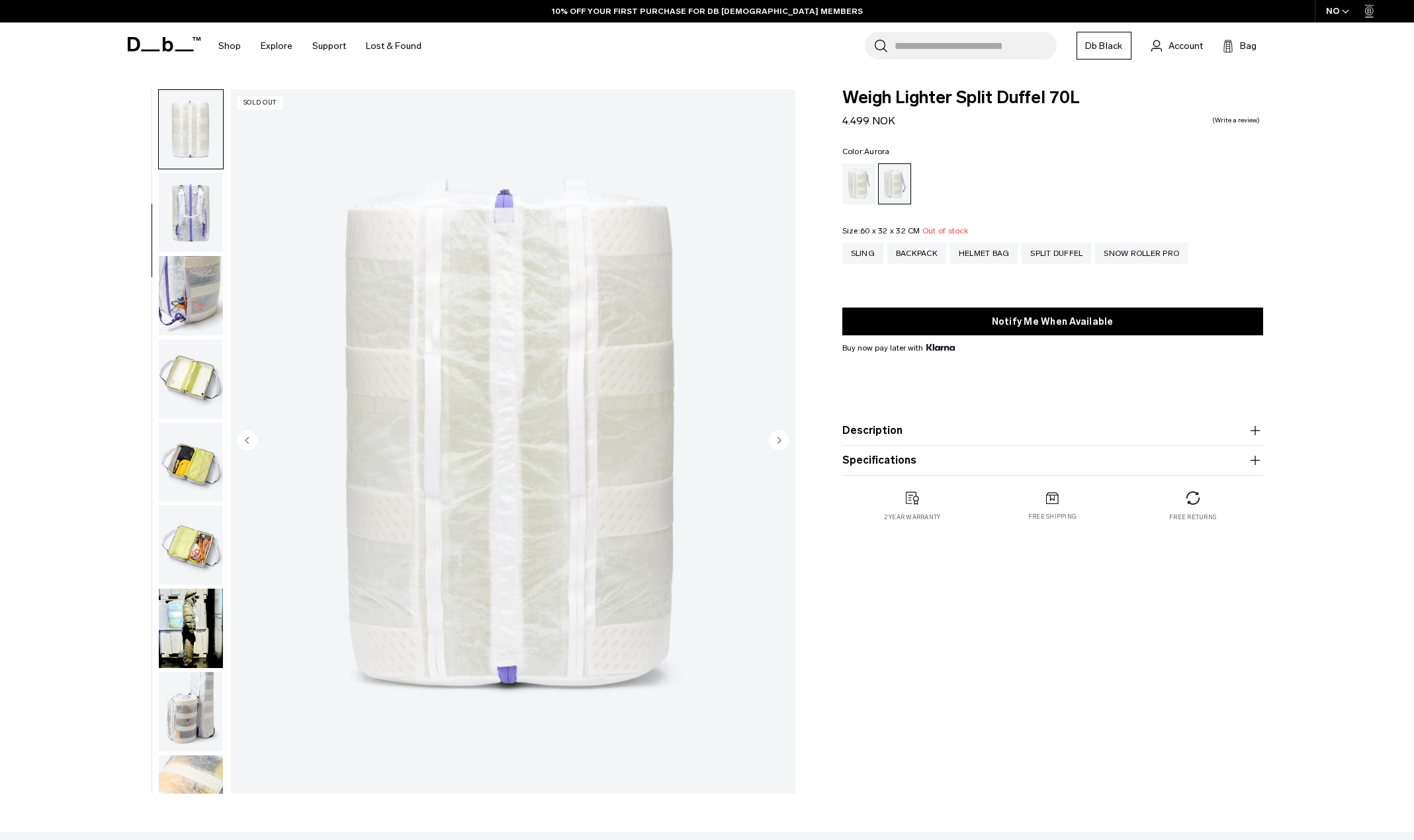
click at [785, 442] on circle "Next slide" at bounding box center [779, 440] width 20 height 20
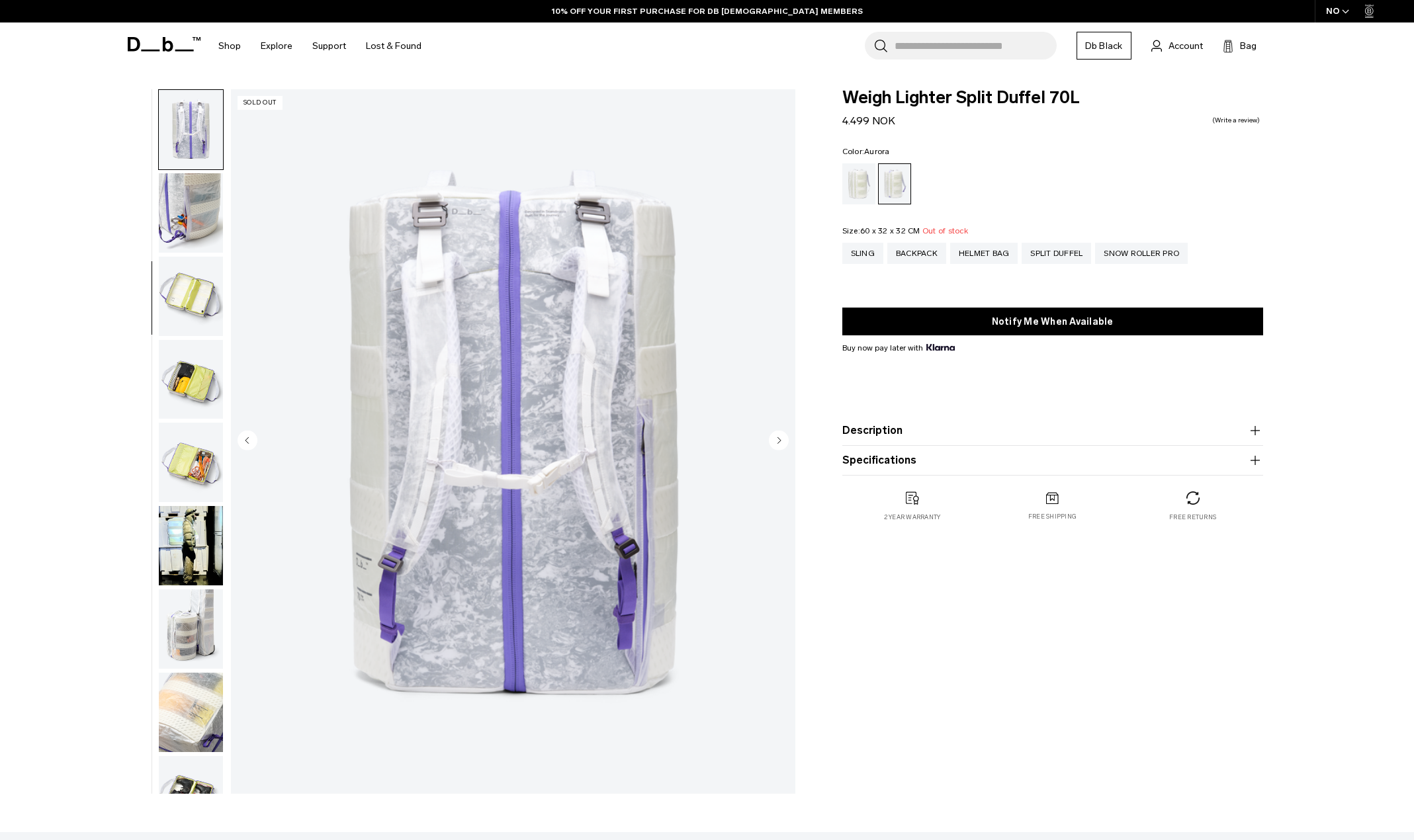
click at [785, 442] on circle "Next slide" at bounding box center [779, 440] width 20 height 20
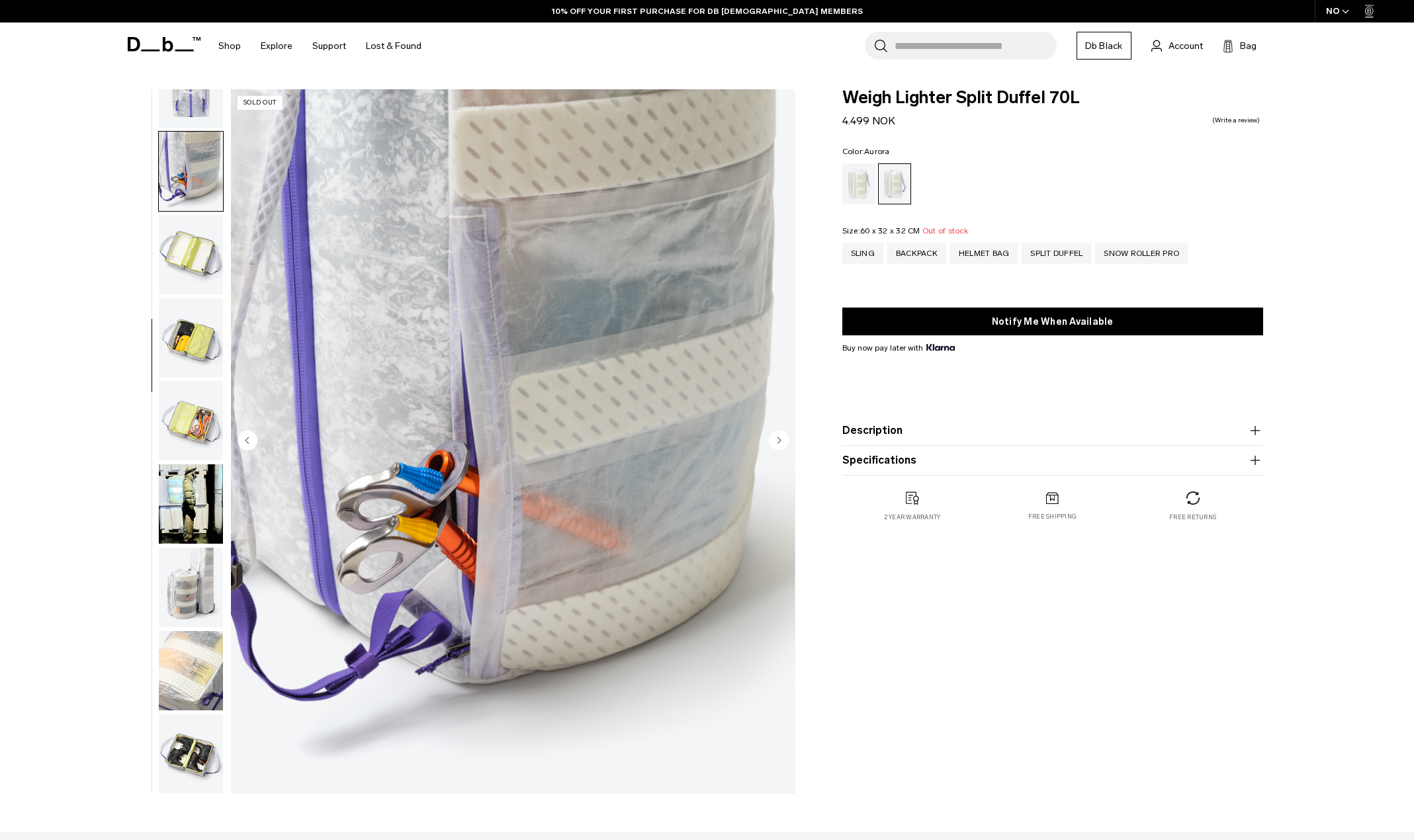
click at [772, 441] on circle "Next slide" at bounding box center [779, 440] width 20 height 20
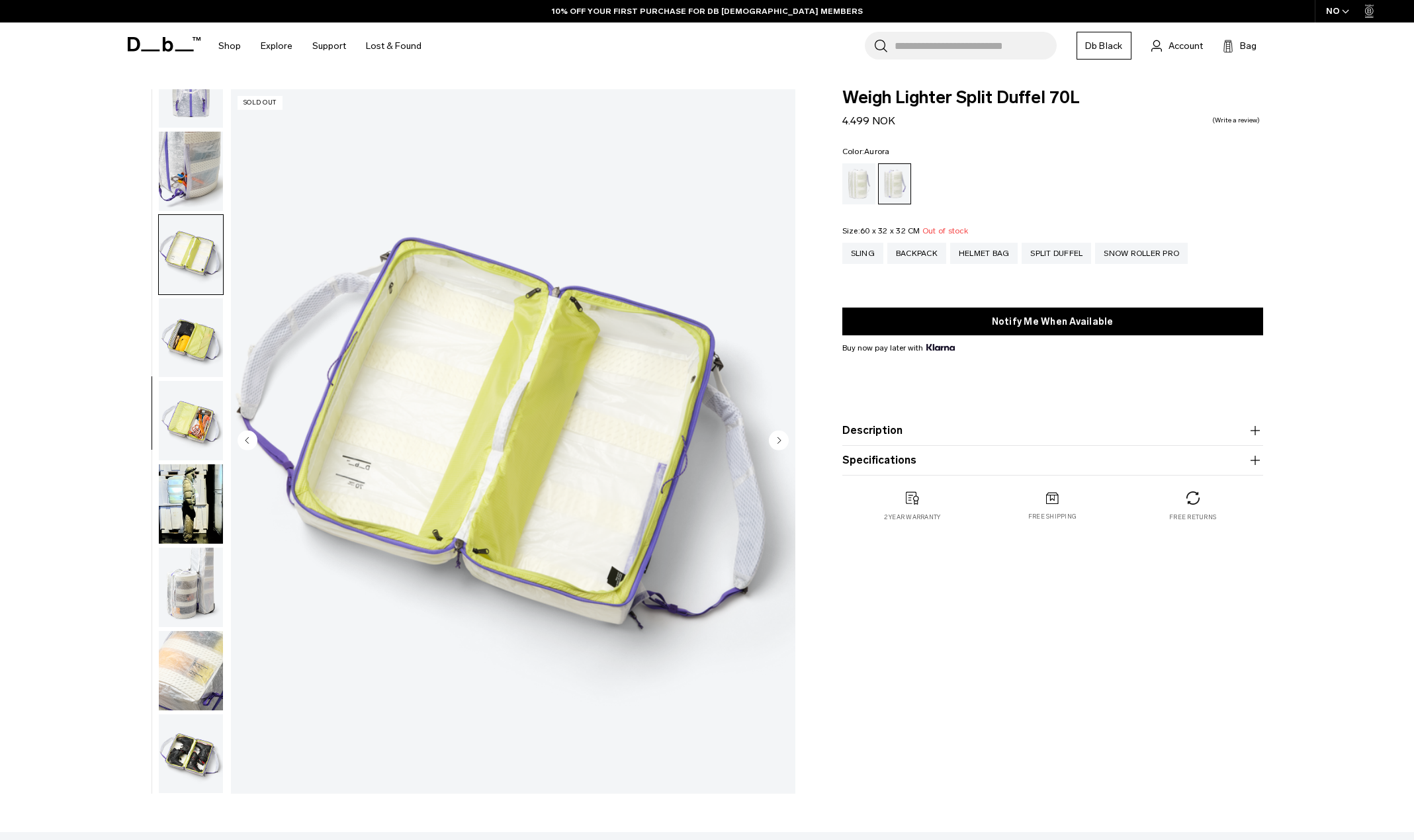
click at [772, 441] on circle "Next slide" at bounding box center [779, 440] width 20 height 20
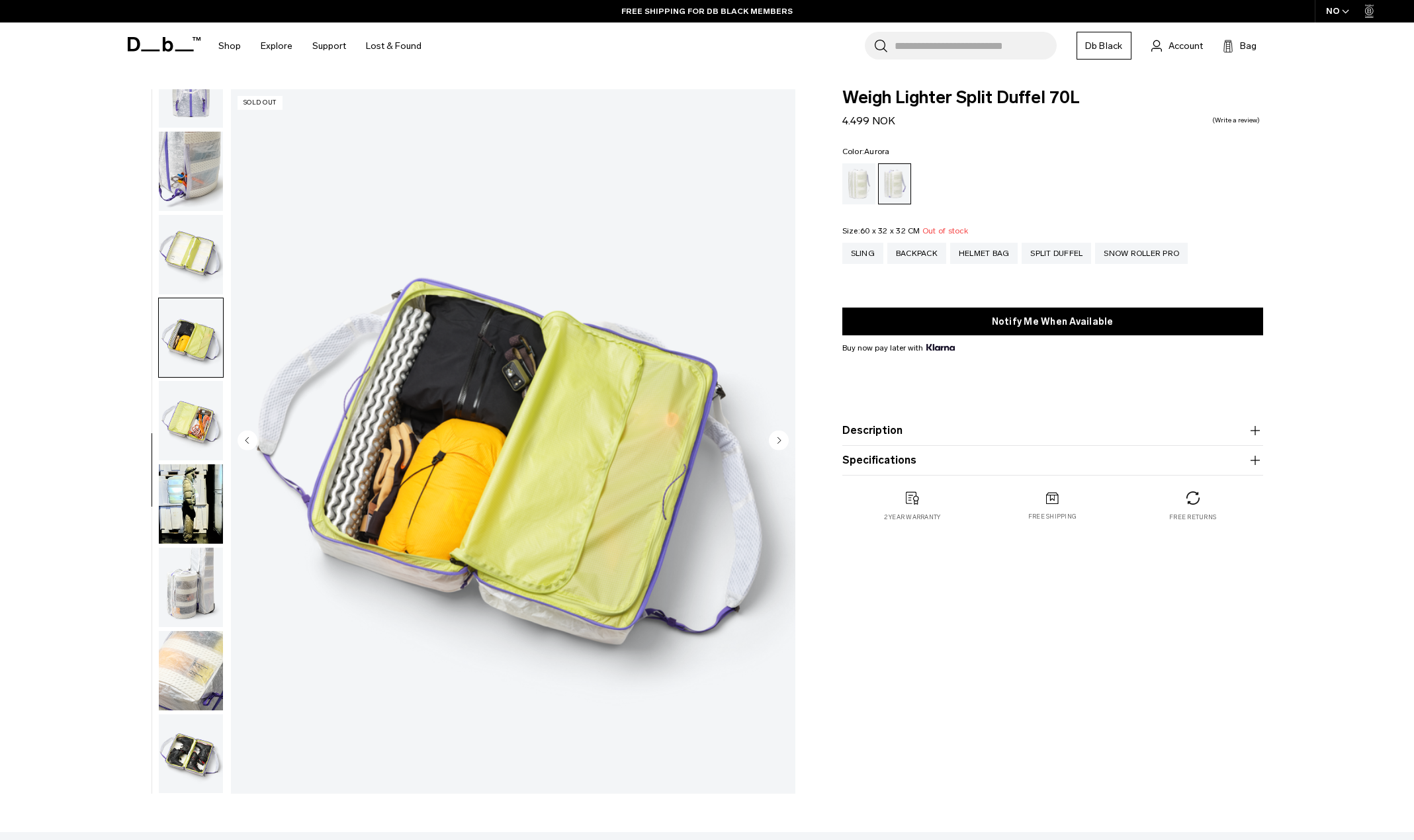
click at [772, 441] on circle "Next slide" at bounding box center [779, 440] width 20 height 20
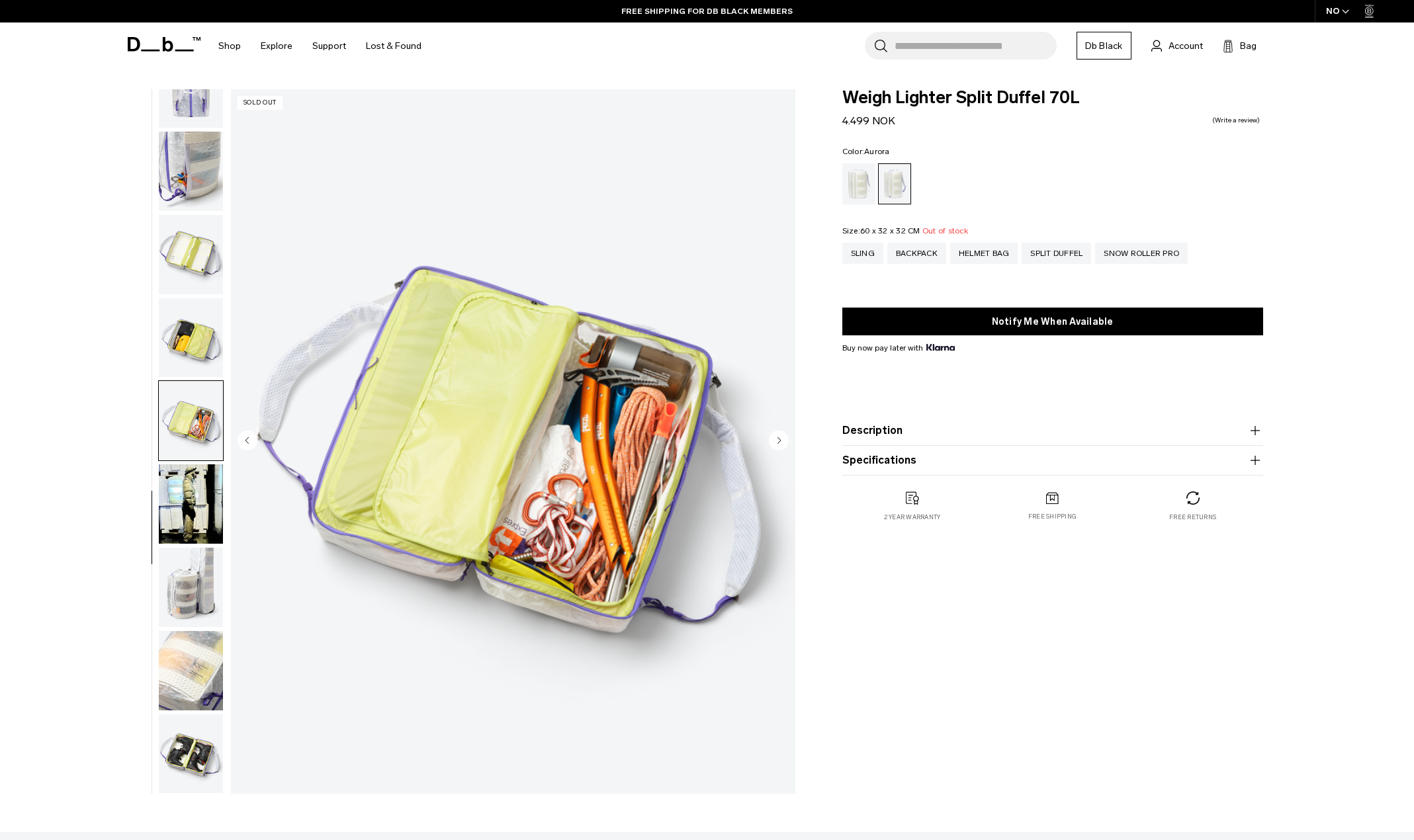
click at [772, 441] on circle "Next slide" at bounding box center [779, 440] width 20 height 20
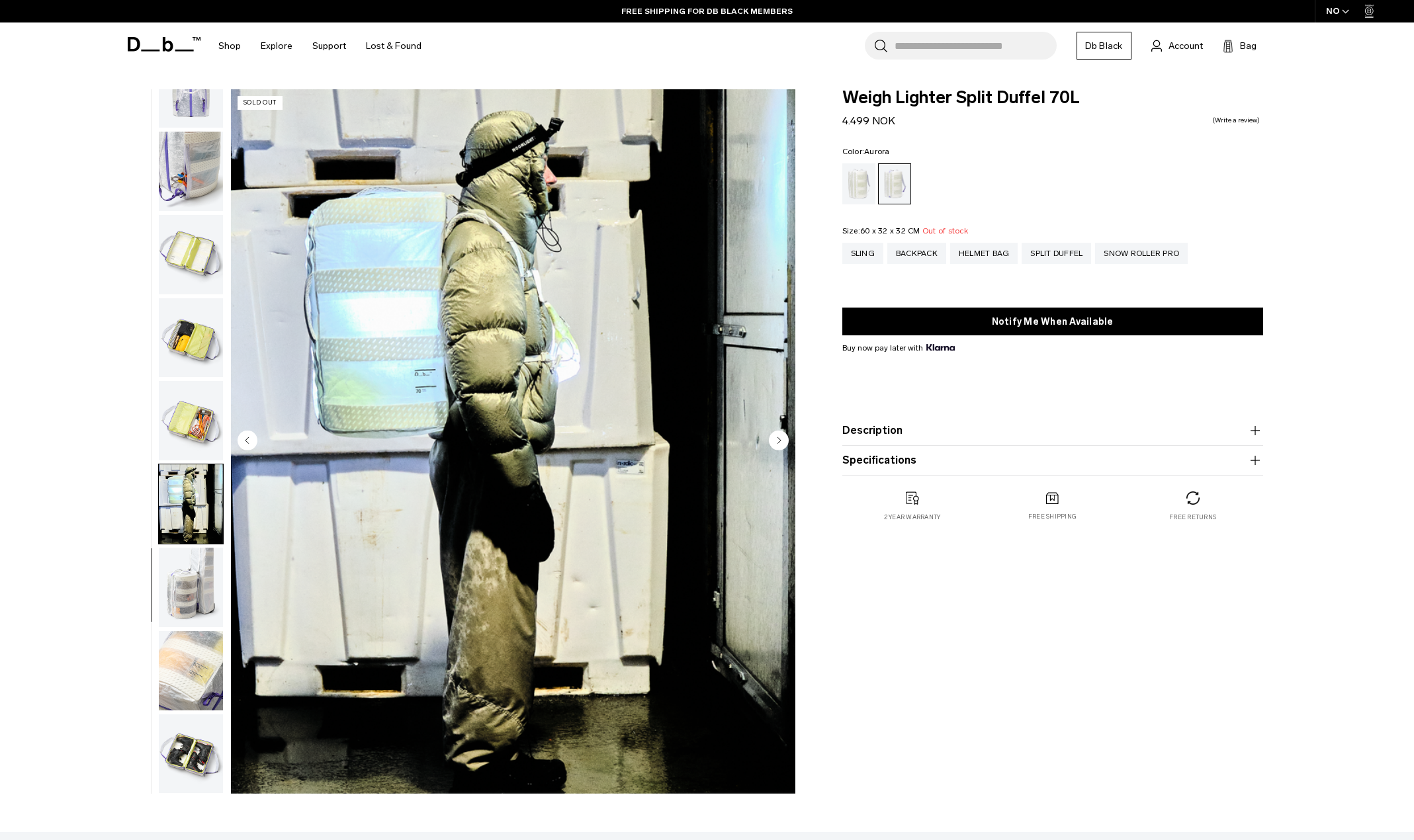
click at [777, 441] on circle "Next slide" at bounding box center [779, 440] width 20 height 20
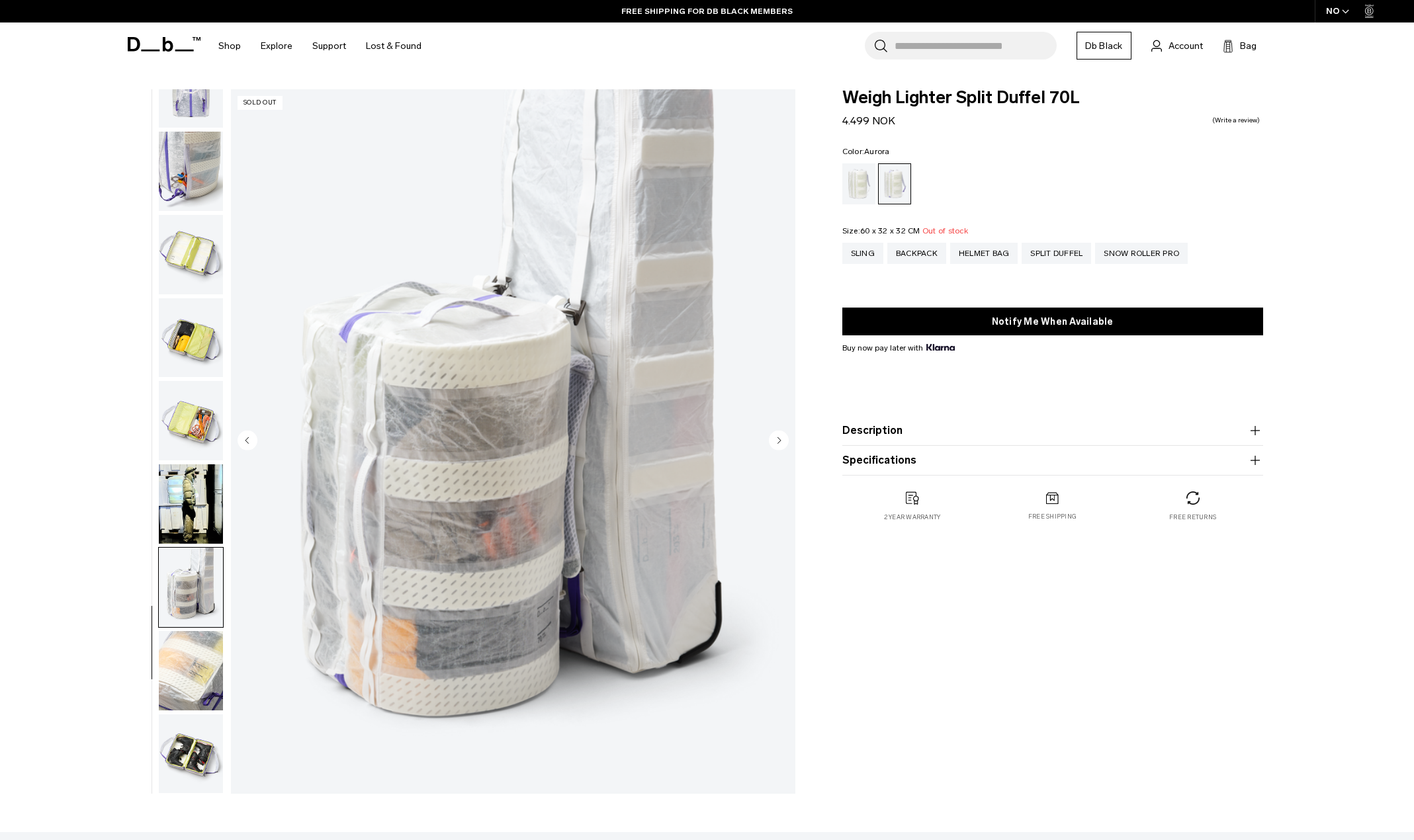
click at [777, 441] on circle "Next slide" at bounding box center [779, 440] width 20 height 20
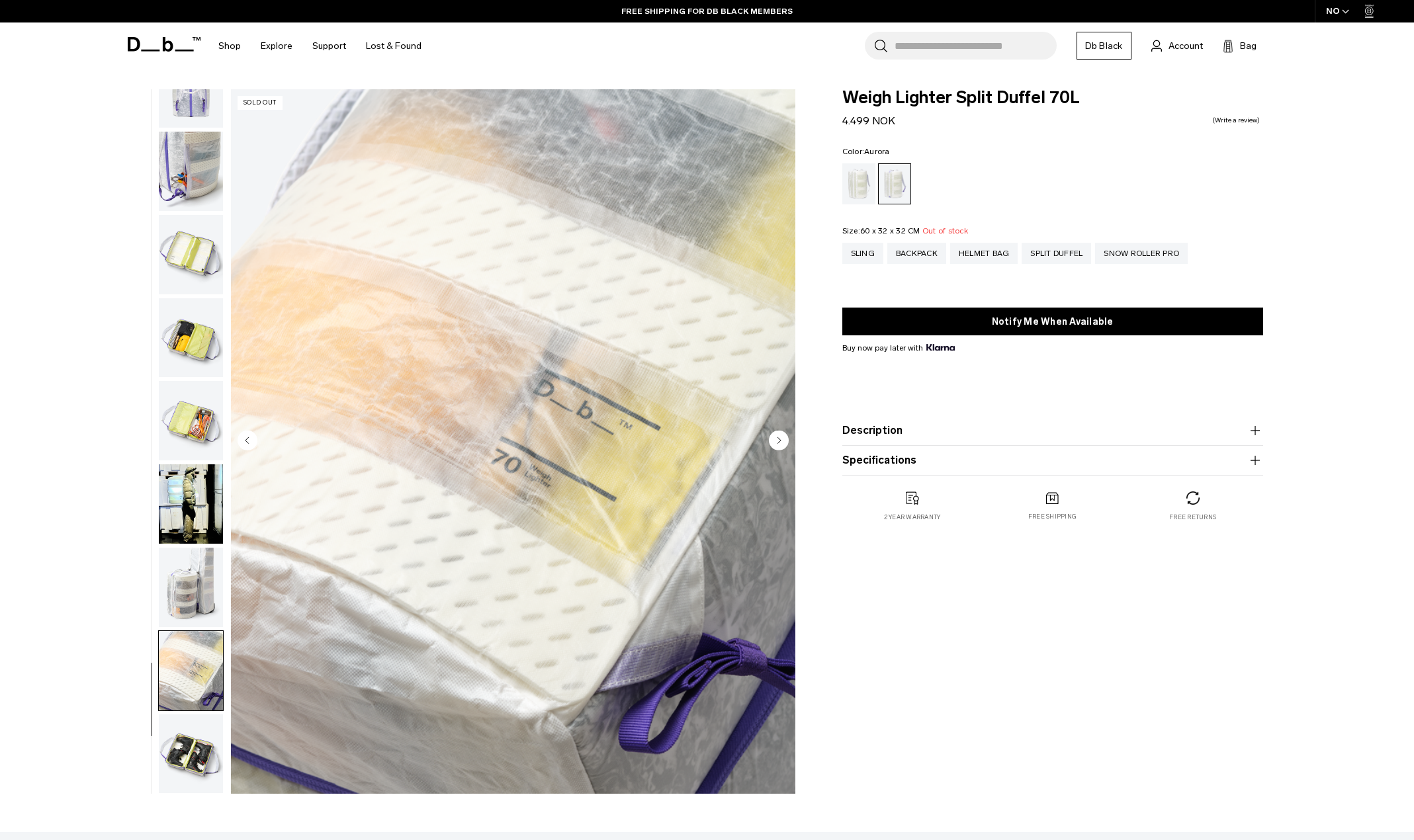
click at [777, 441] on circle "Next slide" at bounding box center [779, 440] width 20 height 20
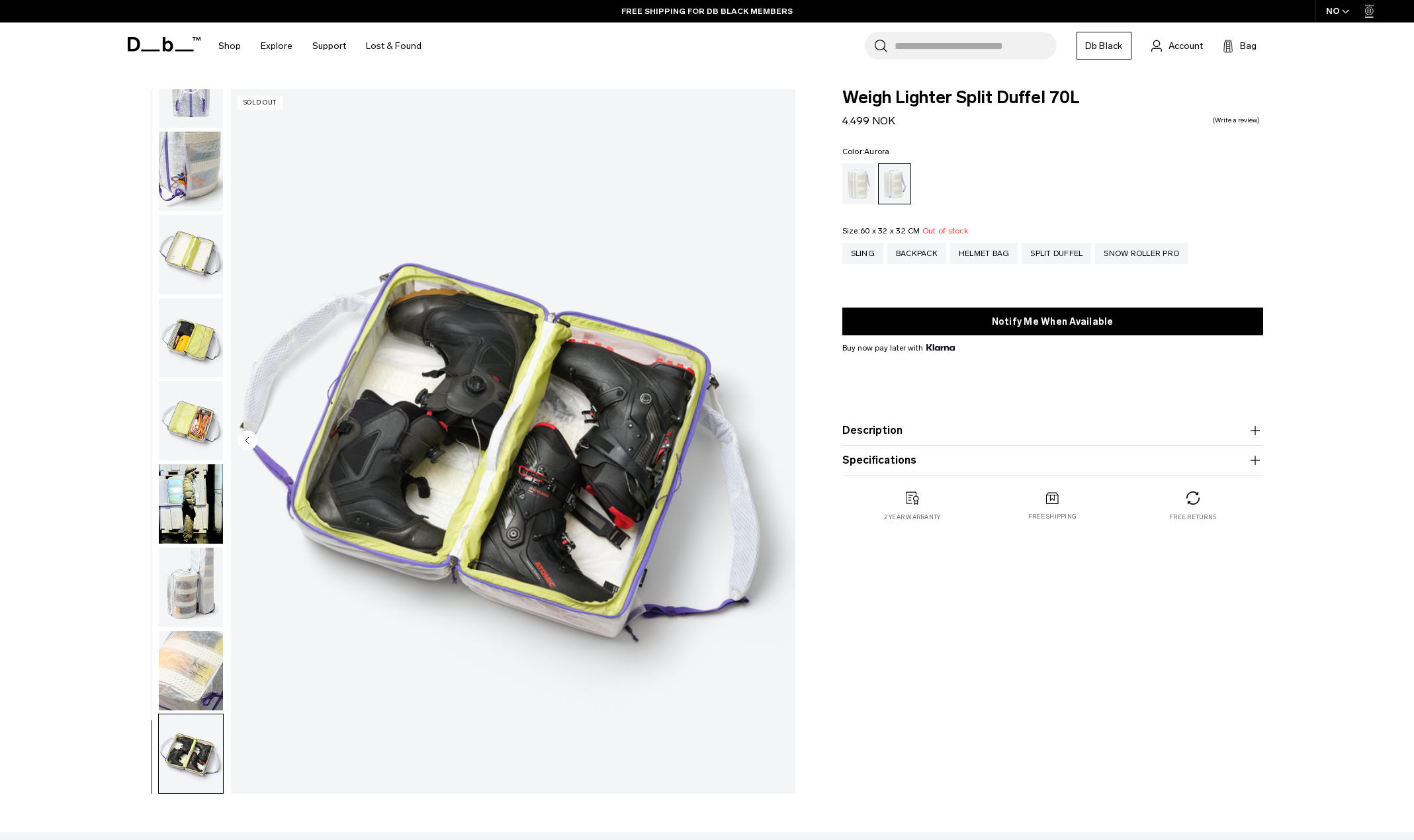
click at [777, 441] on img "12 / 12" at bounding box center [513, 441] width 564 height 704
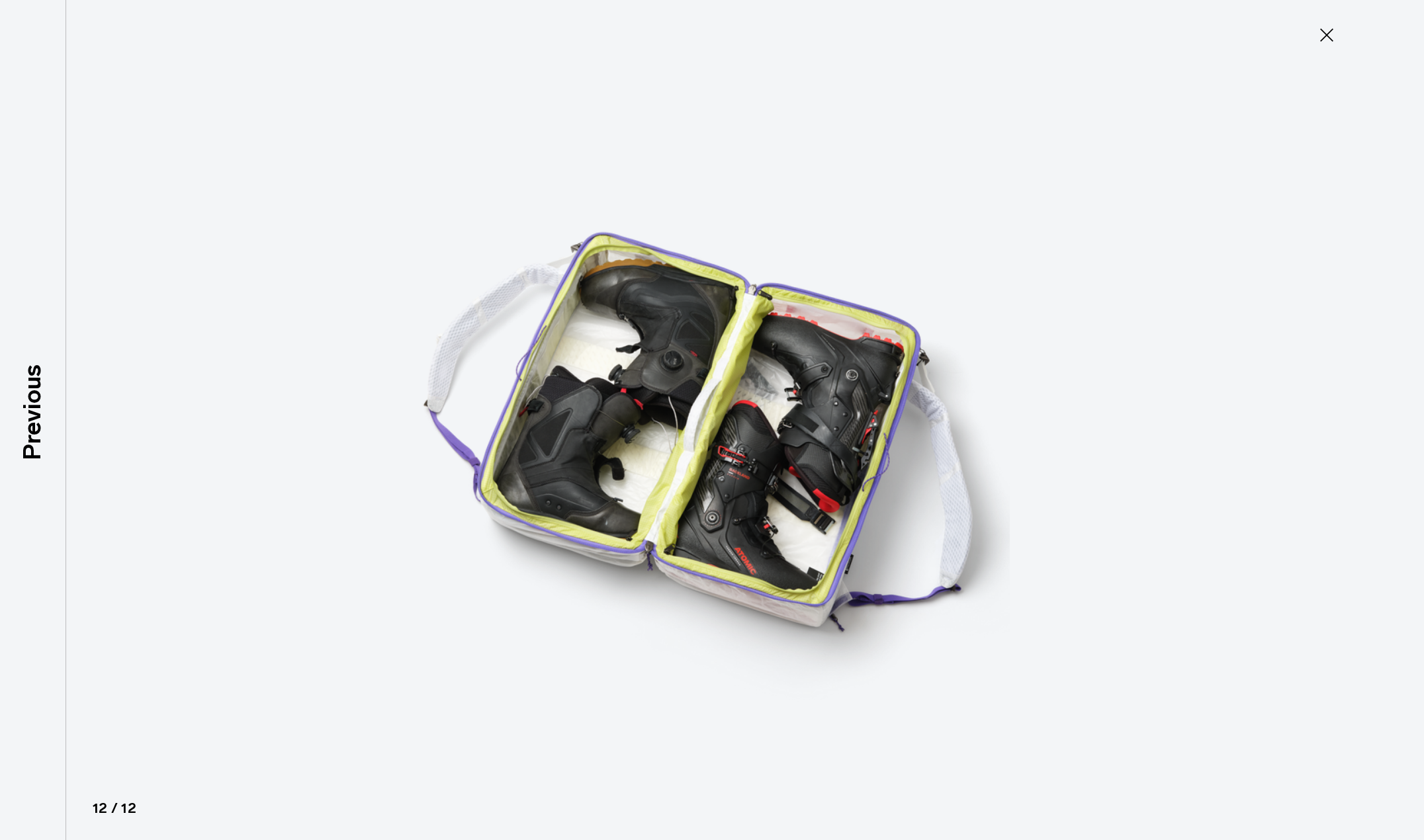
click at [1326, 39] on icon at bounding box center [1327, 35] width 21 height 21
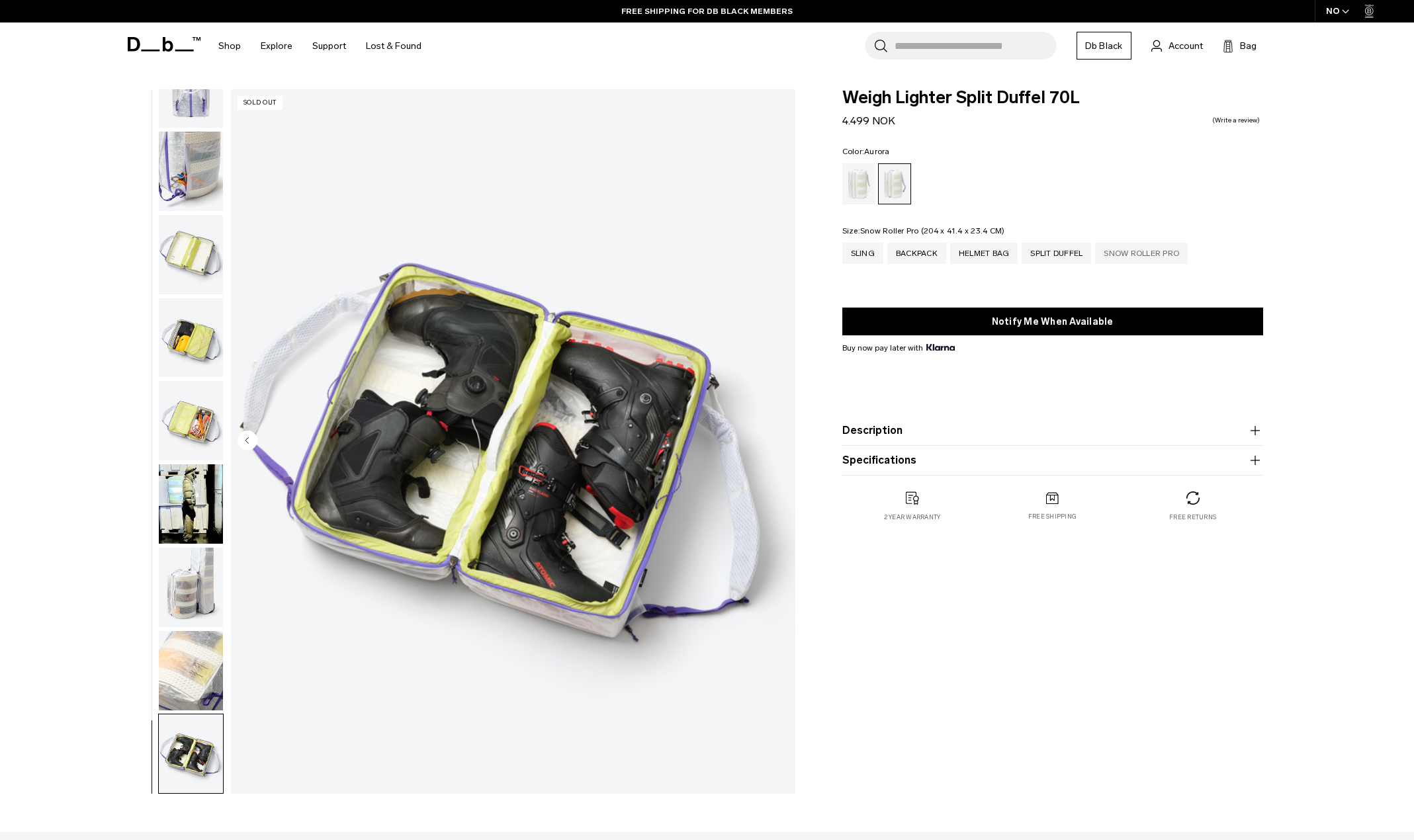
click at [1165, 252] on div "Snow Roller Pro" at bounding box center [1141, 253] width 93 height 21
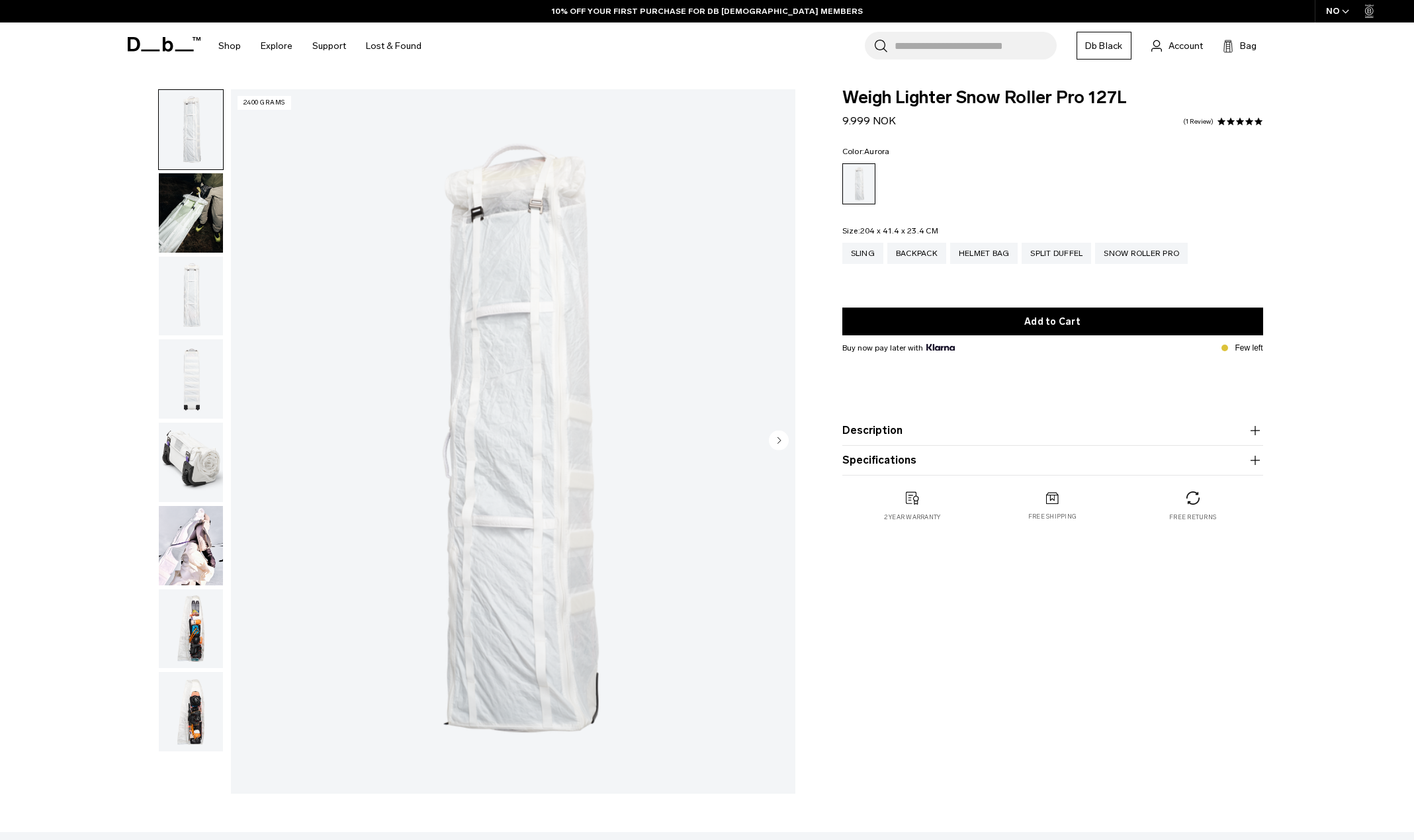
click at [776, 441] on circle "Next slide" at bounding box center [779, 440] width 20 height 20
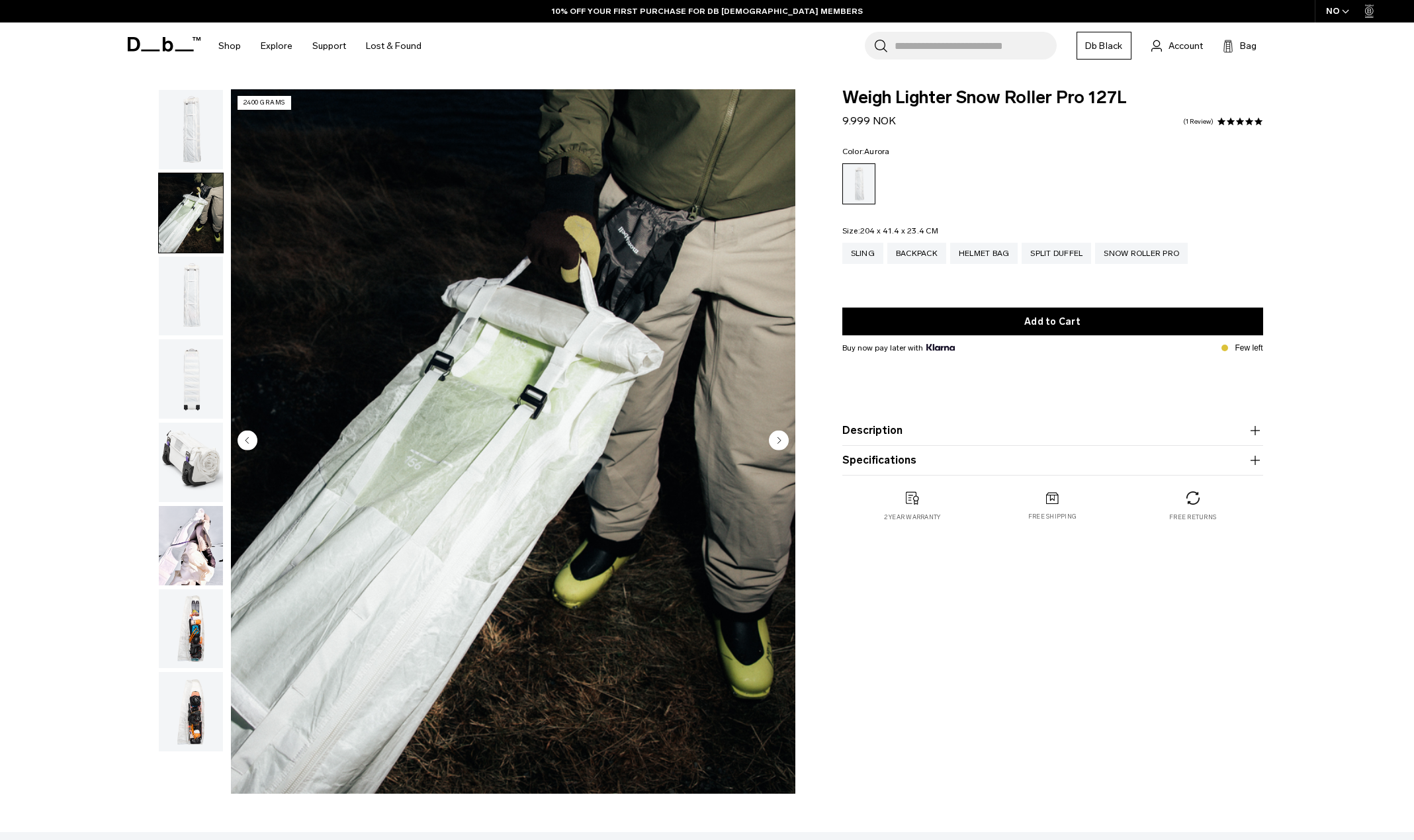
click at [776, 441] on circle "Next slide" at bounding box center [779, 440] width 20 height 20
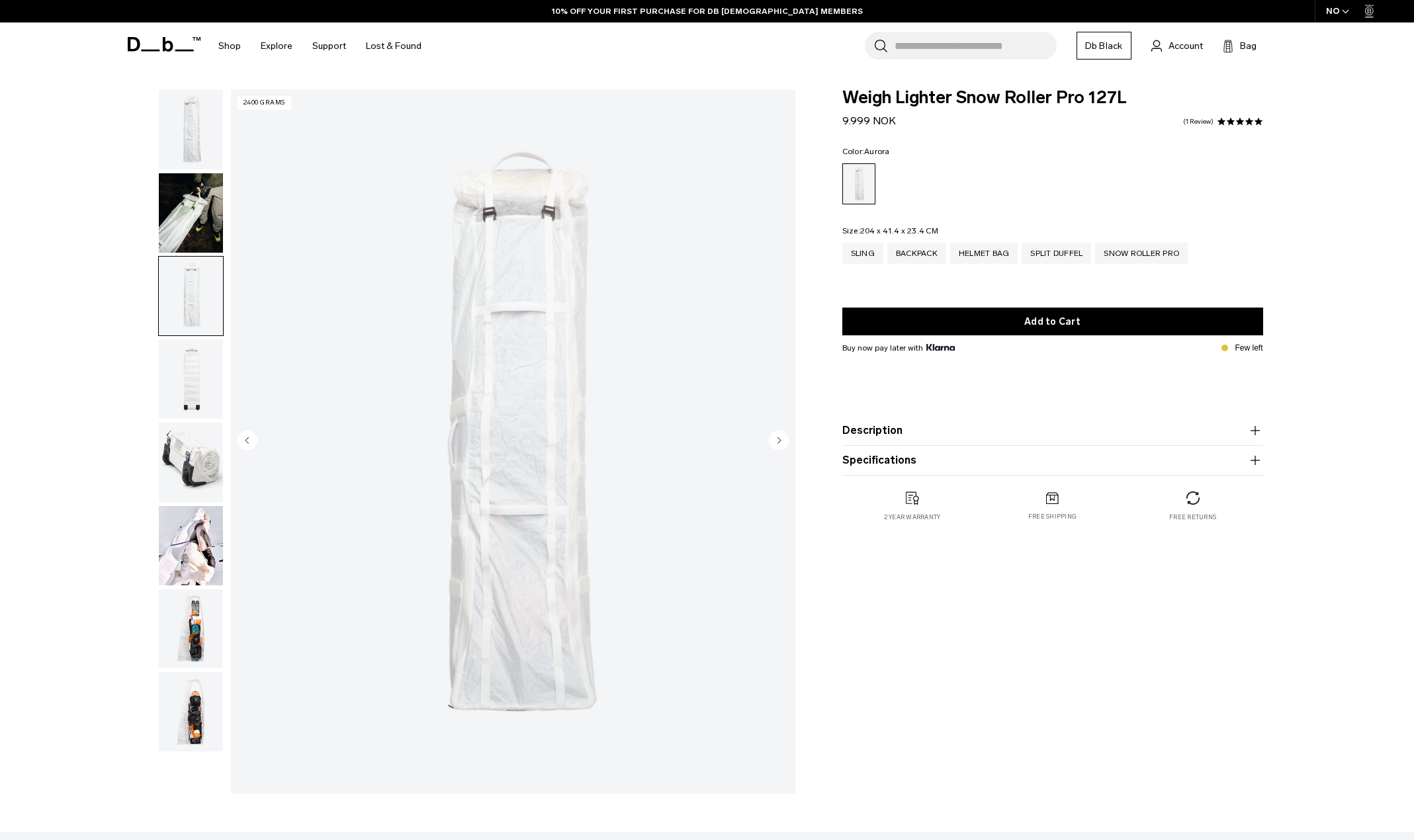
click at [776, 441] on circle "Next slide" at bounding box center [779, 440] width 20 height 20
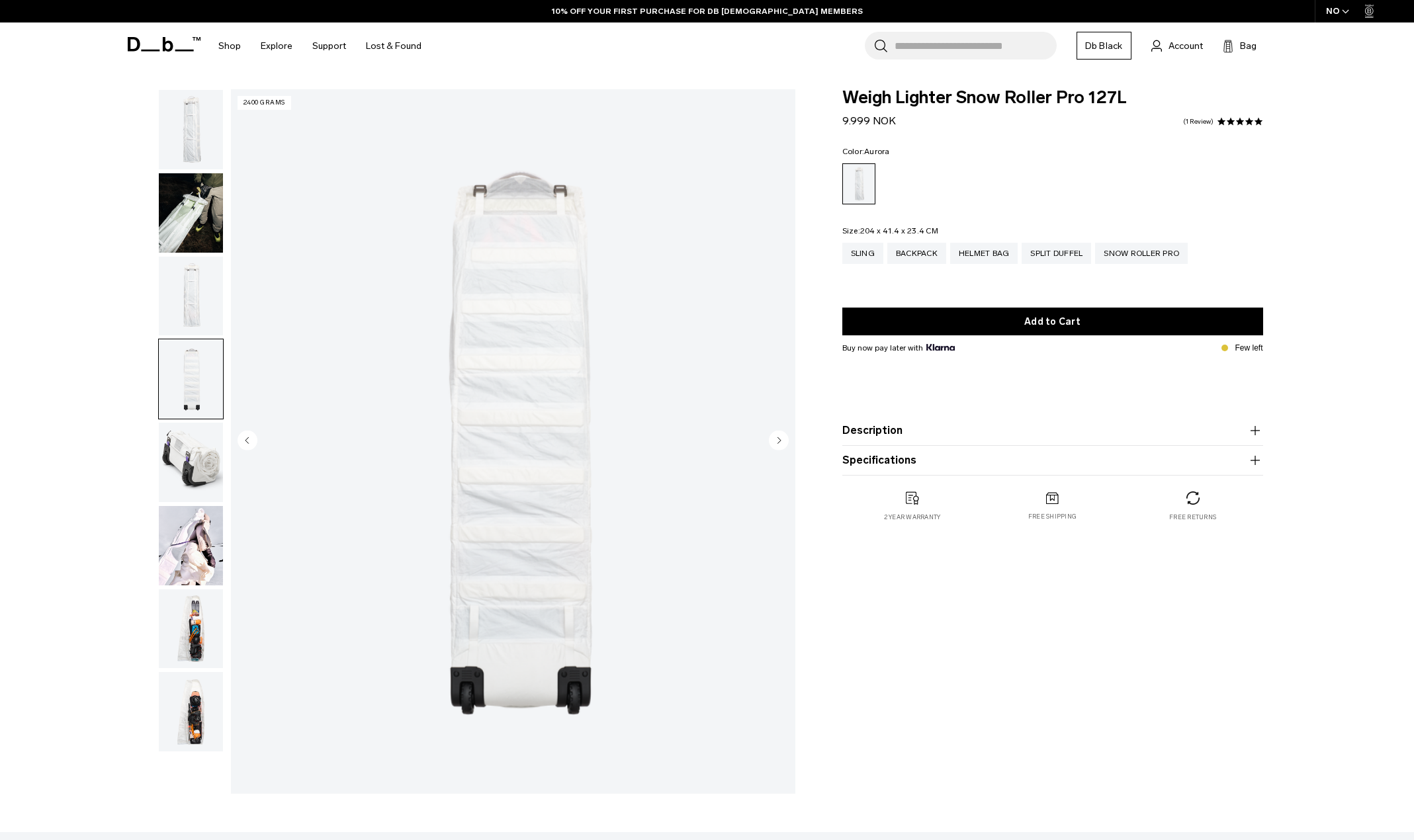
click at [776, 441] on circle "Next slide" at bounding box center [779, 440] width 20 height 20
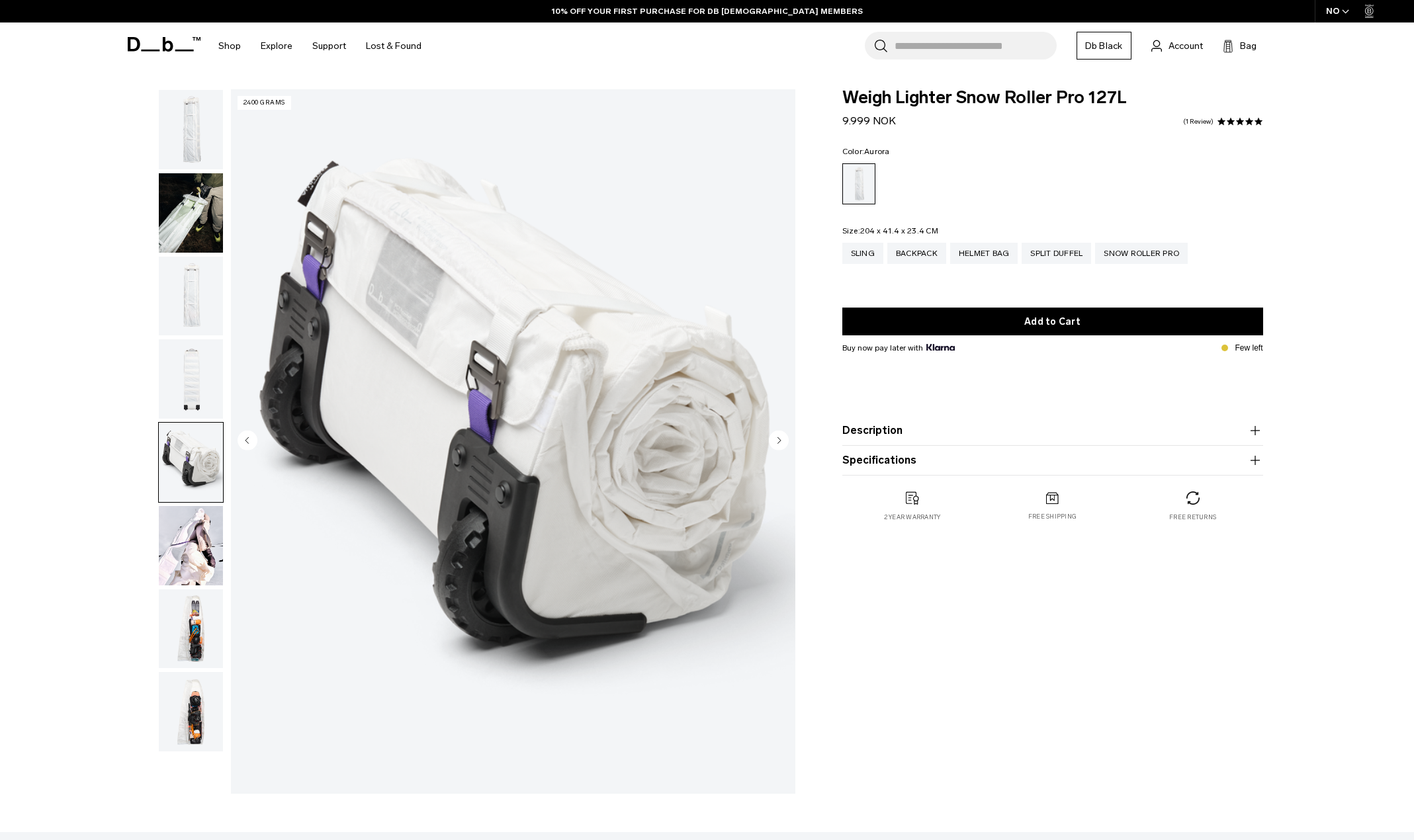
click at [776, 441] on circle "Next slide" at bounding box center [779, 440] width 20 height 20
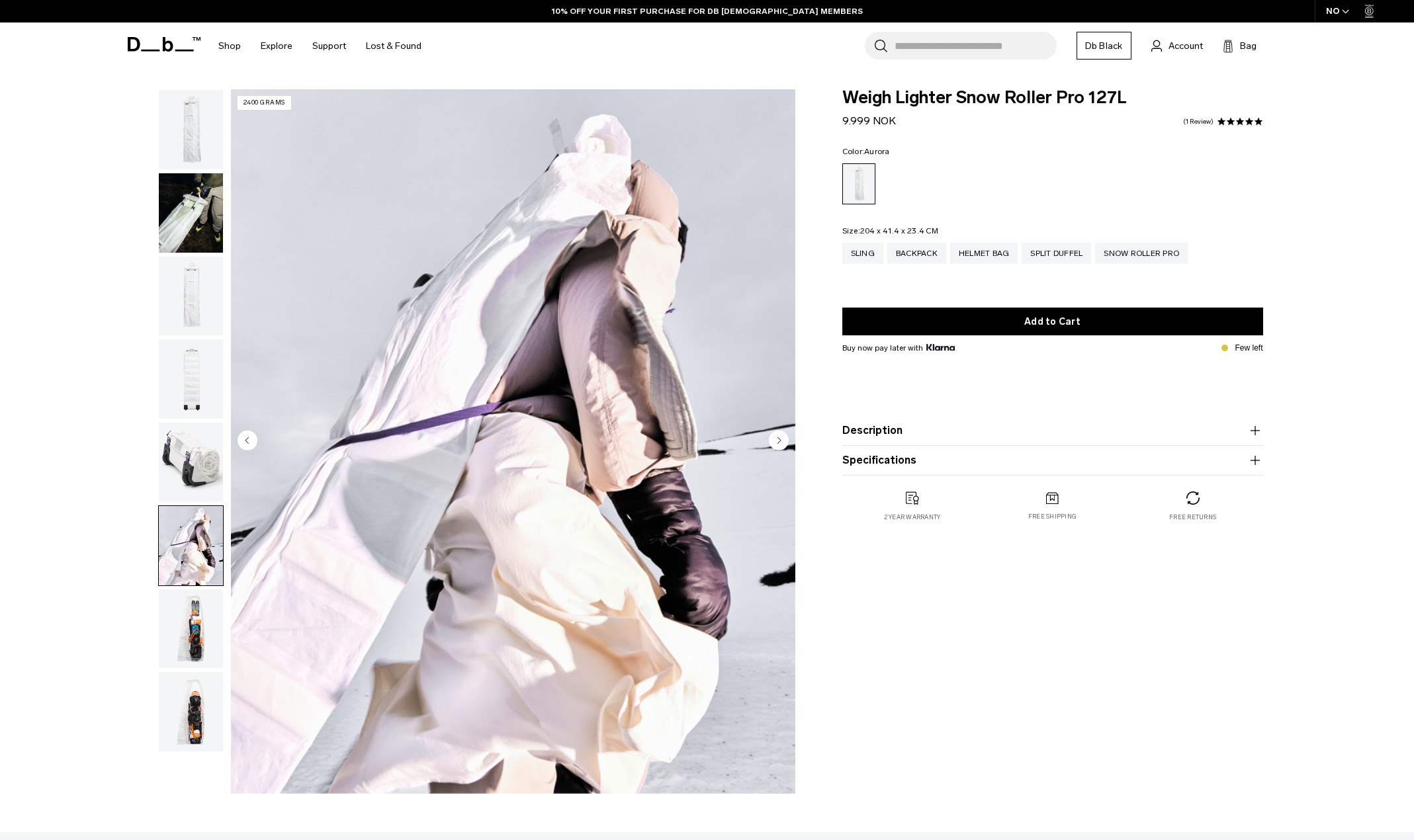
click at [776, 441] on circle "Next slide" at bounding box center [779, 440] width 20 height 20
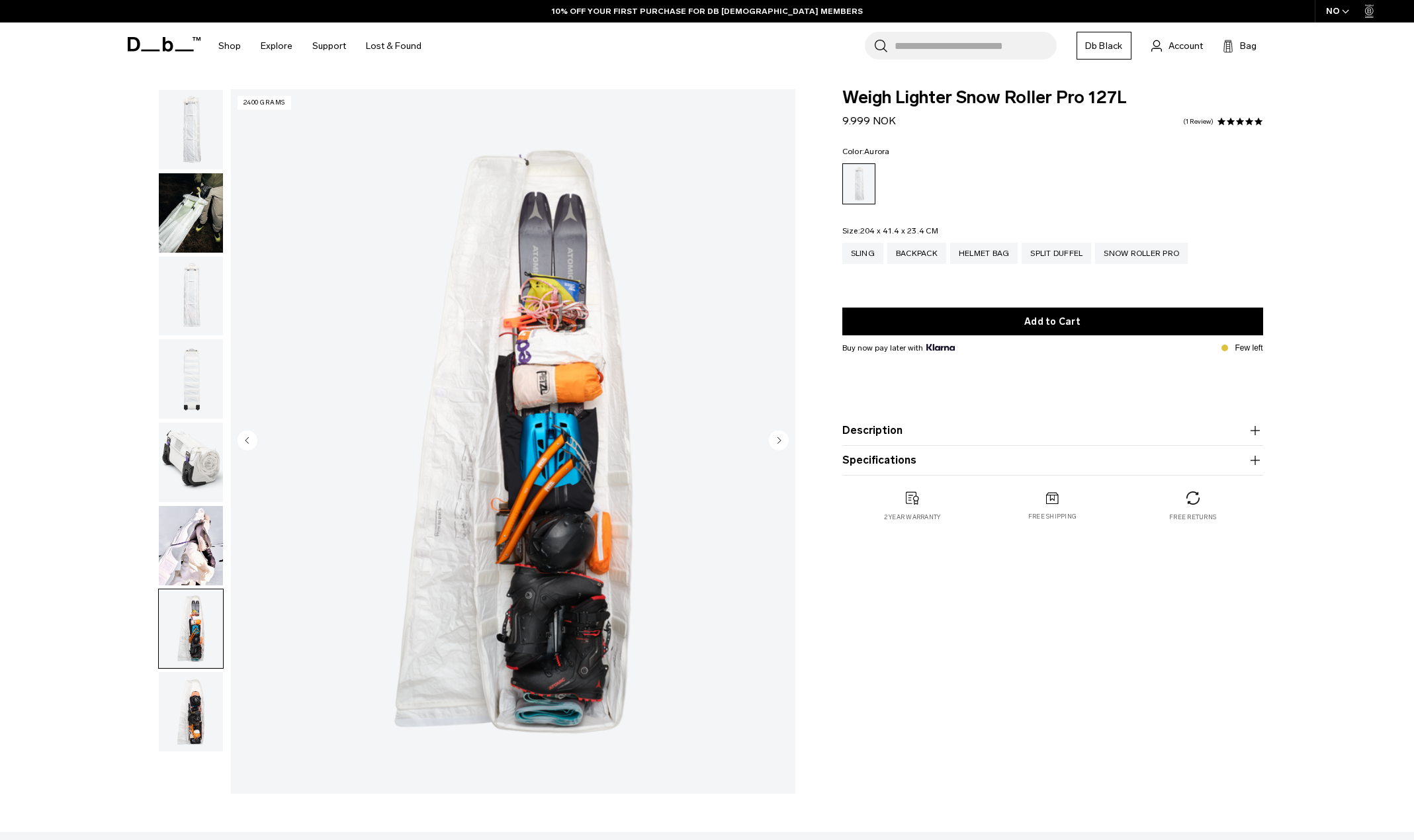
click at [776, 441] on circle "Next slide" at bounding box center [779, 440] width 20 height 20
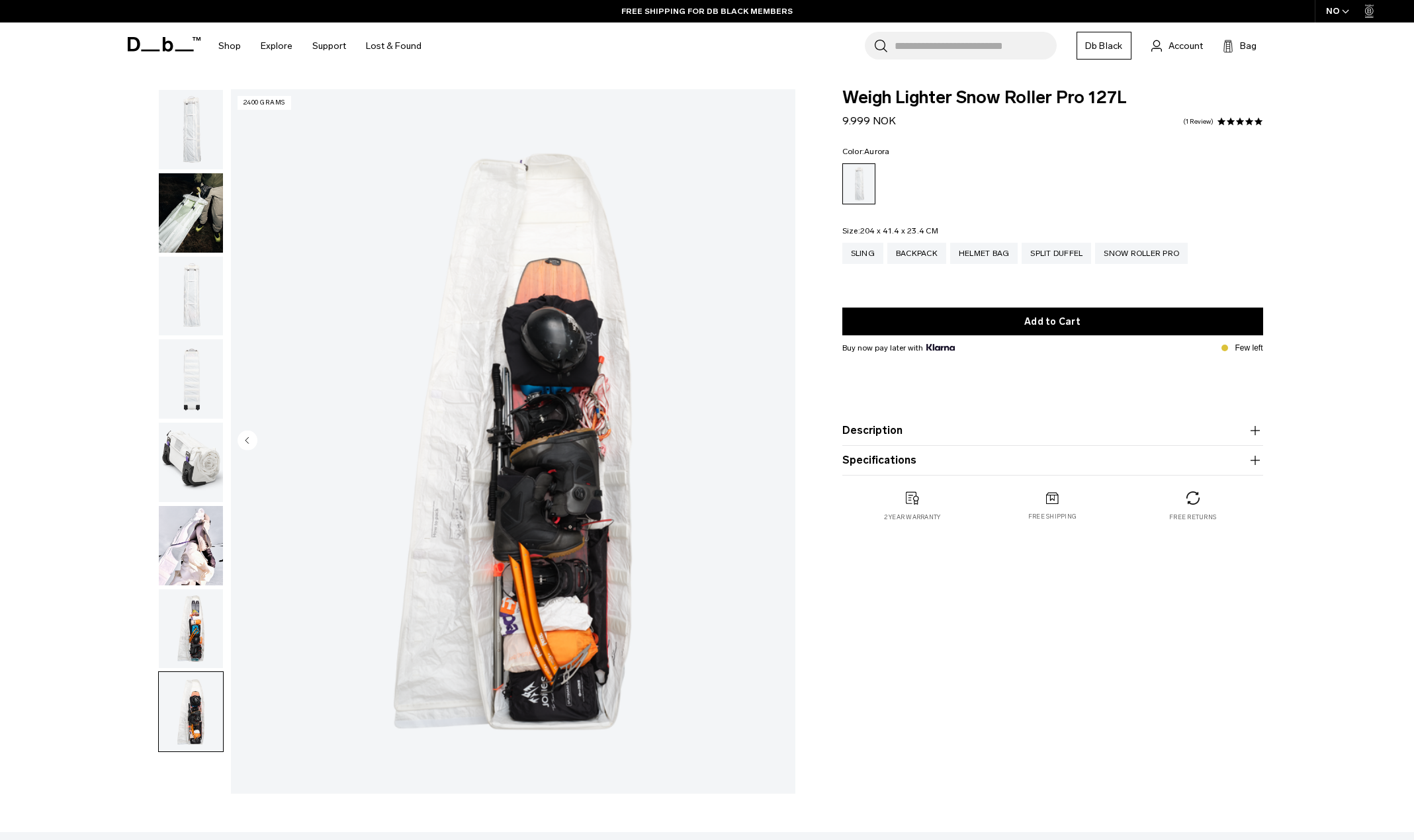
click at [776, 441] on img "8 / 8" at bounding box center [513, 441] width 564 height 704
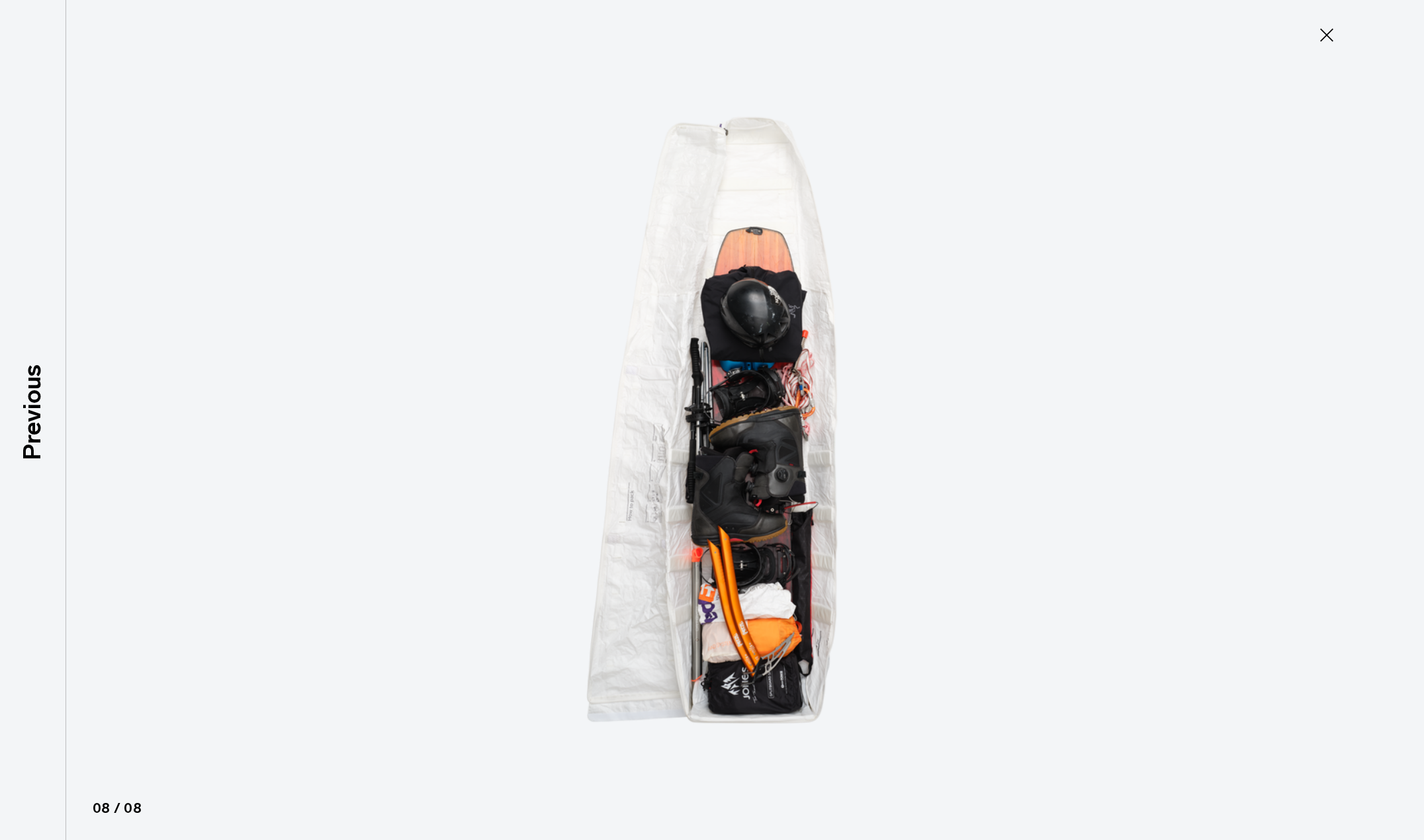
click at [1324, 38] on icon at bounding box center [1326, 35] width 13 height 13
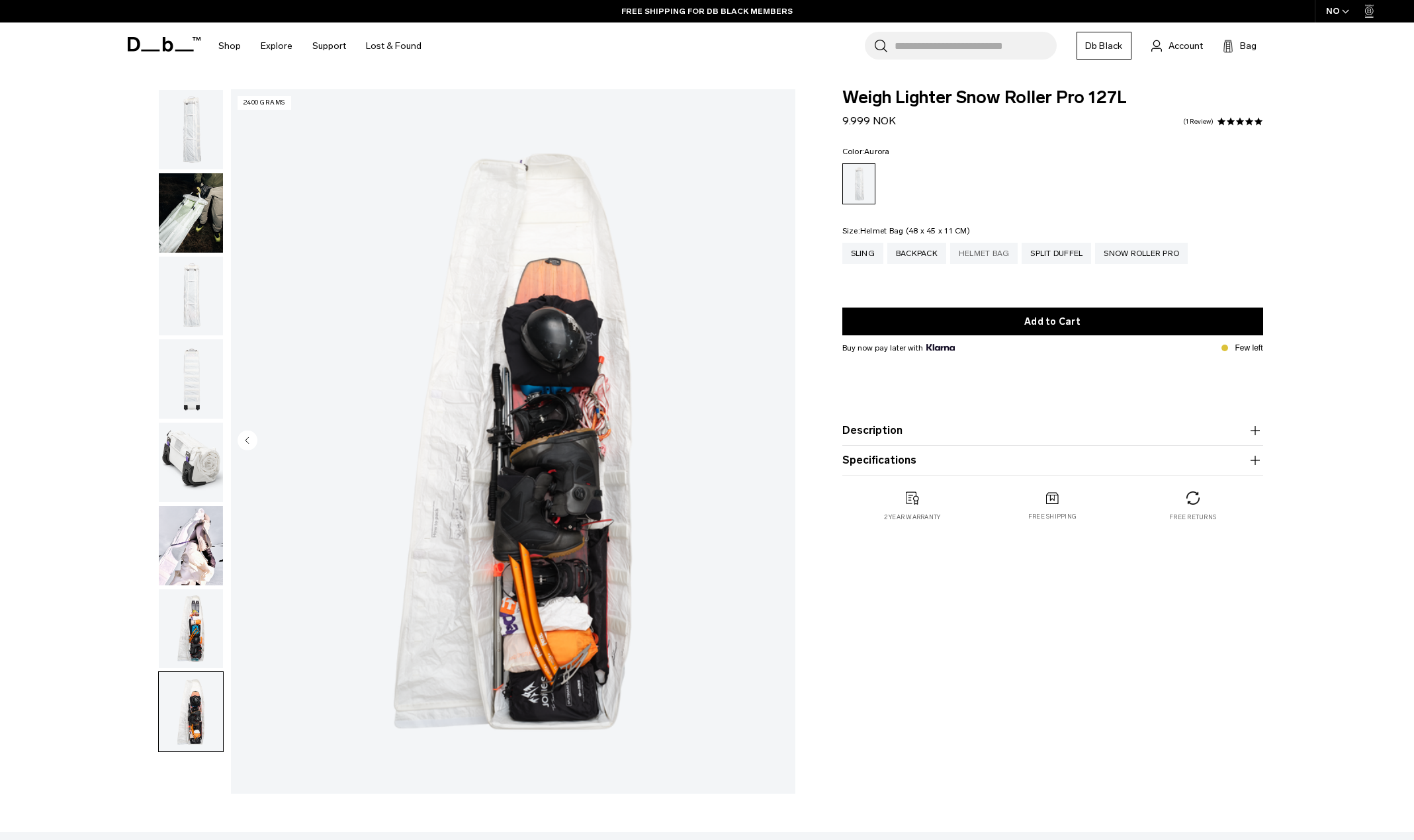
click at [974, 261] on div "Helmet Bag" at bounding box center [984, 253] width 68 height 21
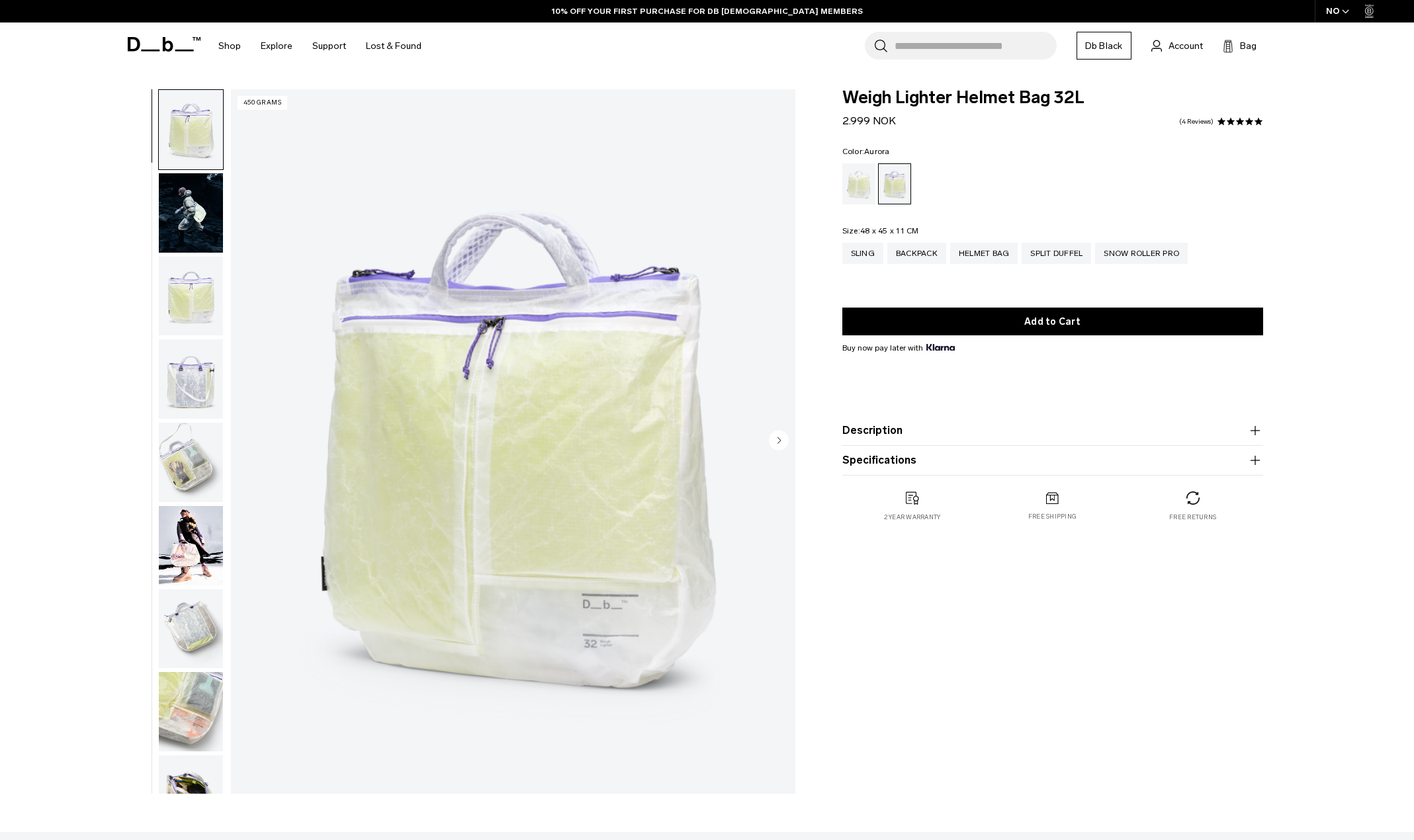
click at [775, 444] on circle "Next slide" at bounding box center [779, 440] width 20 height 20
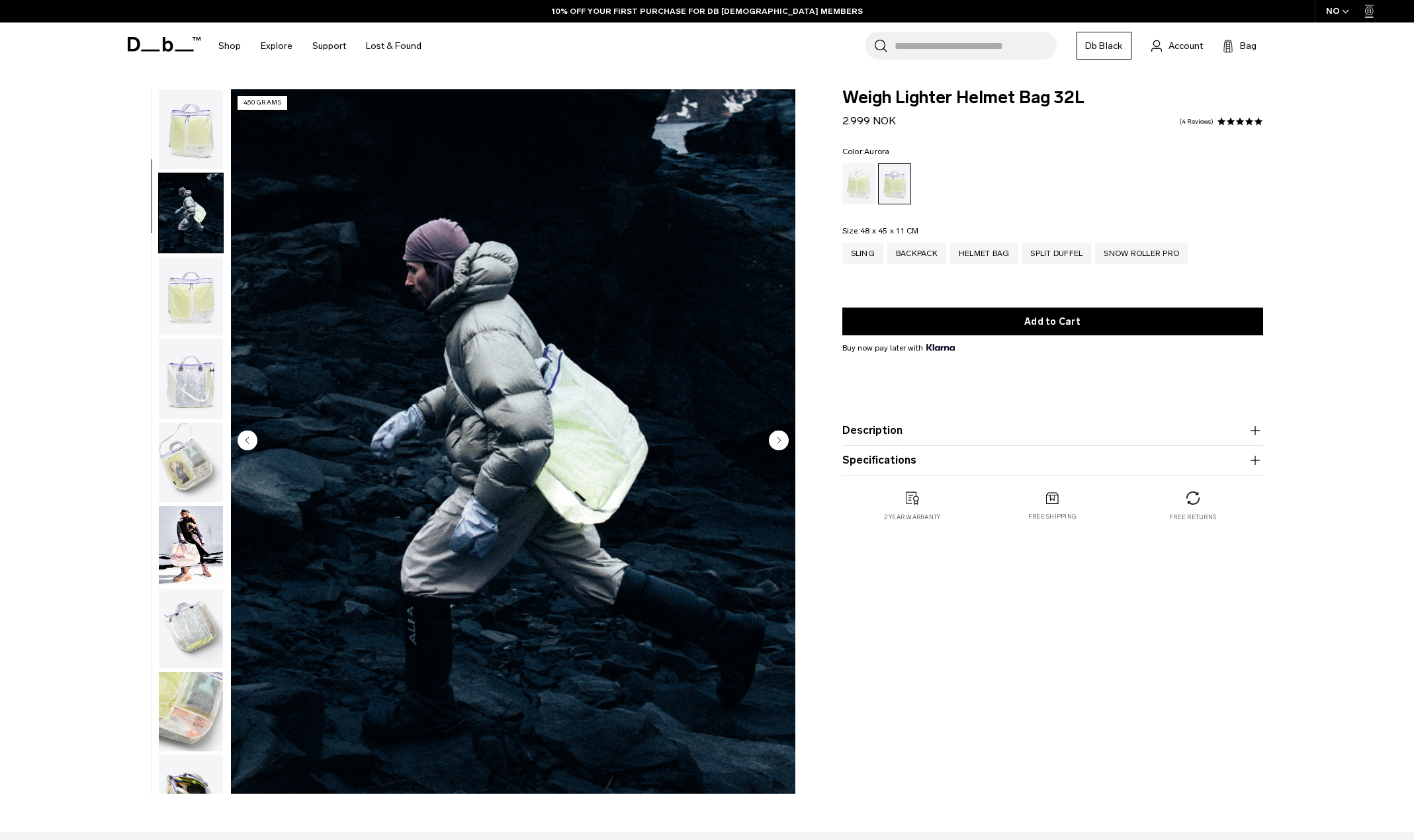
scroll to position [83, 0]
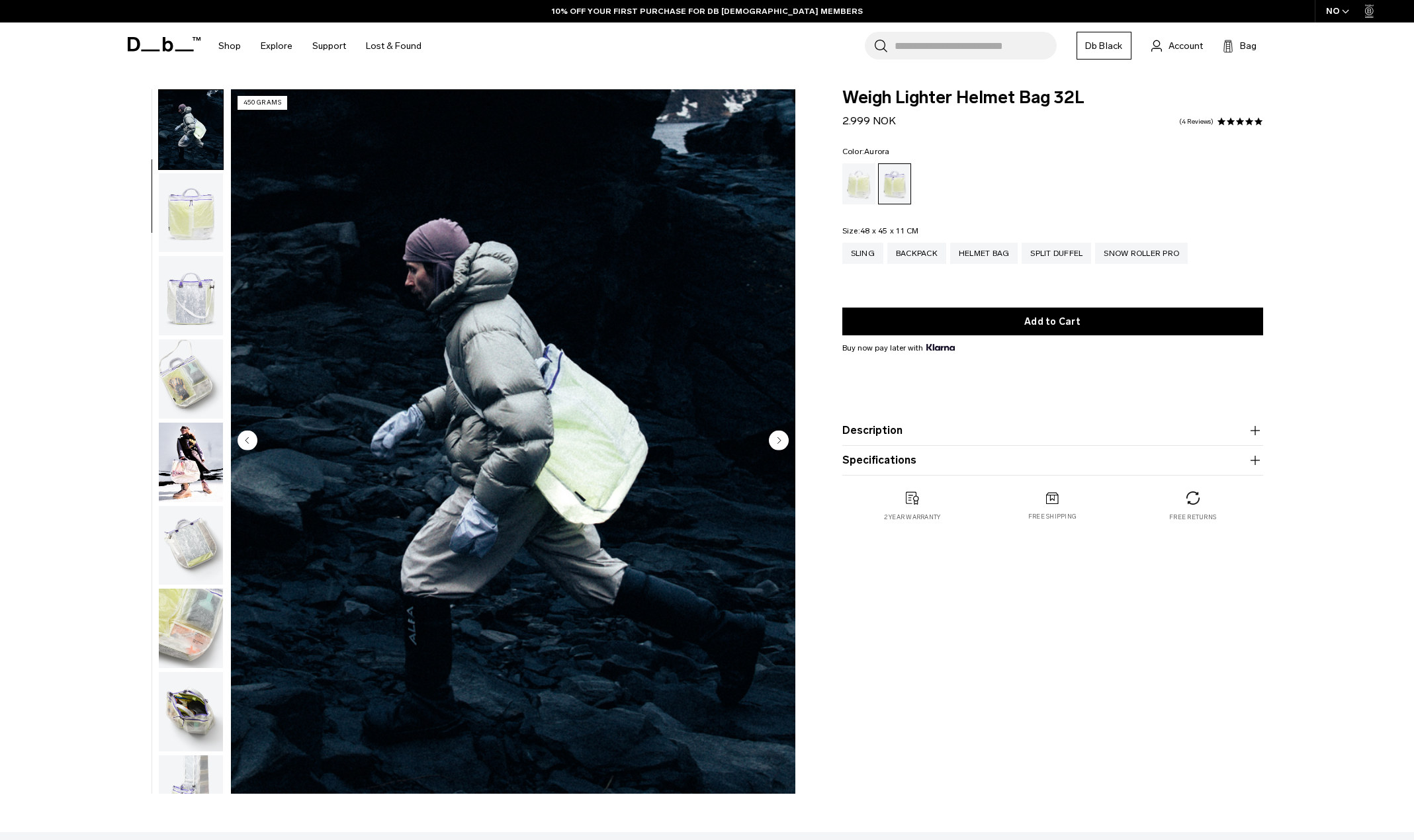
click at [255, 438] on circle "Previous slide" at bounding box center [248, 440] width 20 height 20
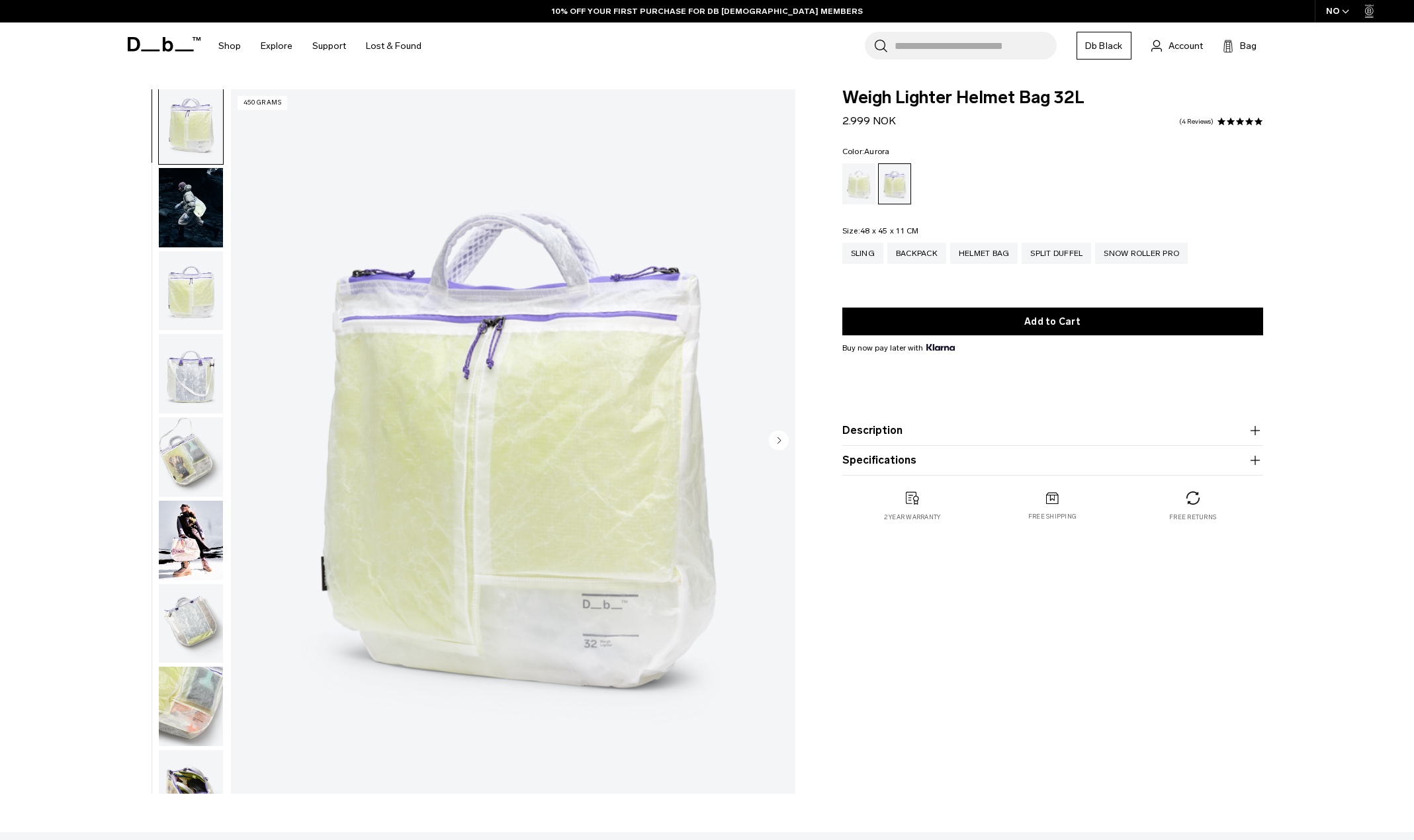
scroll to position [0, 0]
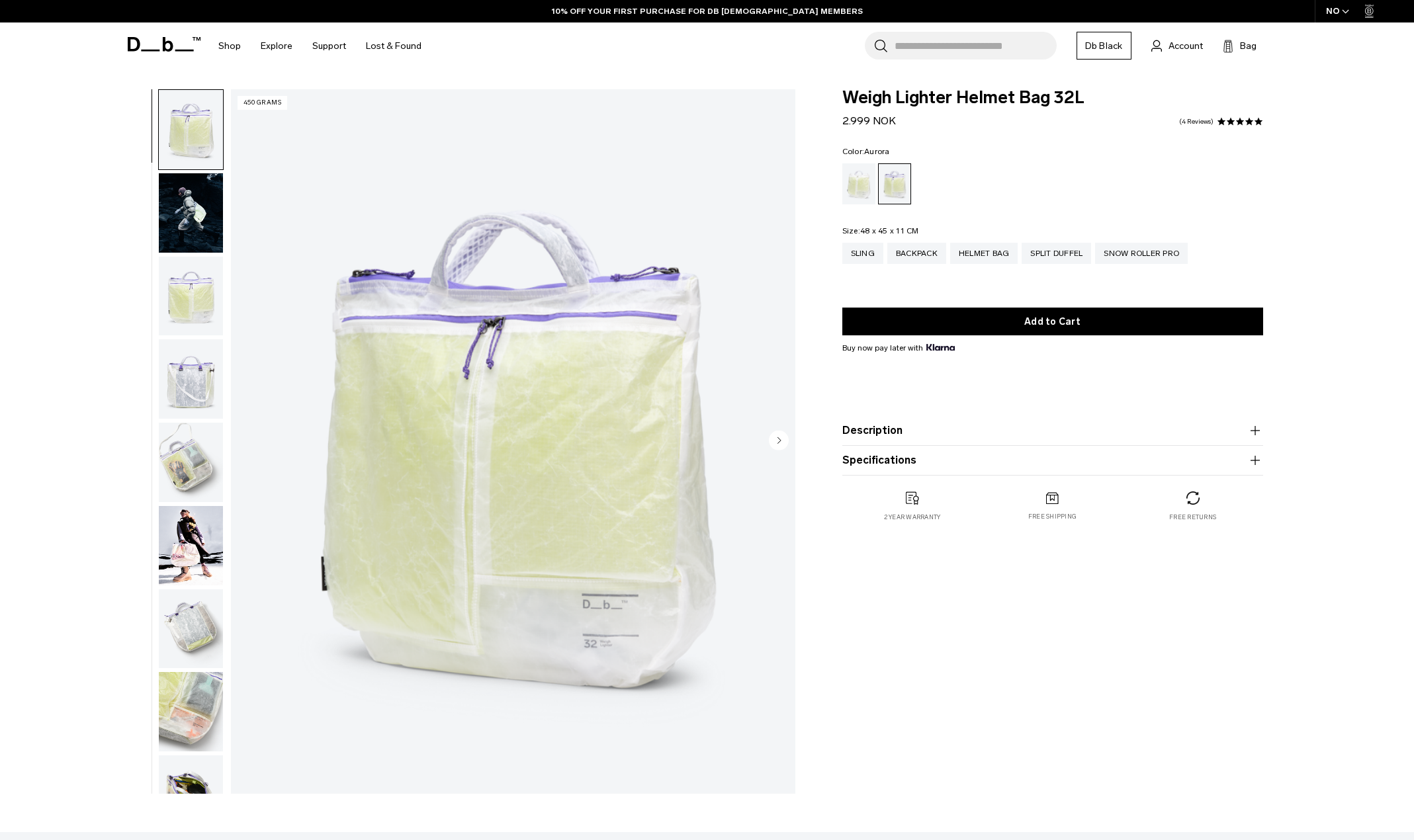
click at [772, 441] on circle "Next slide" at bounding box center [779, 440] width 20 height 20
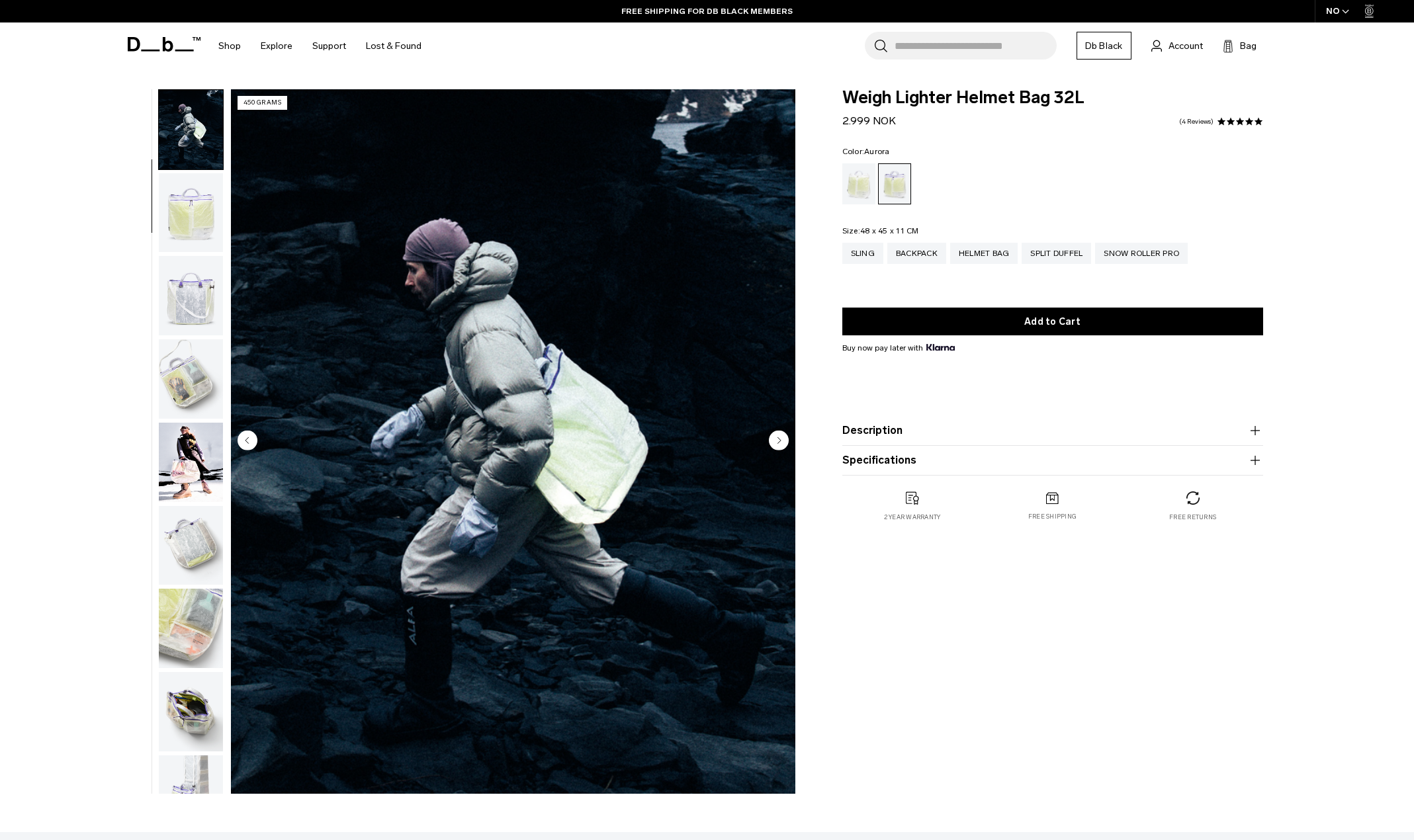
click at [782, 441] on circle "Next slide" at bounding box center [779, 440] width 20 height 20
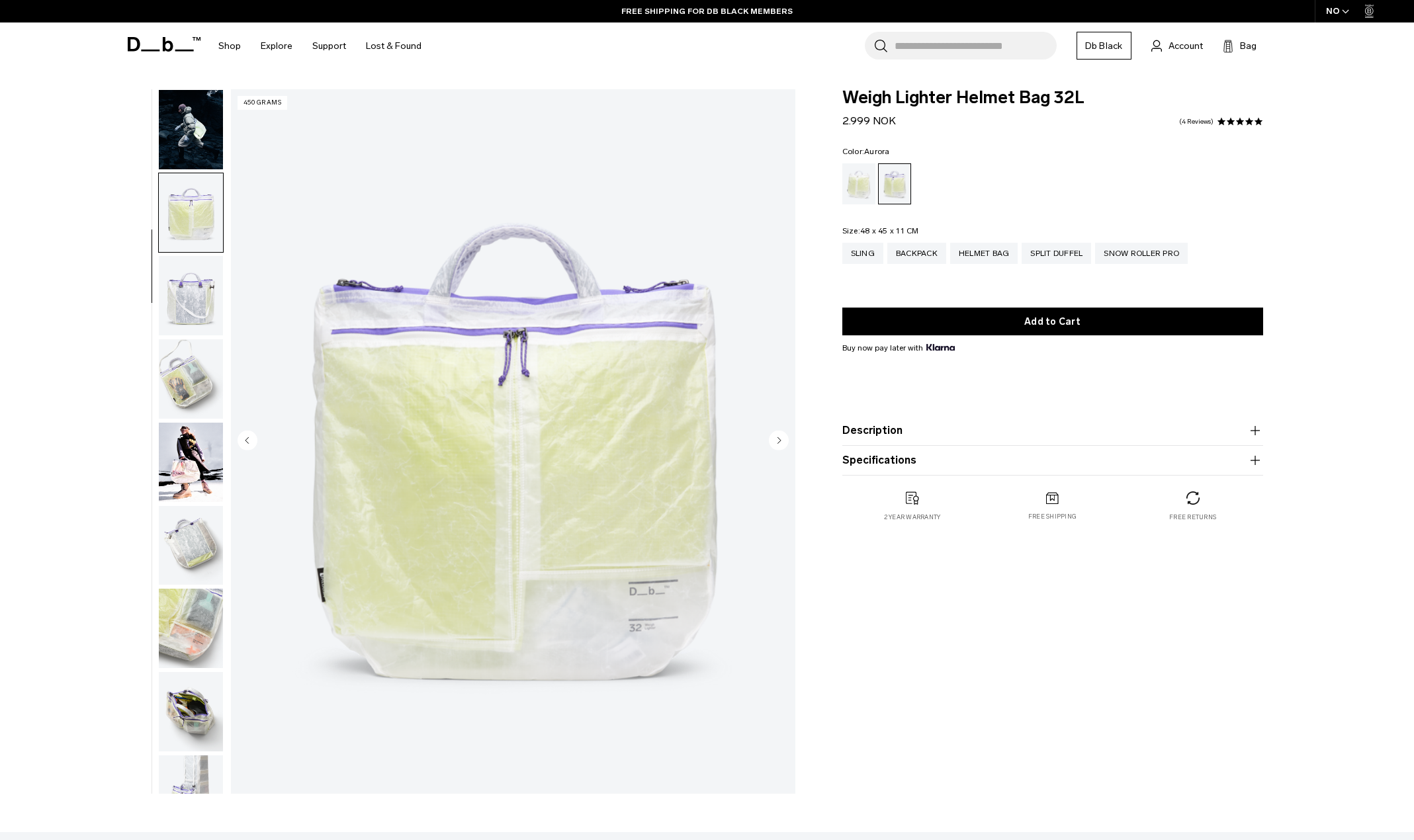
scroll to position [125, 0]
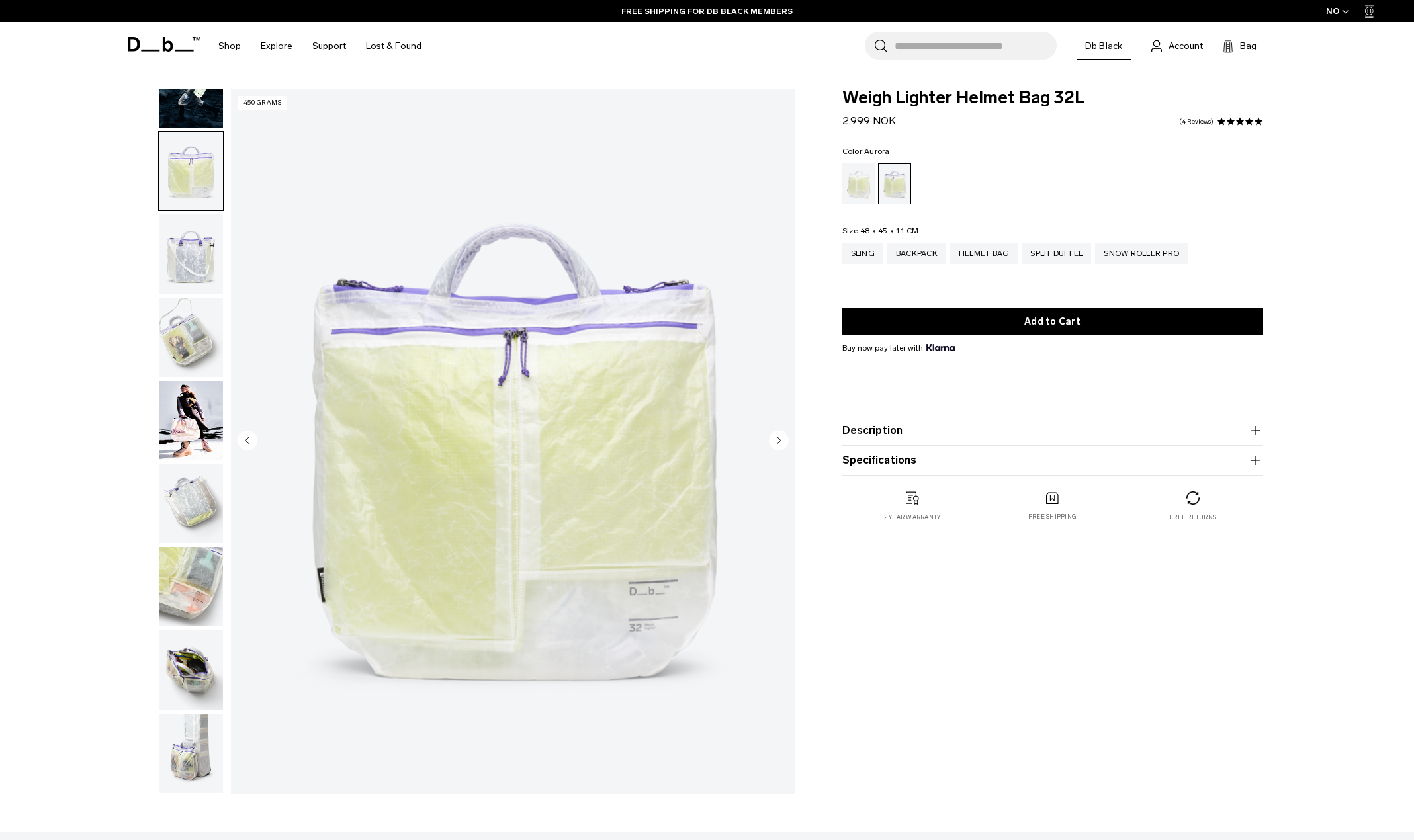
click at [781, 440] on circle "Next slide" at bounding box center [779, 440] width 20 height 20
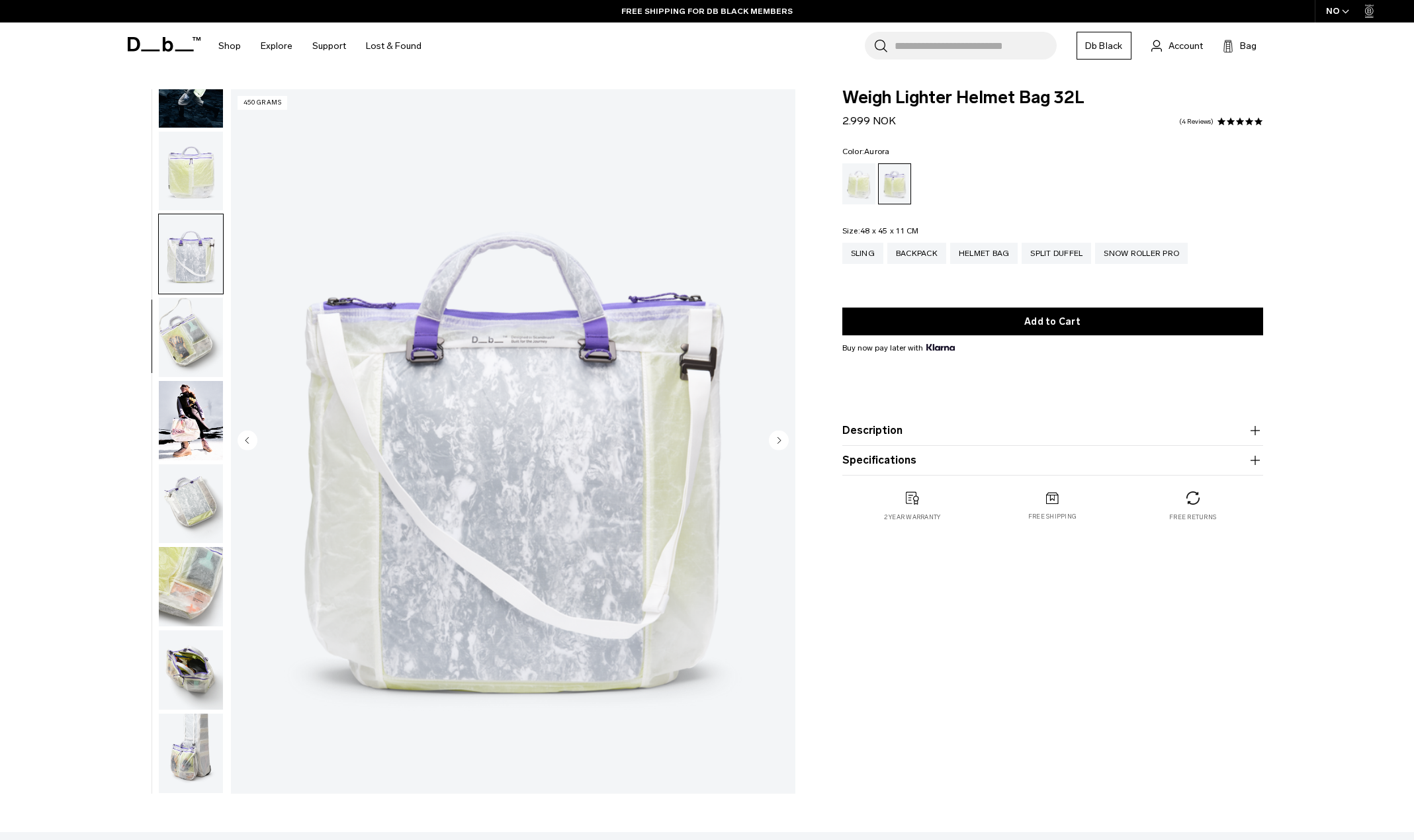
click at [161, 42] on icon at bounding box center [164, 44] width 73 height 15
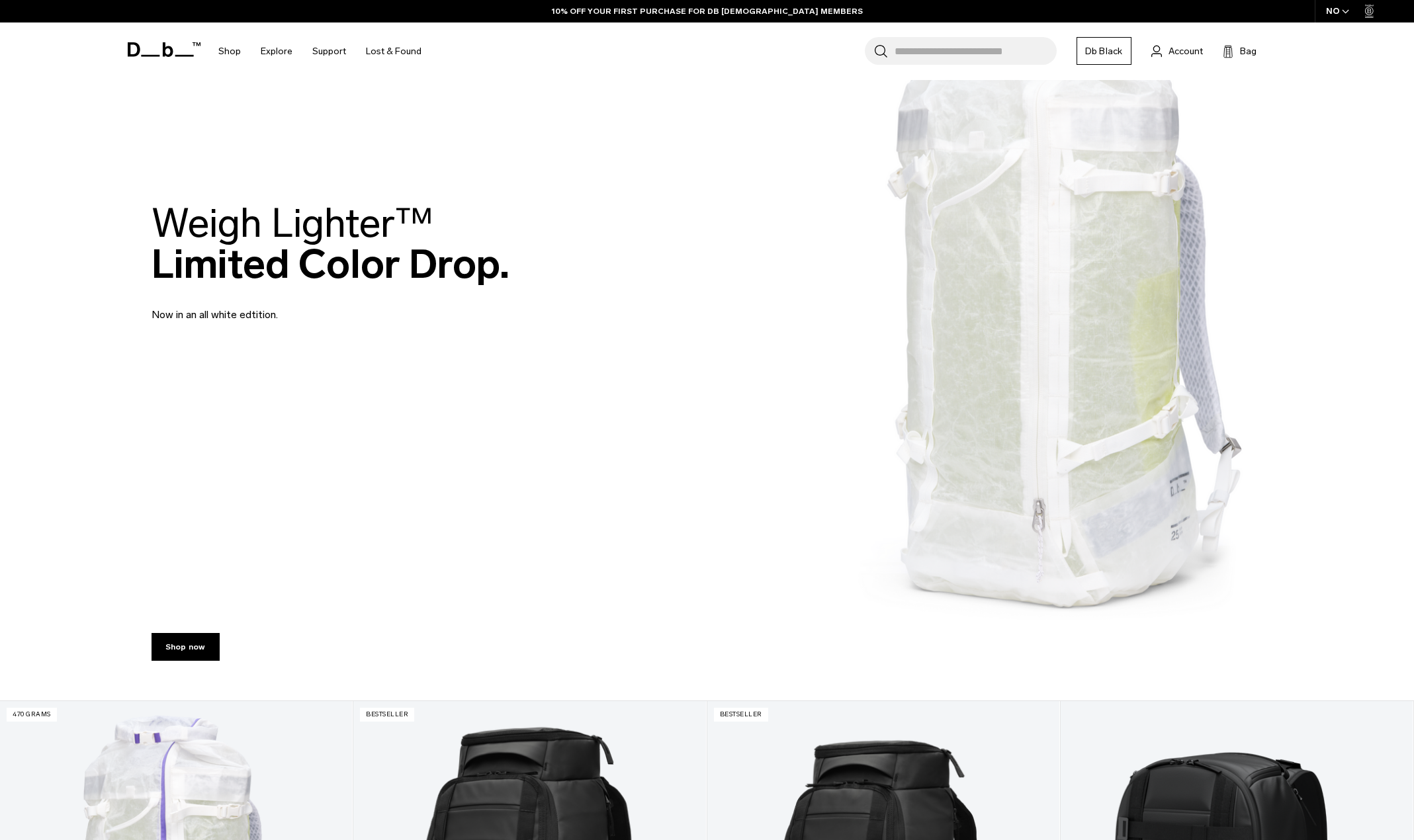
scroll to position [199, 0]
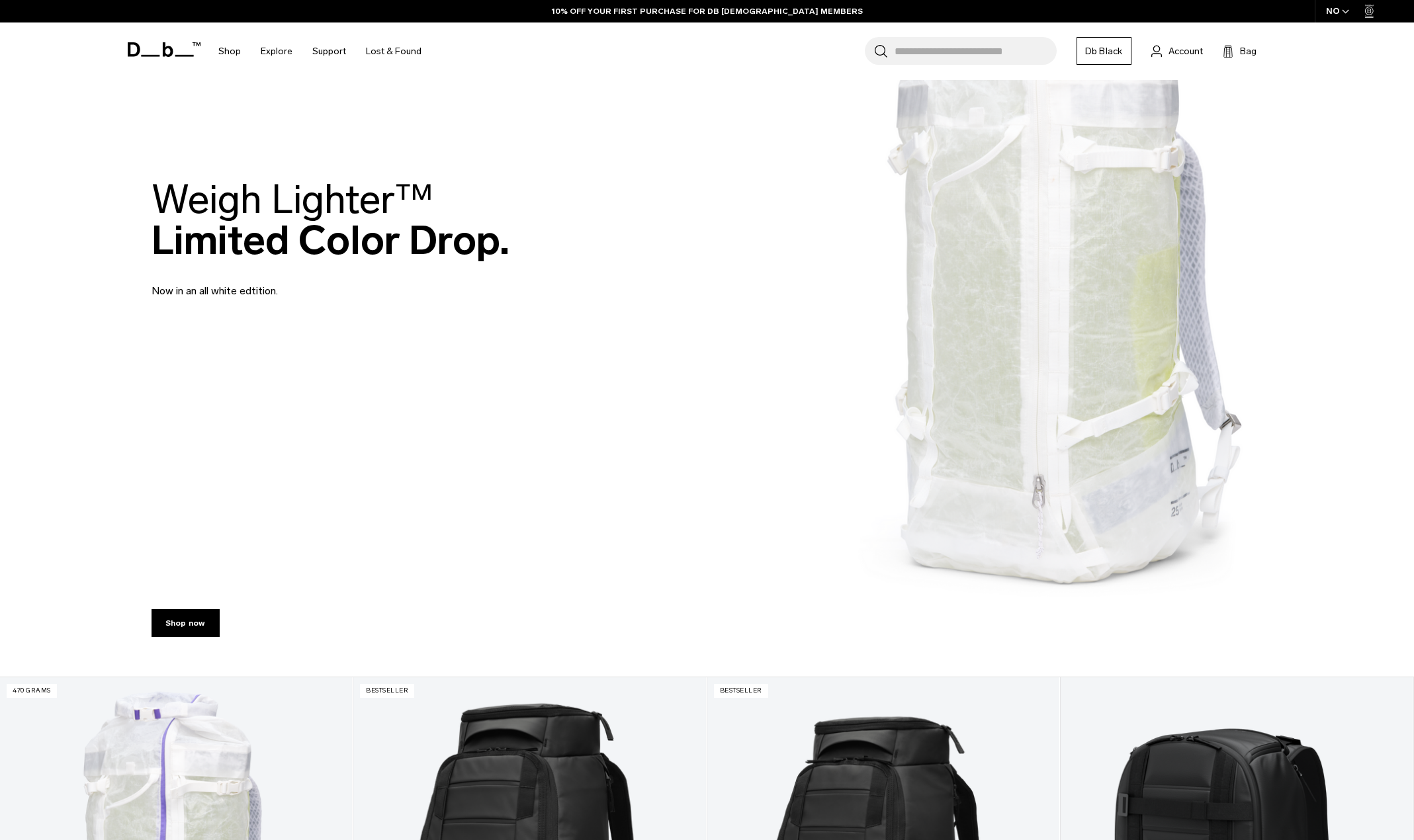
drag, startPoint x: 195, startPoint y: 288, endPoint x: 326, endPoint y: 290, distance: 131.0
click at [326, 290] on p "Now in an all white edtition." at bounding box center [310, 283] width 318 height 32
